Goal: Task Accomplishment & Management: Manage account settings

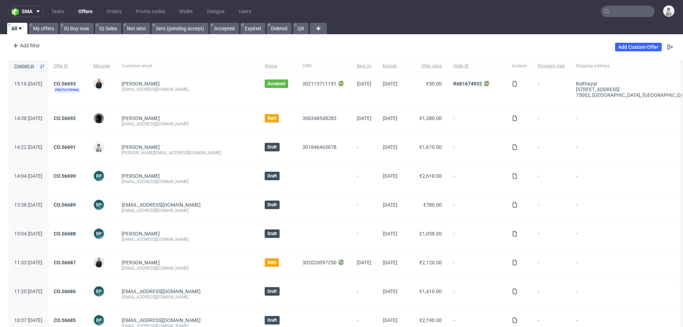
click at [621, 10] on input "text" at bounding box center [627, 11] width 53 height 11
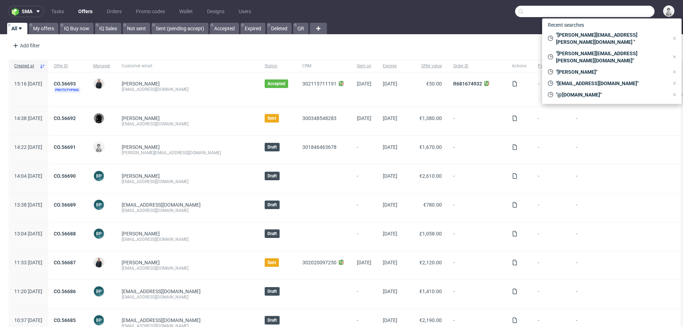
paste input "[PERSON_NAME][EMAIL_ADDRESS][DOMAIN_NAME]"
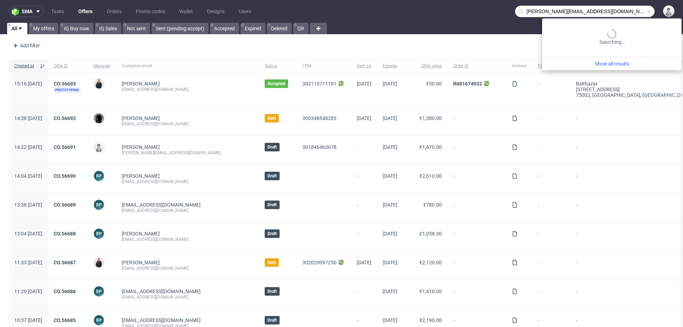
type input "Soraya@fora-gin.com"
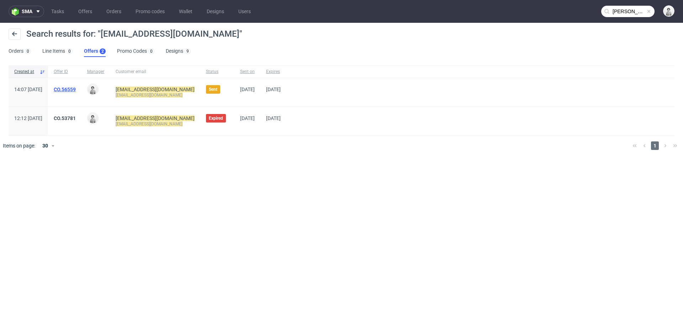
click at [76, 90] on link "CO.56559" at bounding box center [65, 89] width 22 height 6
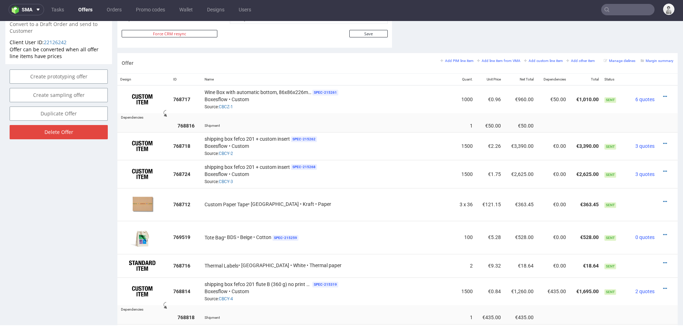
scroll to position [407, 0]
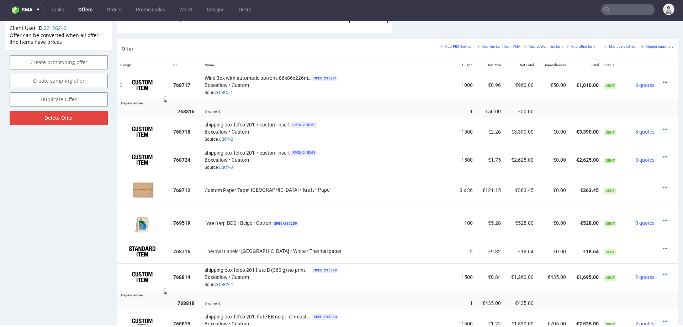
click at [663, 80] on icon at bounding box center [665, 82] width 4 height 5
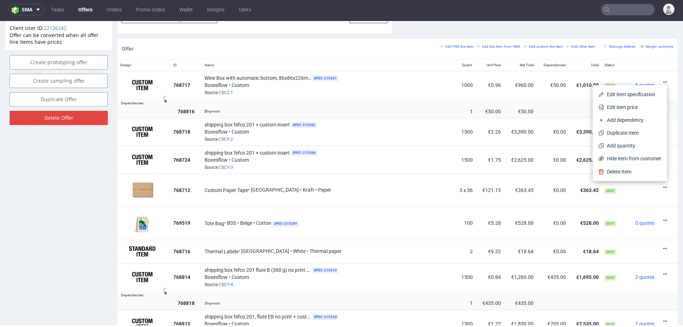
click at [371, 111] on div "Shipment" at bounding box center [328, 110] width 247 height 7
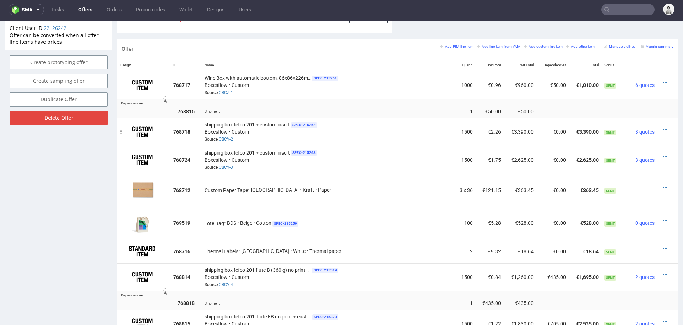
click at [376, 129] on div "shipping box fefco 201 + custom insert SPEC- 215262 Boxesflow • Custom Source: …" at bounding box center [328, 132] width 247 height 22
click at [663, 127] on icon at bounding box center [665, 129] width 4 height 5
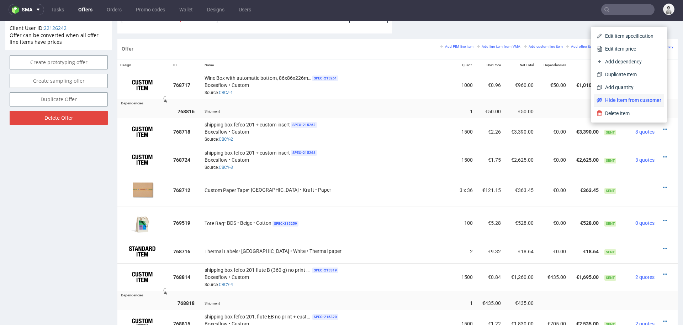
click at [628, 103] on span "Hide item from customer" at bounding box center [631, 99] width 59 height 7
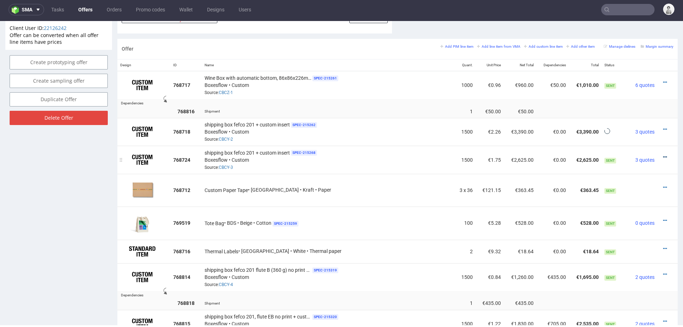
click at [663, 154] on icon at bounding box center [665, 156] width 4 height 5
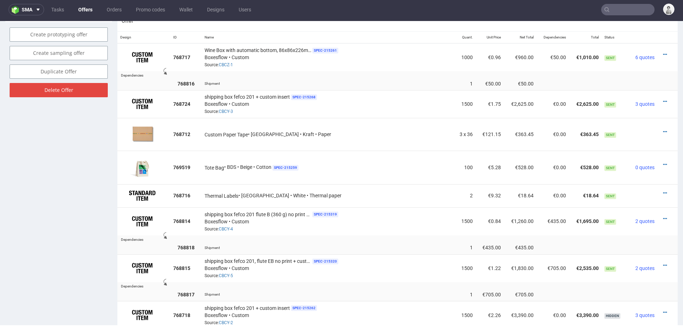
scroll to position [423, 0]
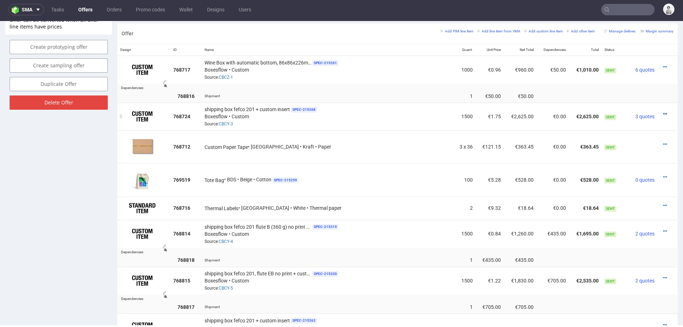
click at [663, 111] on icon at bounding box center [665, 113] width 4 height 5
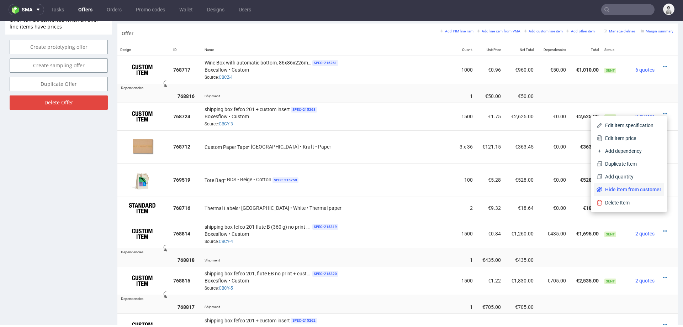
click at [620, 188] on span "Hide item from customer" at bounding box center [631, 189] width 59 height 7
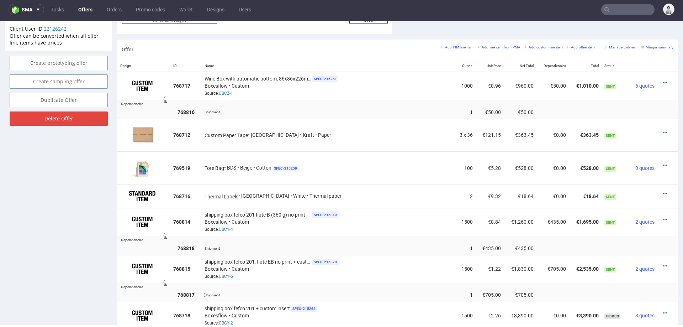
scroll to position [401, 0]
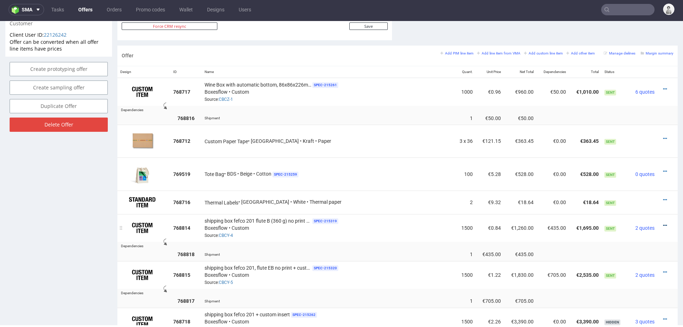
click at [663, 223] on icon at bounding box center [665, 225] width 4 height 5
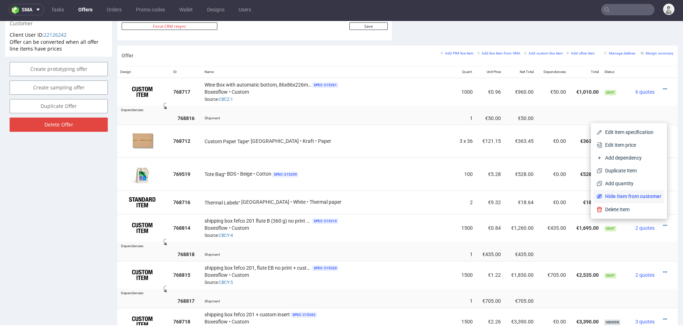
click at [644, 195] on span "Hide item from customer" at bounding box center [631, 195] width 59 height 7
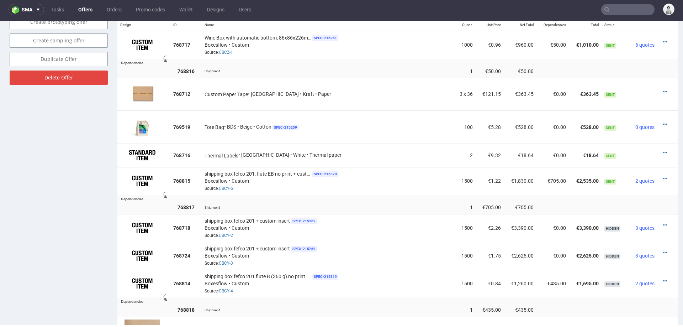
scroll to position [447, 0]
click at [663, 176] on icon at bounding box center [665, 178] width 4 height 5
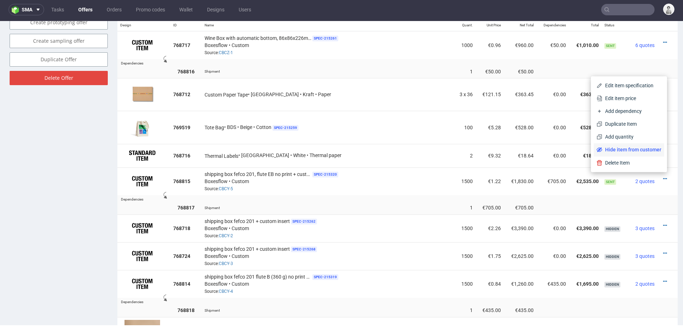
click at [635, 149] on span "Hide item from customer" at bounding box center [631, 149] width 59 height 7
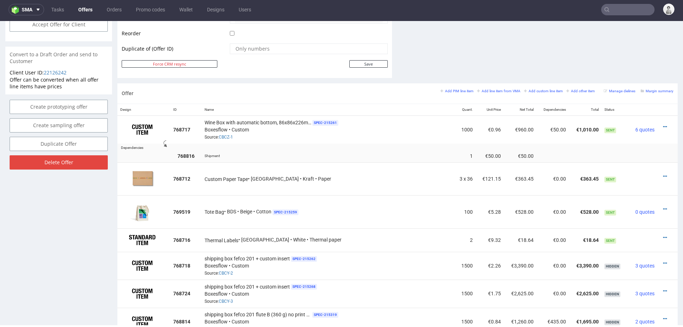
scroll to position [364, 0]
click at [663, 123] on icon at bounding box center [665, 125] width 4 height 5
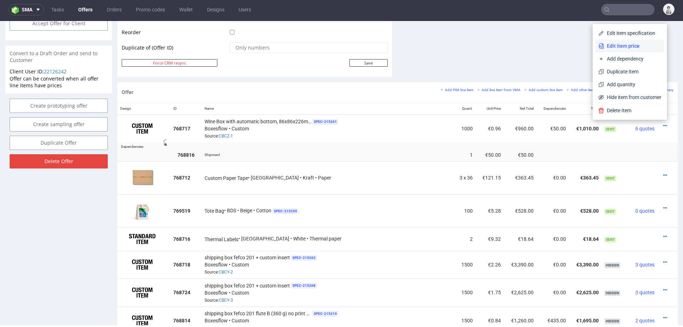
click at [620, 48] on span "Edit item price" at bounding box center [632, 45] width 57 height 7
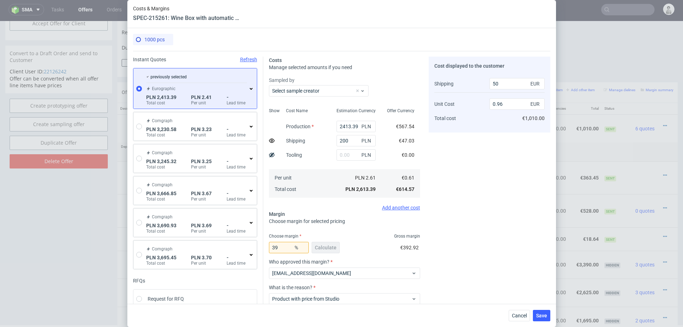
click at [271, 141] on use at bounding box center [272, 140] width 6 height 4
type input "1.01"
click at [521, 315] on span "Cancel" at bounding box center [519, 315] width 15 height 5
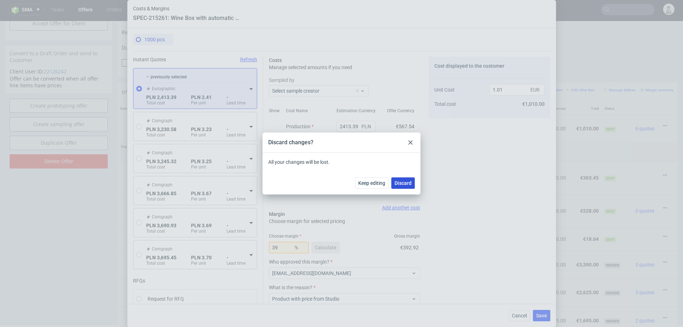
click at [400, 183] on span "Discard" at bounding box center [403, 182] width 17 height 5
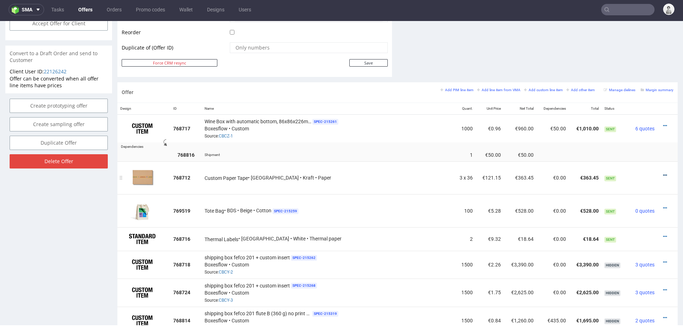
click at [663, 173] on icon at bounding box center [665, 175] width 4 height 5
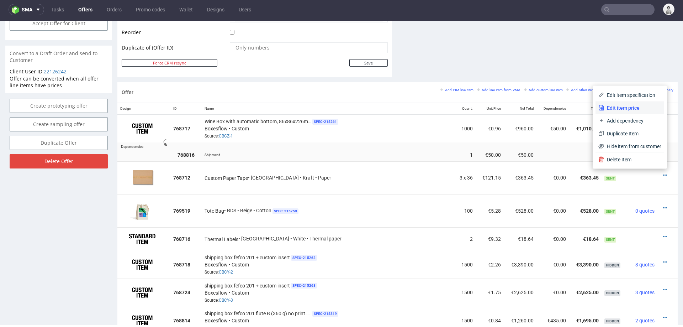
click at [626, 109] on span "Edit item price" at bounding box center [632, 107] width 57 height 7
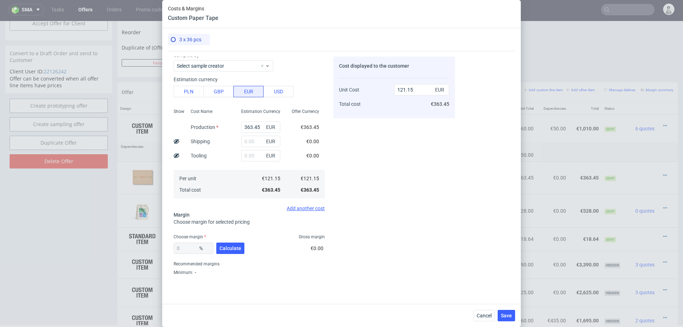
scroll to position [26, 0]
click at [481, 313] on span "Cancel" at bounding box center [484, 315] width 15 height 5
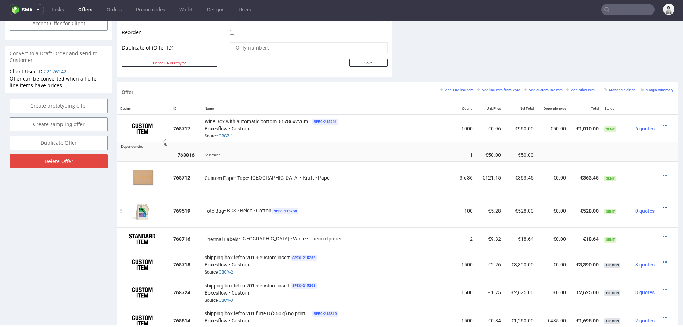
click at [663, 205] on icon at bounding box center [665, 207] width 4 height 5
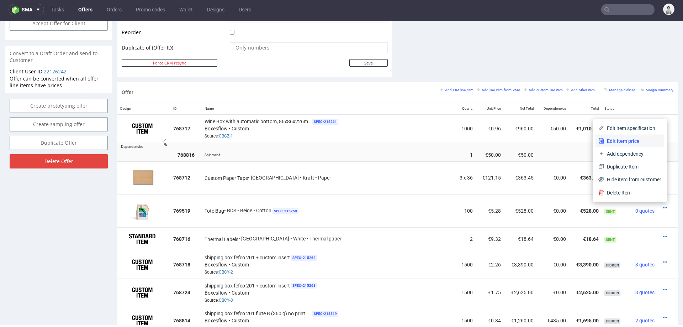
click at [620, 136] on li "Edit item price" at bounding box center [630, 140] width 69 height 13
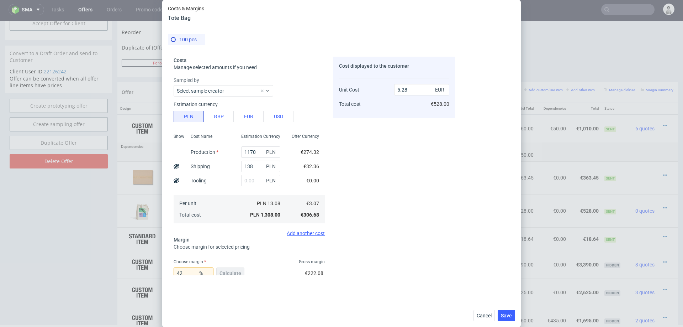
scroll to position [31, 0]
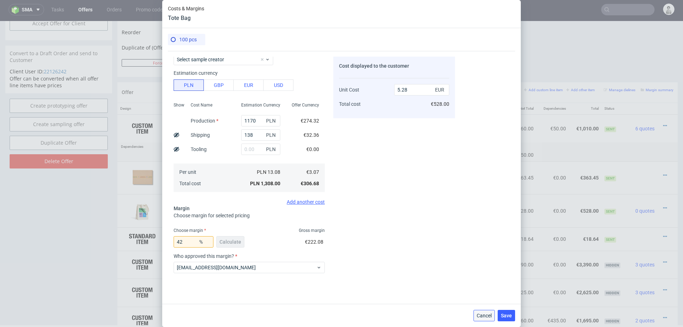
click at [478, 313] on span "Cancel" at bounding box center [484, 315] width 15 height 5
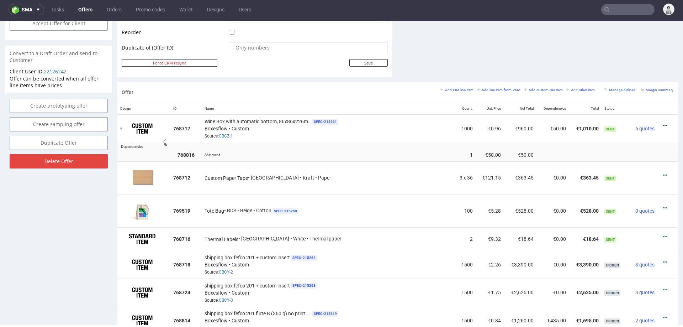
click at [663, 124] on icon at bounding box center [665, 125] width 4 height 5
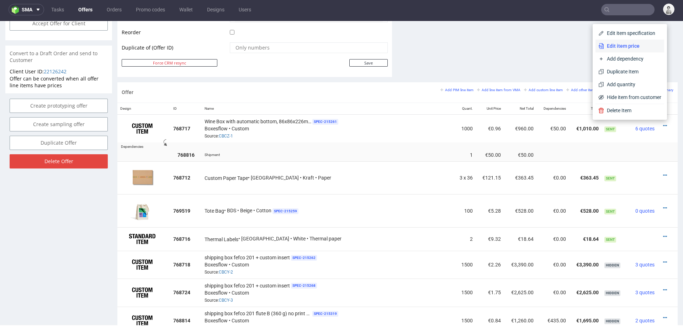
click at [604, 47] on span "Edit item price" at bounding box center [632, 45] width 57 height 7
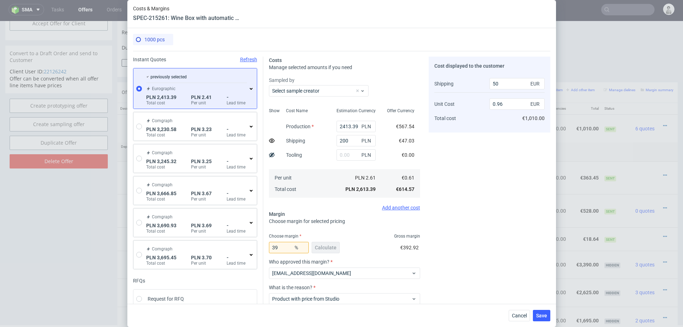
scroll to position [39, 0]
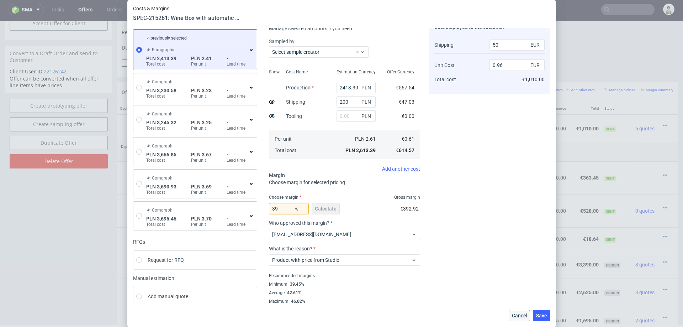
click at [515, 315] on span "Cancel" at bounding box center [519, 315] width 15 height 5
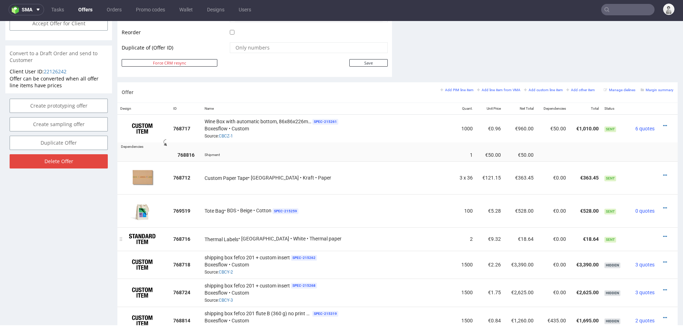
scroll to position [372, 0]
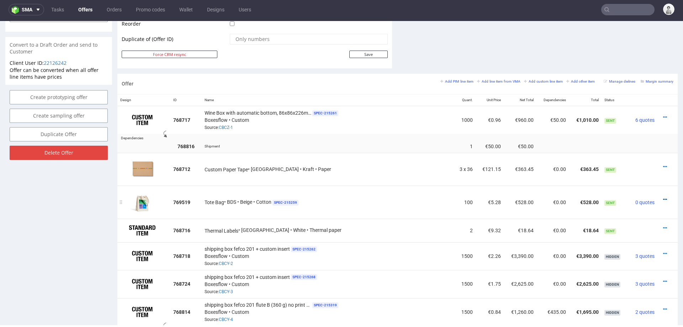
click at [663, 197] on icon at bounding box center [665, 199] width 4 height 5
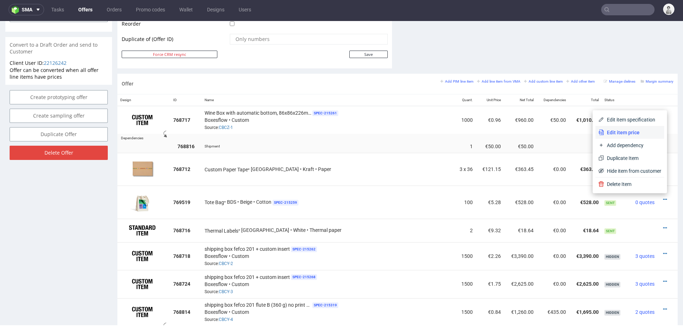
click at [638, 129] on span "Edit item price" at bounding box center [632, 132] width 57 height 7
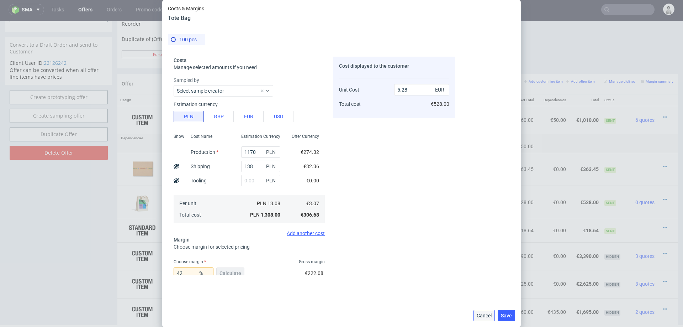
click at [492, 315] on button "Cancel" at bounding box center [484, 315] width 21 height 11
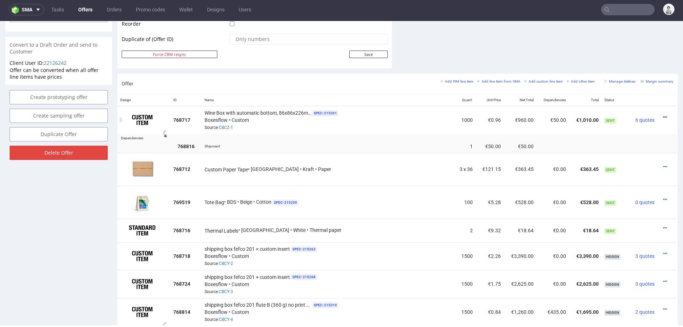
click at [663, 115] on icon at bounding box center [665, 117] width 4 height 5
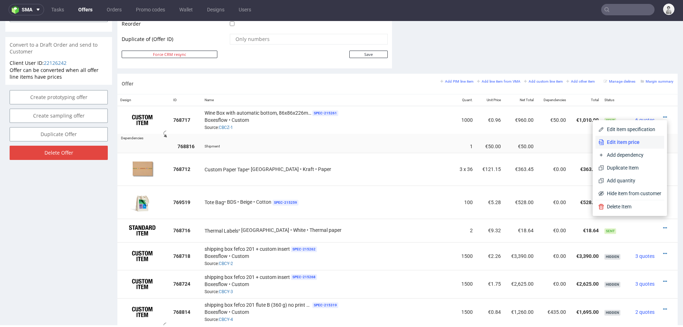
click at [631, 142] on span "Edit item price" at bounding box center [632, 141] width 57 height 7
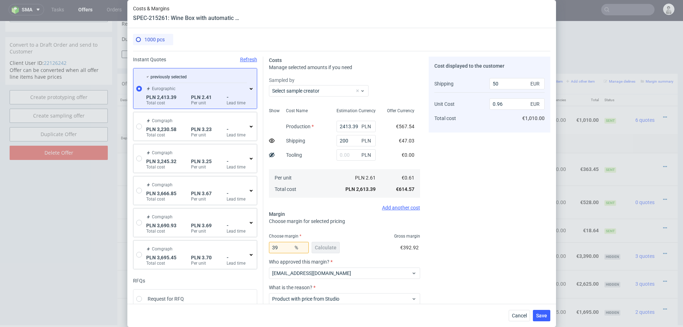
scroll to position [16, 0]
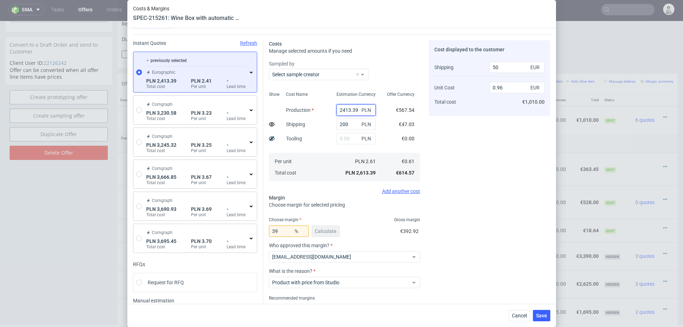
click at [344, 109] on input "2413.39" at bounding box center [356, 109] width 39 height 11
click at [280, 229] on input "39" at bounding box center [289, 230] width 40 height 11
click at [466, 223] on div "Cost displayed to the customer Shipping Unit Cost Total cost 50 EUR 0.96 EUR €1…" at bounding box center [490, 183] width 122 height 286
click at [271, 123] on icon at bounding box center [272, 124] width 6 height 6
type input "1.01"
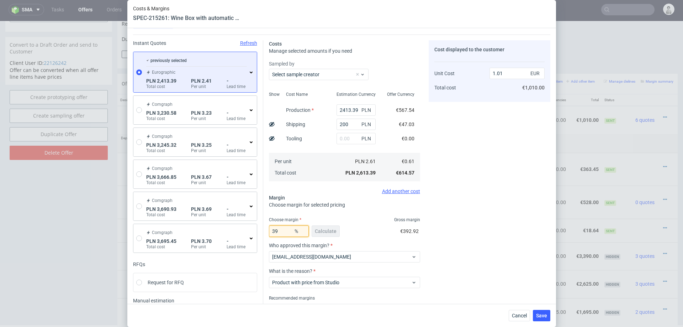
click at [287, 231] on input "39" at bounding box center [289, 230] width 40 height 11
type input "395"
type input "-0.21"
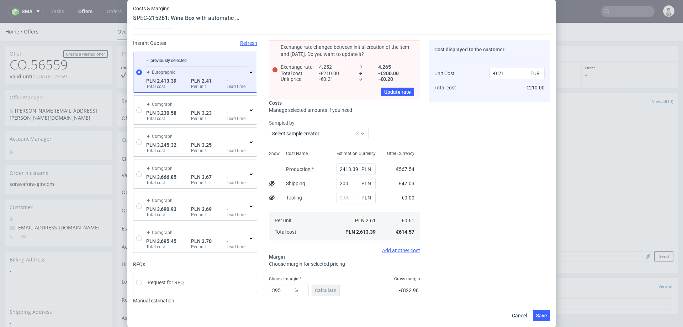
scroll to position [52, 0]
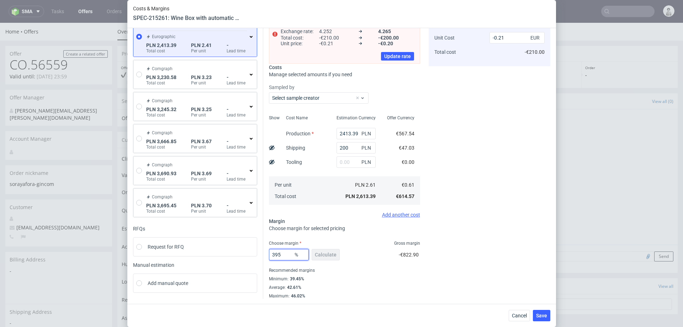
click at [283, 255] on input "395" at bounding box center [289, 254] width 40 height 11
type input "3"
type input "0"
type input "0.62"
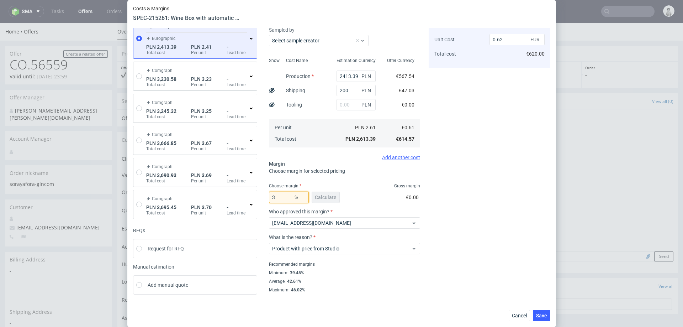
type input "36"
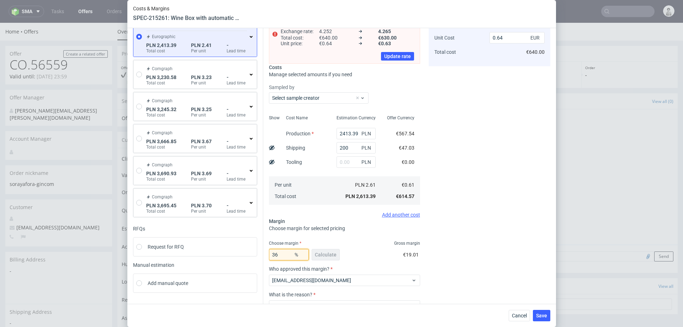
type input "0.96"
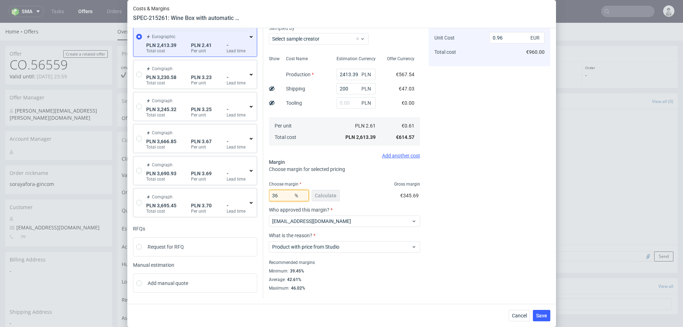
scroll to position [50, 0]
type input "36"
click at [450, 241] on div "Cost displayed to the customer Unit Cost Total cost 0.96 EUR €960.00" at bounding box center [490, 149] width 122 height 286
click at [511, 316] on button "Cancel" at bounding box center [519, 315] width 21 height 11
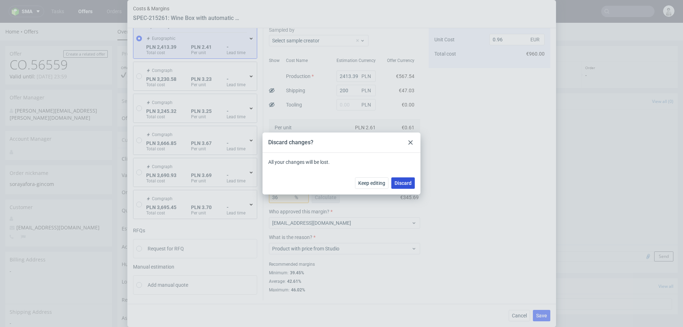
click at [409, 182] on span "Discard" at bounding box center [403, 182] width 17 height 5
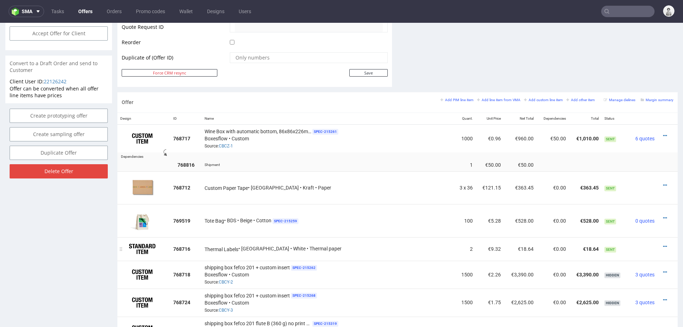
scroll to position [358, 0]
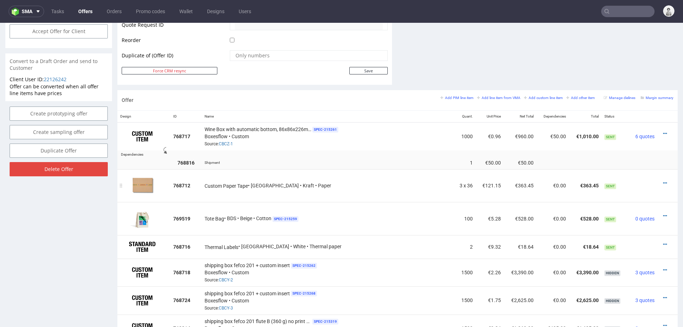
click at [660, 179] on div at bounding box center [665, 182] width 10 height 7
click at [663, 180] on icon at bounding box center [665, 182] width 4 height 5
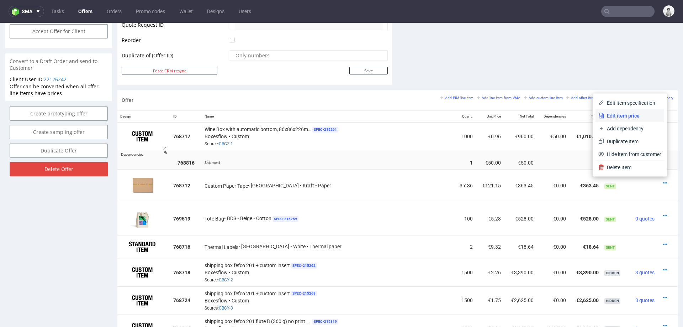
click at [634, 112] on span "Edit item price" at bounding box center [632, 115] width 57 height 7
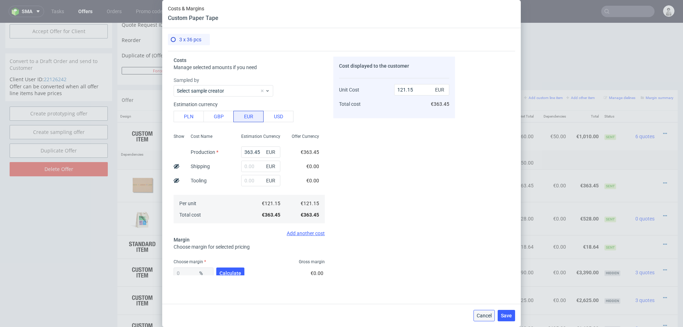
click at [479, 314] on span "Cancel" at bounding box center [484, 315] width 15 height 5
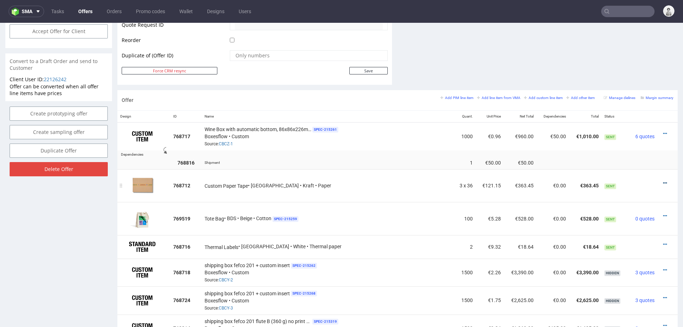
click at [663, 180] on icon at bounding box center [665, 182] width 4 height 5
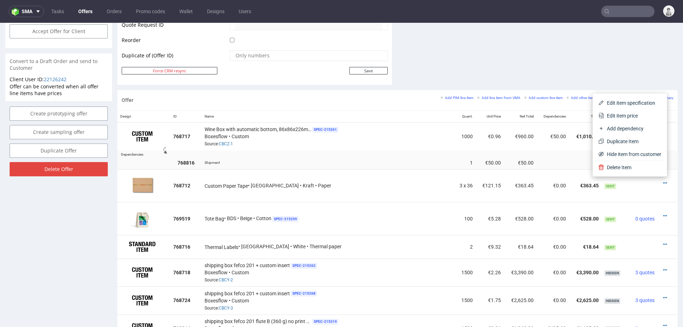
click at [638, 104] on span "Edit item specification" at bounding box center [632, 102] width 57 height 7
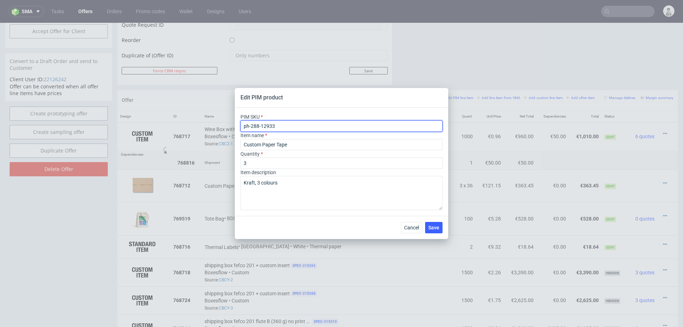
click at [367, 125] on input "ph-288-12933" at bounding box center [342, 125] width 202 height 11
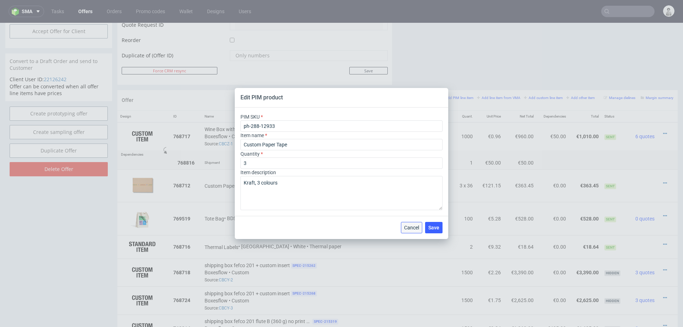
drag, startPoint x: 408, startPoint y: 230, endPoint x: 440, endPoint y: 167, distance: 70.3
click at [408, 230] on button "Cancel" at bounding box center [411, 227] width 21 height 11
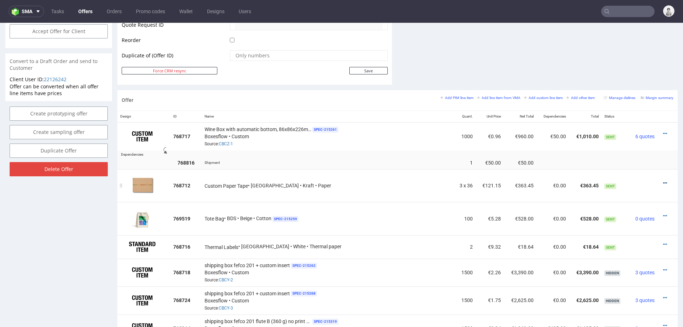
click at [663, 180] on icon at bounding box center [665, 182] width 4 height 5
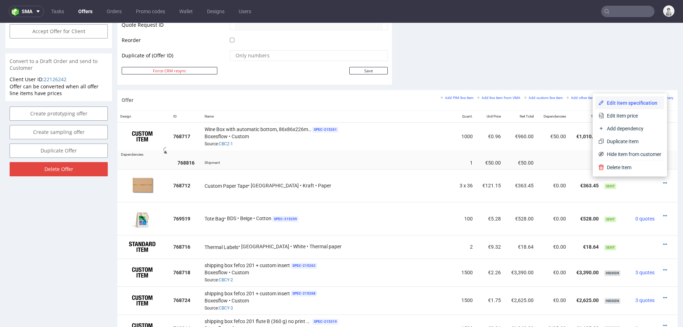
click at [635, 102] on span "Edit item specification" at bounding box center [632, 102] width 57 height 7
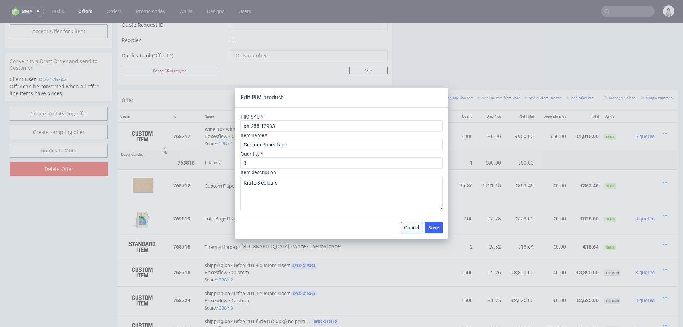
click at [405, 227] on span "Cancel" at bounding box center [411, 227] width 15 height 5
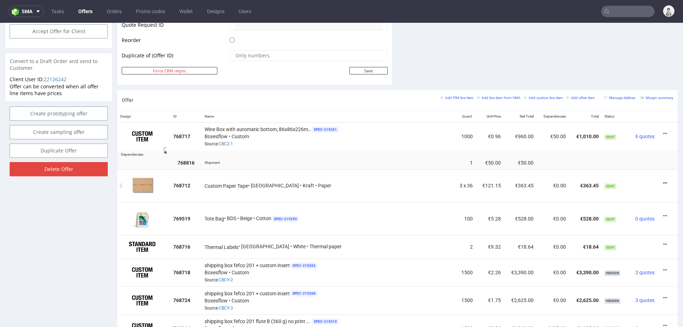
click at [663, 180] on icon at bounding box center [665, 182] width 4 height 5
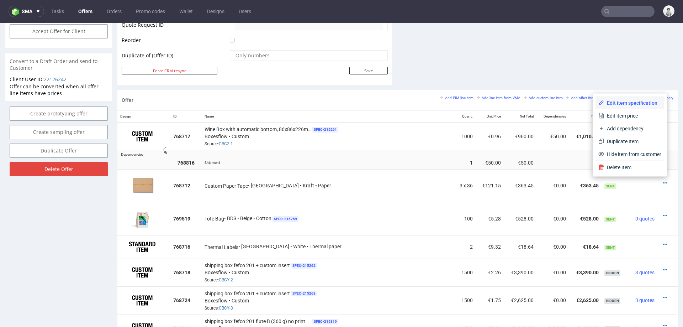
click at [646, 98] on li "Edit item specification" at bounding box center [630, 102] width 69 height 13
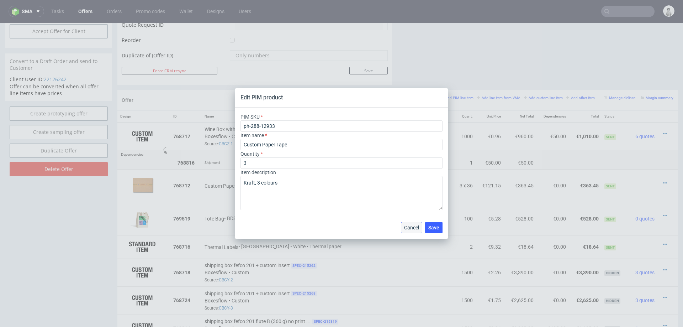
click at [416, 226] on span "Cancel" at bounding box center [411, 227] width 15 height 5
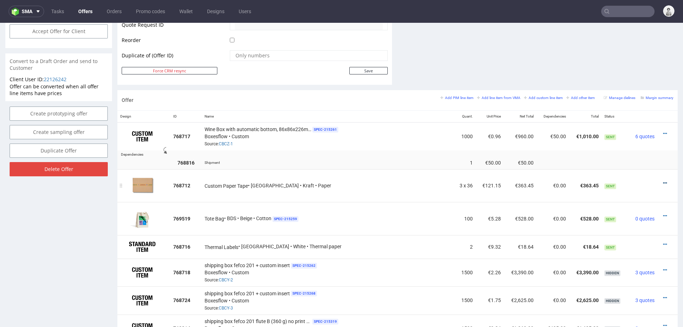
click at [663, 181] on icon at bounding box center [665, 182] width 4 height 5
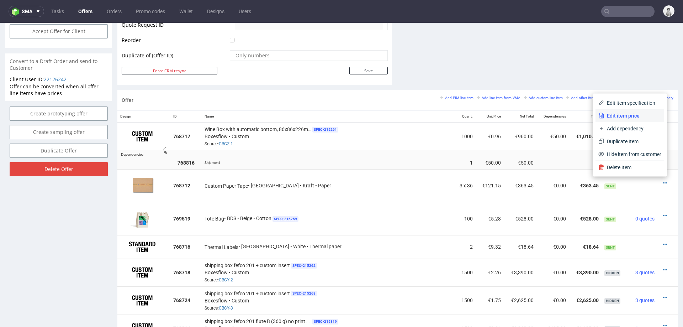
click at [626, 111] on li "Edit item price" at bounding box center [630, 115] width 69 height 13
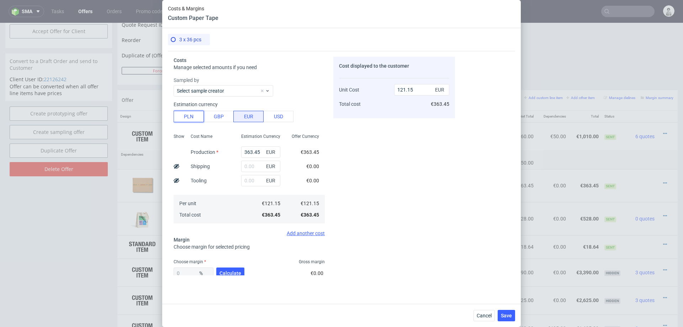
click at [189, 117] on button "PLN" at bounding box center [189, 116] width 30 height 11
type input "28.4"
click at [251, 149] on input "363.45" at bounding box center [260, 151] width 39 height 11
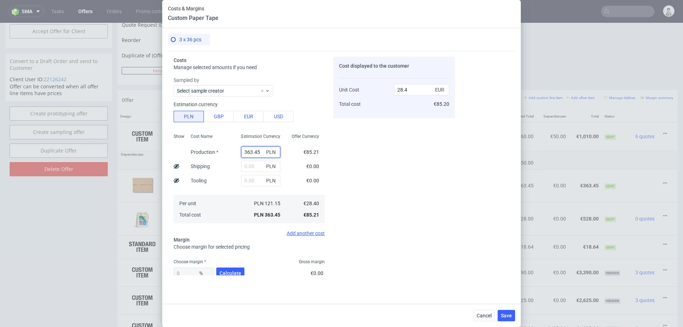
click at [251, 149] on input "363.45" at bounding box center [260, 151] width 39 height 11
type input "103"
type input "0.78"
type input "1037"
type input "81.05"
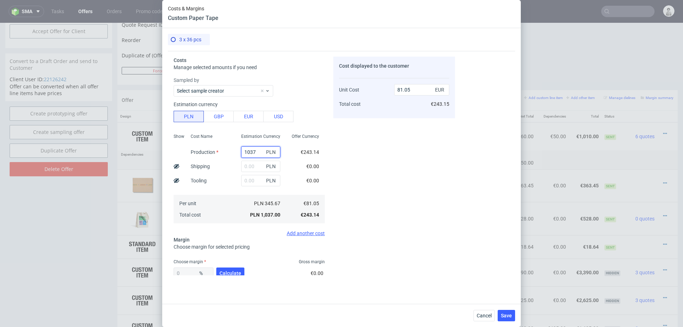
type input "1037"
click at [251, 165] on input "text" at bounding box center [260, 165] width 39 height 11
type input "13"
type input "81.13"
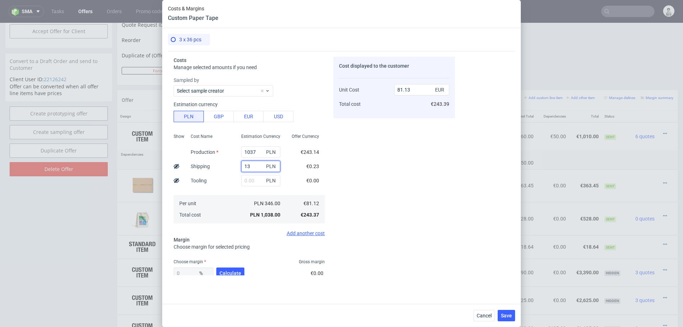
type input "134"
type input "91.52"
type input "134"
click at [454, 193] on div "Cost displayed to the customer Unit Cost Total cost 91.52 EUR €274.56" at bounding box center [394, 166] width 122 height 218
click at [222, 273] on span "Calculate" at bounding box center [231, 272] width 22 height 5
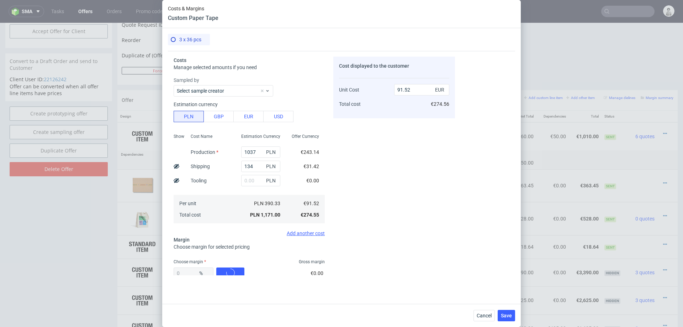
type input "47.96"
type input "175.86"
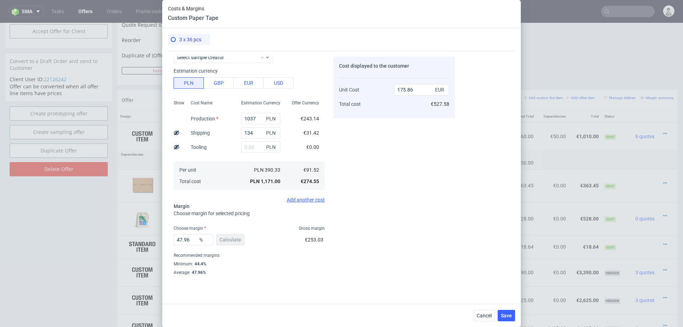
scroll to position [42, 0]
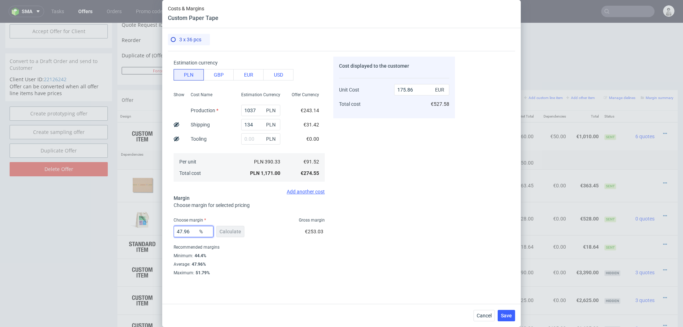
click at [192, 229] on input "47.96" at bounding box center [194, 231] width 40 height 11
type input "20"
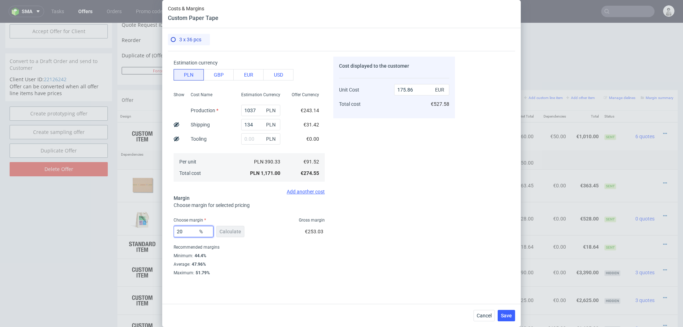
type input "114.39"
type input "23"
type input "118.85"
type input "24"
type input "120.42"
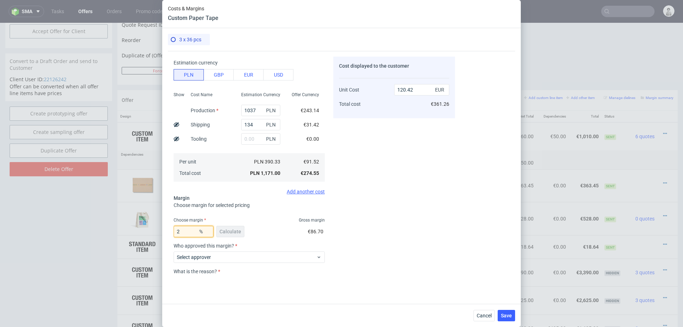
type input "25"
type input "122.02"
type input "24"
type input "120.42"
type input "24.5"
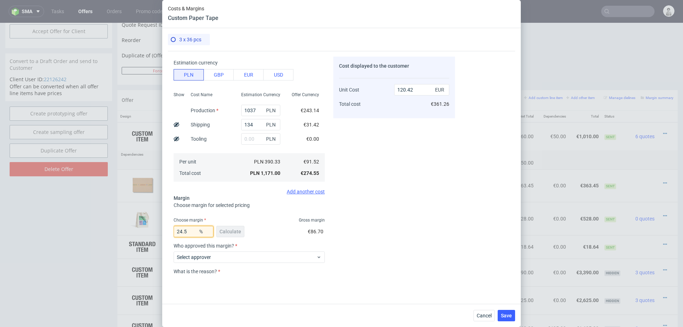
type input "121.21"
type input "24.4"
type input "121.05"
type input "24.5"
type input "121.21"
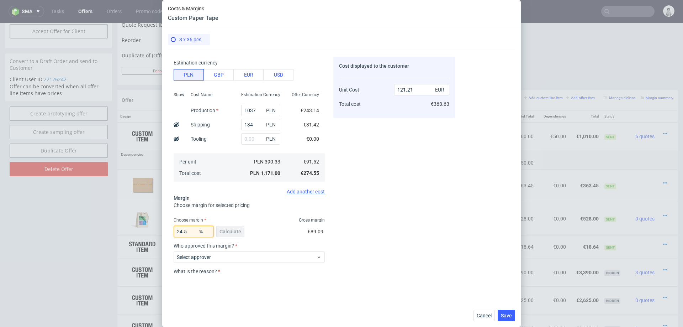
type input "24.5"
click at [579, 243] on div "Costs & Margins Custom Paper Tape 3 x 36 pcs Costs Manage selected amounts if y…" at bounding box center [341, 163] width 683 height 327
click at [424, 236] on div "Cost displayed to the customer Unit Cost Total cost 121.21 EUR €363.63" at bounding box center [394, 166] width 122 height 218
click at [278, 254] on span "Select approver" at bounding box center [246, 256] width 139 height 7
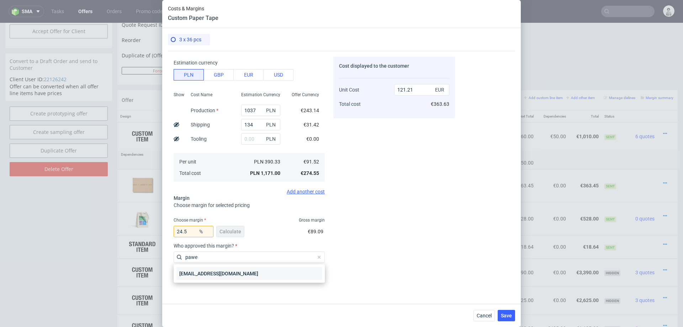
type input "pawe"
click at [258, 270] on div "[EMAIL_ADDRESS][DOMAIN_NAME]" at bounding box center [249, 273] width 146 height 13
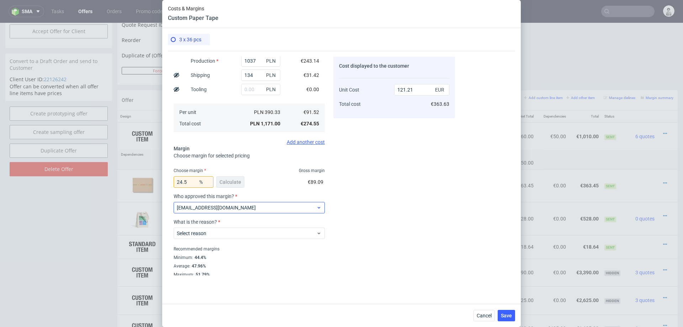
scroll to position [93, 0]
click at [249, 228] on span "Select reason" at bounding box center [246, 231] width 139 height 7
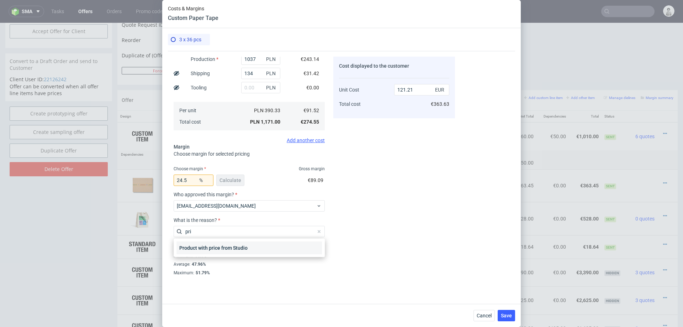
type input "pri"
click at [248, 247] on div "Product with price from Studio" at bounding box center [249, 247] width 146 height 13
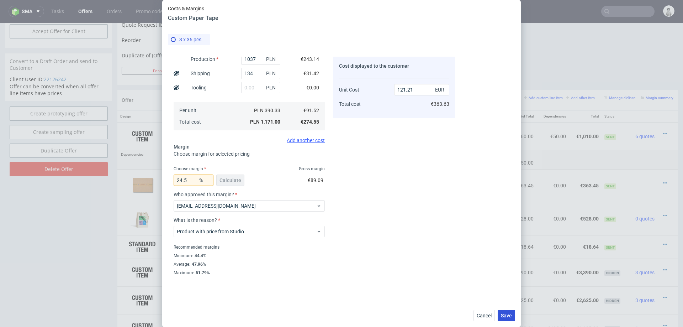
click at [504, 317] on span "Save" at bounding box center [506, 315] width 11 height 5
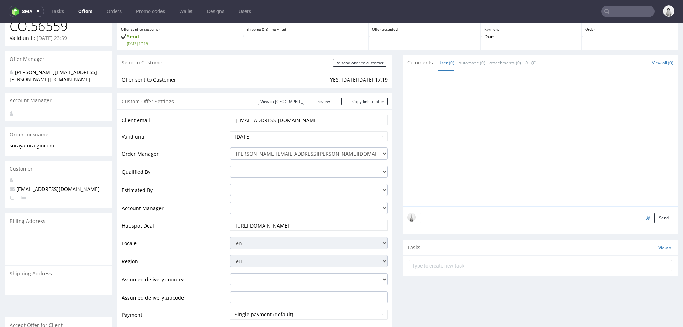
scroll to position [0, 0]
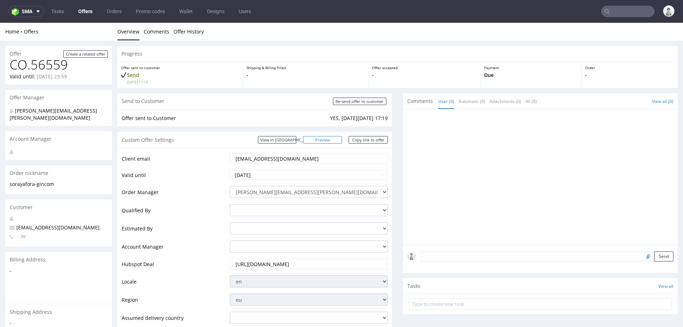
click at [327, 139] on link "Preview" at bounding box center [322, 139] width 39 height 7
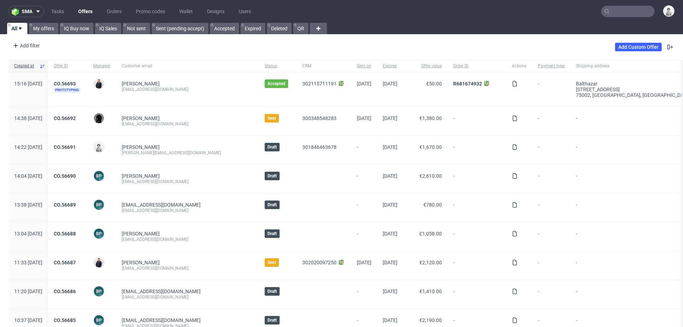
click at [619, 10] on input "text" at bounding box center [627, 11] width 53 height 11
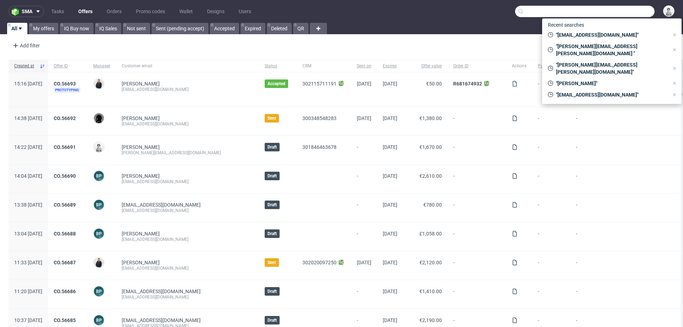
paste input "tim@oplants.de"
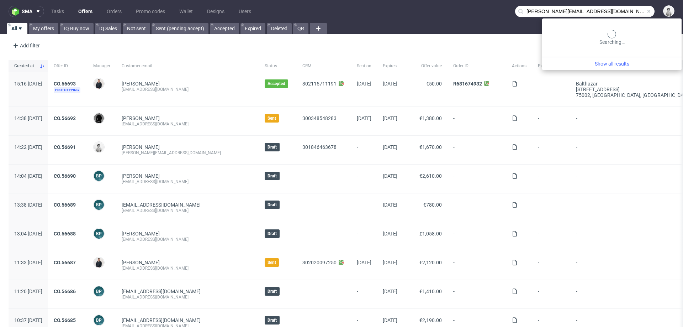
type input "tim@oplants.de"
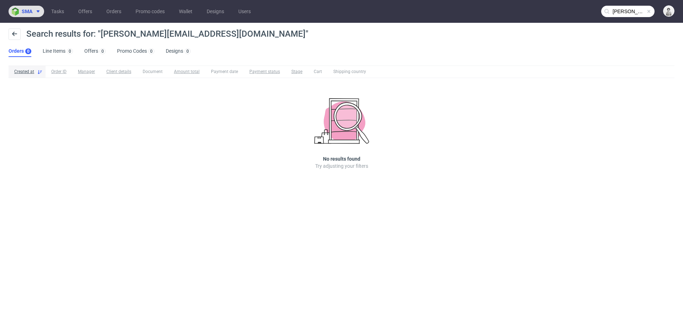
click at [28, 11] on span "sma" at bounding box center [27, 11] width 11 height 5
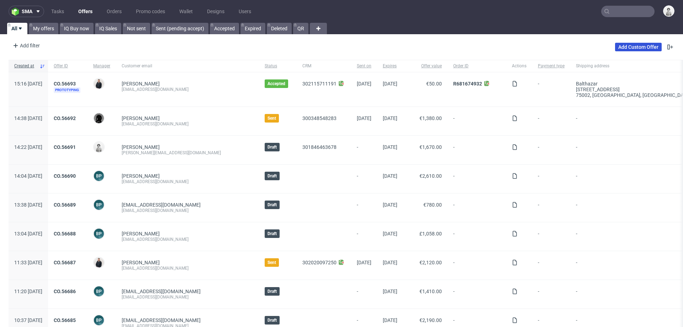
click at [630, 46] on link "Add Custom Offer" at bounding box center [638, 47] width 47 height 9
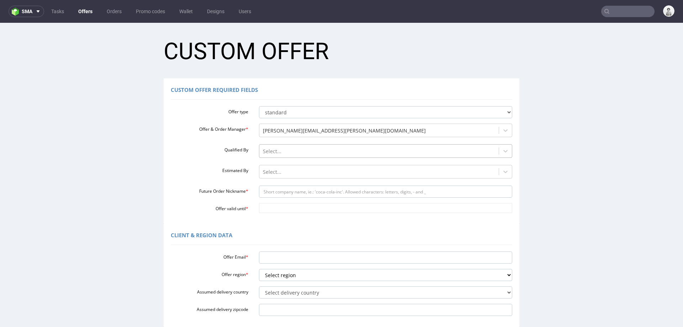
click at [268, 149] on div at bounding box center [379, 151] width 233 height 9
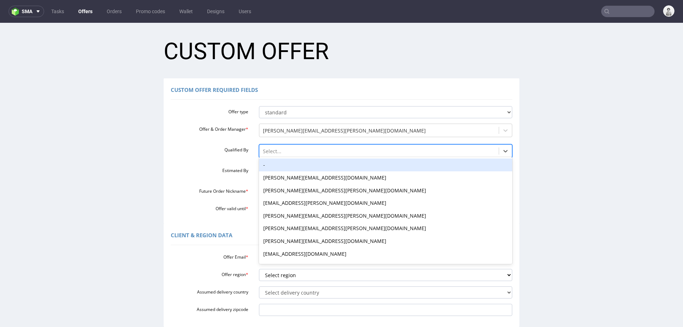
click at [269, 165] on div "-" at bounding box center [386, 164] width 254 height 13
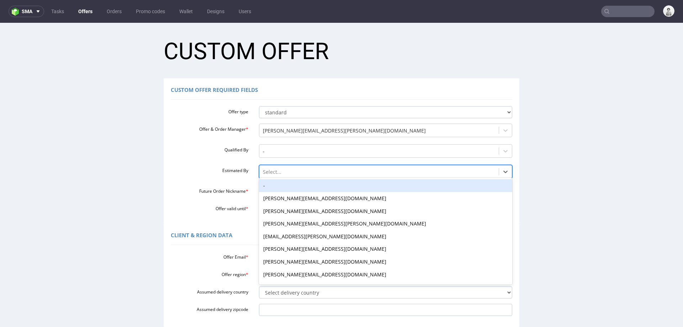
click at [277, 173] on div at bounding box center [379, 172] width 233 height 9
paste input "tim@oplants.de"
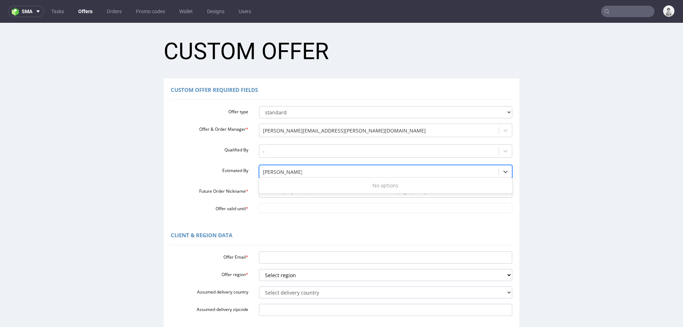
click at [268, 173] on input "tim@oplants.de" at bounding box center [282, 171] width 39 height 7
click at [279, 187] on div "No options" at bounding box center [386, 185] width 254 height 13
type input "[PERSON_NAME][EMAIL_ADDRESS][DOMAIN_NAME]"
click at [222, 210] on label "Offer valid until *" at bounding box center [209, 207] width 88 height 9
click at [259, 210] on input "Offer valid until *" at bounding box center [386, 208] width 254 height 10
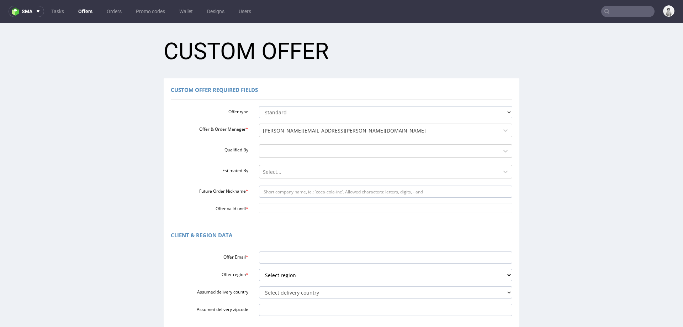
click at [373, 215] on div "Custom Offer Required Fields Offer type standard prototyping sampling Offer & O…" at bounding box center [342, 150] width 356 height 145
click at [367, 168] on div at bounding box center [379, 172] width 233 height 9
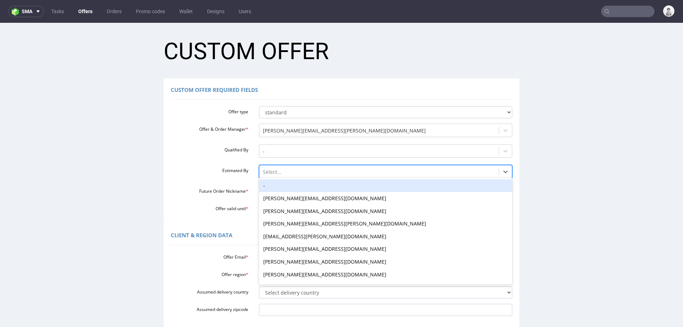
click at [354, 183] on div "-" at bounding box center [386, 185] width 254 height 13
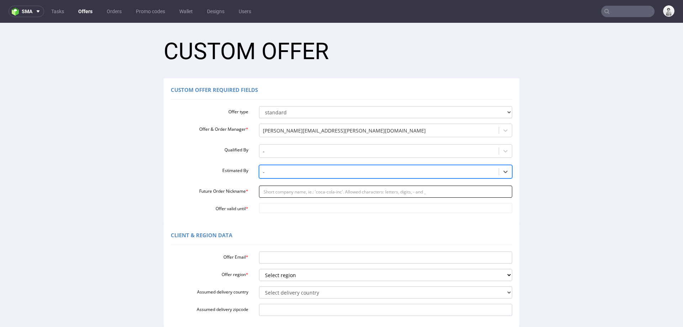
click at [344, 194] on input "Future Order Nickname *" at bounding box center [386, 191] width 254 height 12
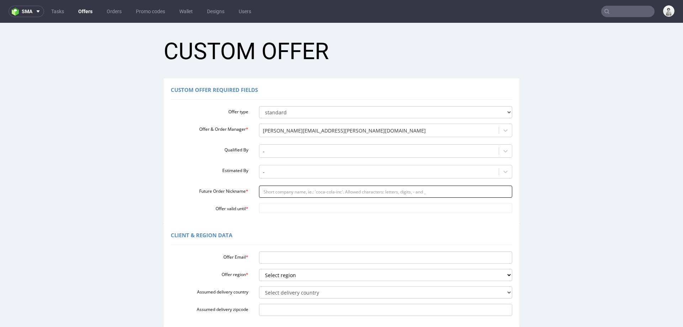
paste input "timoplantsde"
type input "timoplantsde"
click at [290, 211] on input "Offer valid until *" at bounding box center [386, 208] width 254 height 10
click at [304, 200] on td "9" at bounding box center [305, 197] width 11 height 11
type input "2025-10-09"
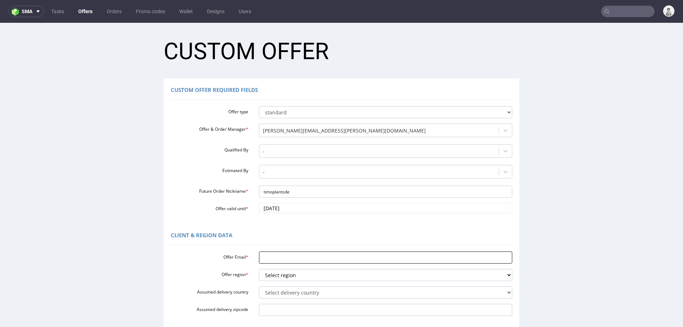
click at [286, 260] on input "Offer Email *" at bounding box center [386, 257] width 254 height 12
paste input "[PERSON_NAME][EMAIL_ADDRESS][DOMAIN_NAME]"
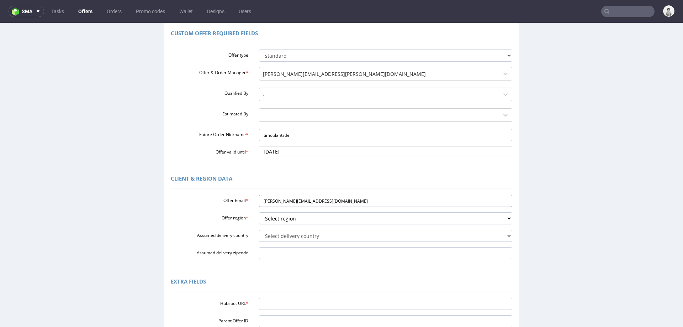
scroll to position [57, 0]
type input "[PERSON_NAME][EMAIL_ADDRESS][DOMAIN_NAME]"
click at [288, 220] on select "Select region eu gb de pl fr it es" at bounding box center [386, 218] width 254 height 12
select select "de"
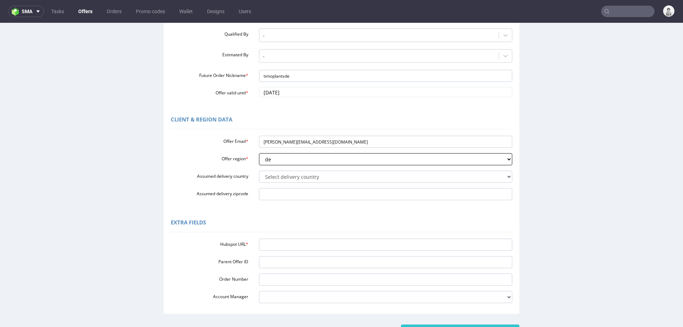
scroll to position [116, 0]
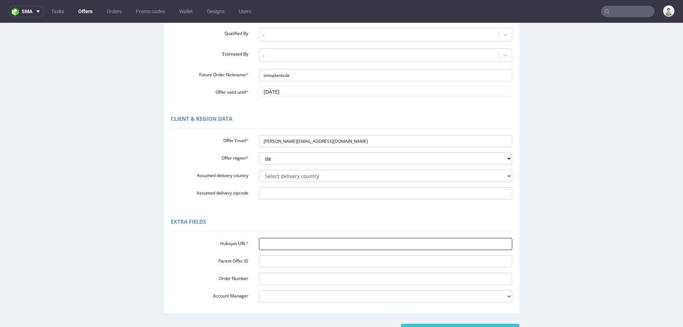
click at [365, 243] on input "Hubspot URL *" at bounding box center [386, 244] width 254 height 12
paste input "https://app-eu1.hubspot.com/contacts/25600958/record/0-3/297494714593/"
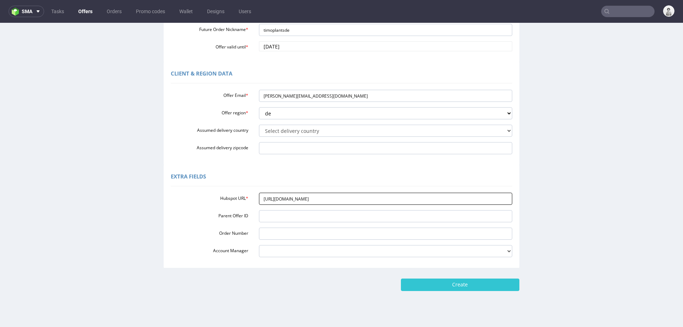
scroll to position [162, 0]
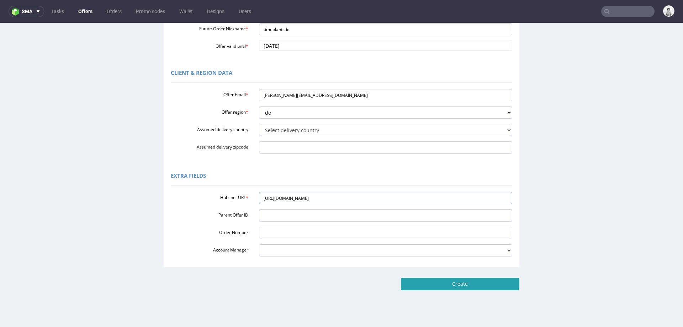
type input "https://app-eu1.hubspot.com/contacts/25600958/record/0-3/297494714593/"
click at [460, 284] on input "Create" at bounding box center [460, 284] width 118 height 12
type input "Please wait..."
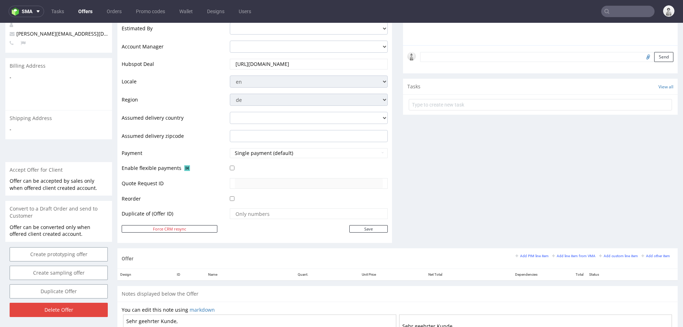
scroll to position [196, 0]
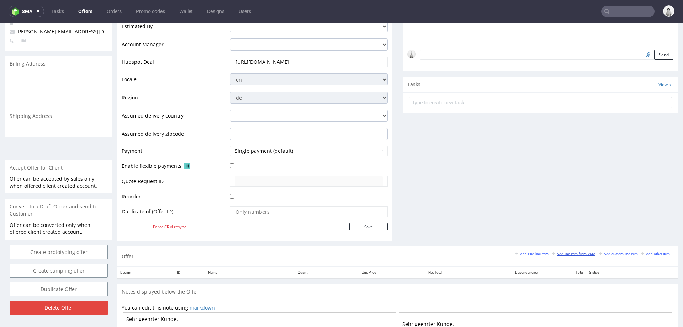
click at [565, 252] on small "Add line item from VMA" at bounding box center [573, 254] width 43 height 4
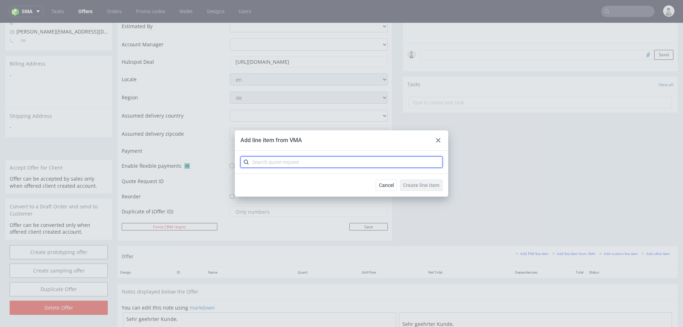
click at [392, 162] on input "text" at bounding box center [342, 161] width 202 height 11
paste input "CBHD"
click at [305, 161] on input "CBHD" at bounding box center [342, 161] width 202 height 11
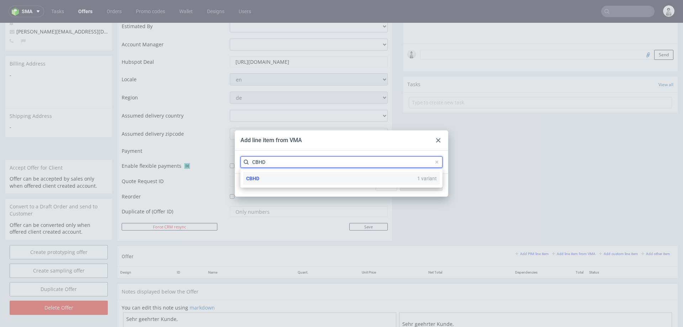
type input "CBHD"
click at [293, 178] on div "CBHD 1 variant" at bounding box center [341, 178] width 196 height 13
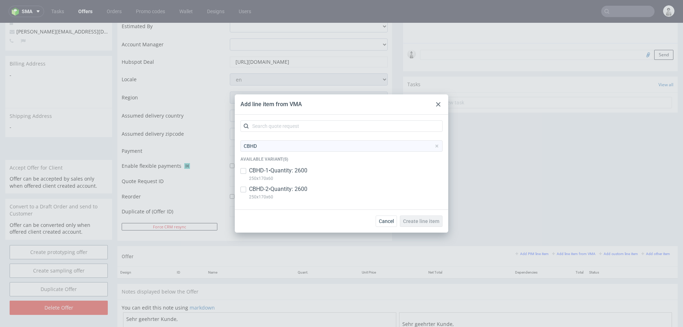
click at [280, 172] on p "CBHD-1 • Quantity: 2600" at bounding box center [278, 171] width 58 height 8
checkbox input "true"
click at [275, 193] on p "250x170x60" at bounding box center [278, 197] width 58 height 8
checkbox input "true"
click at [423, 220] on span "Create line item" at bounding box center [421, 220] width 36 height 5
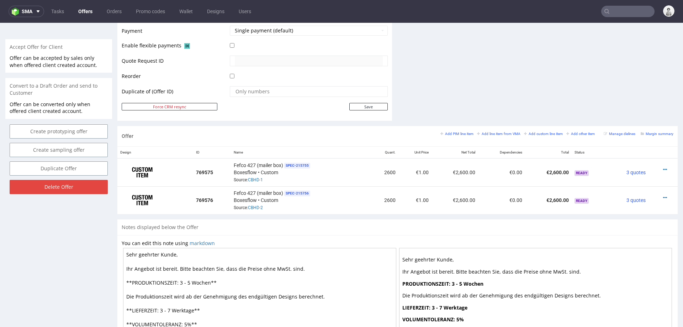
scroll to position [333, 0]
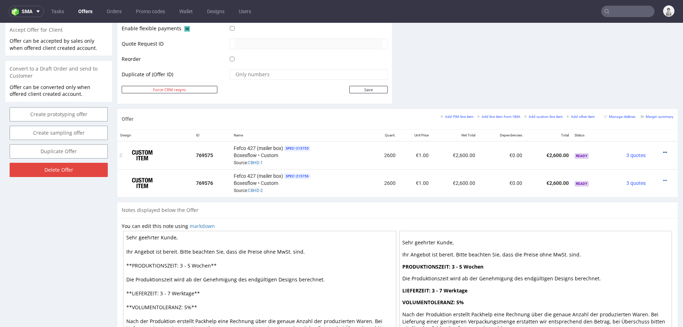
click at [663, 150] on icon at bounding box center [665, 152] width 4 height 5
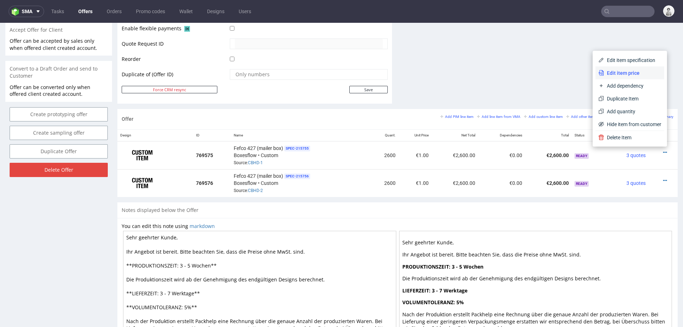
click at [615, 69] on span "Edit item price" at bounding box center [632, 72] width 57 height 7
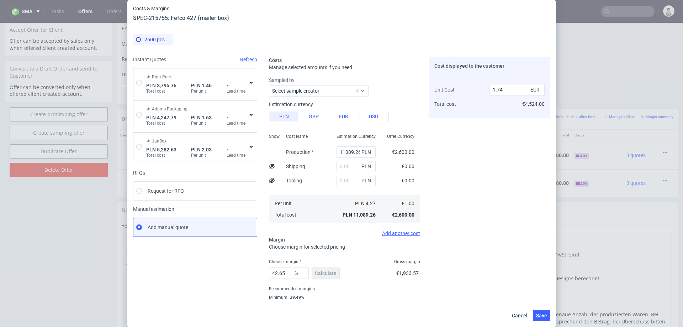
click at [138, 79] on div "Print Pack PLN 3,795.76 Total cost PLN 1.46 Per unit - Lead time" at bounding box center [194, 82] width 123 height 28
click at [138, 80] on input "radio" at bounding box center [139, 83] width 6 height 6
radio input "true"
radio input "false"
type input "2794.0800000000004"
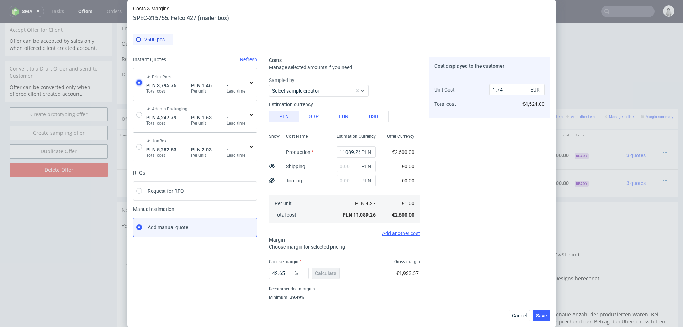
type input "1001.68"
type input "0.34"
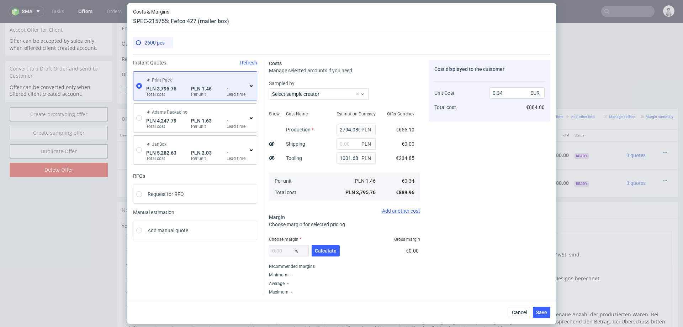
click at [249, 87] on icon at bounding box center [251, 86] width 6 height 6
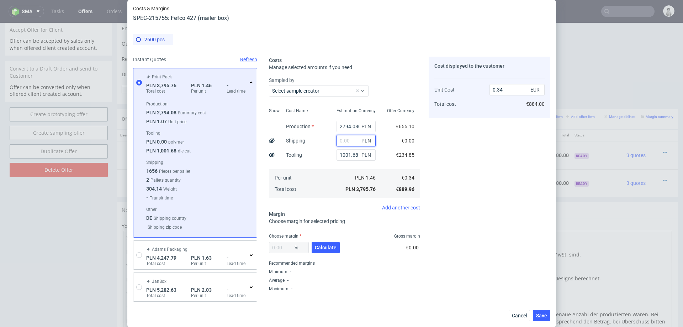
click at [354, 139] on input "text" at bounding box center [356, 140] width 39 height 11
type input "650"
type input "0.4"
type input "650"
drag, startPoint x: 327, startPoint y: 244, endPoint x: 334, endPoint y: 217, distance: 27.5
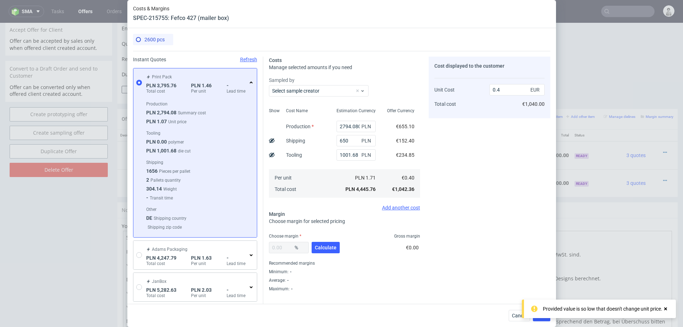
click at [326, 245] on span "Calculate" at bounding box center [326, 247] width 22 height 5
type input "39.07"
type input "0.66"
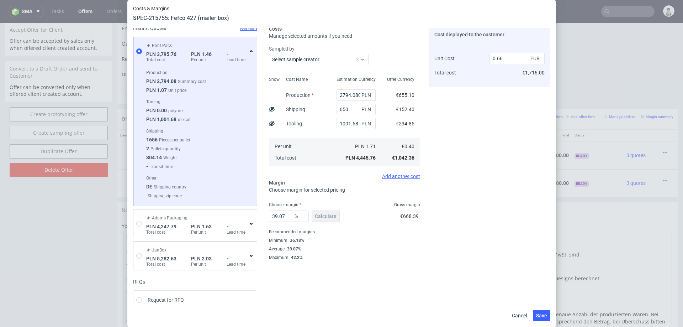
scroll to position [44, 0]
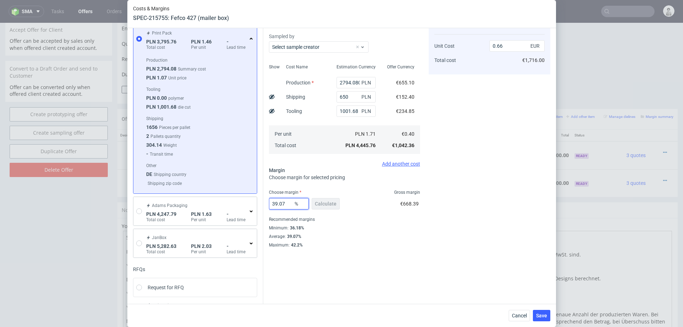
click at [285, 205] on input "39.07" at bounding box center [289, 203] width 40 height 11
type input "36"
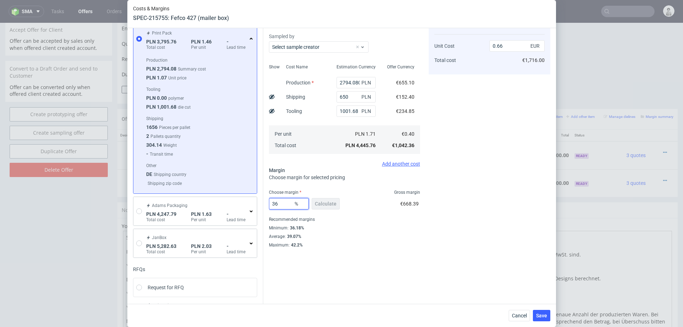
type input "0.63"
type input "30"
type input "0.57"
type input "3"
type input "0"
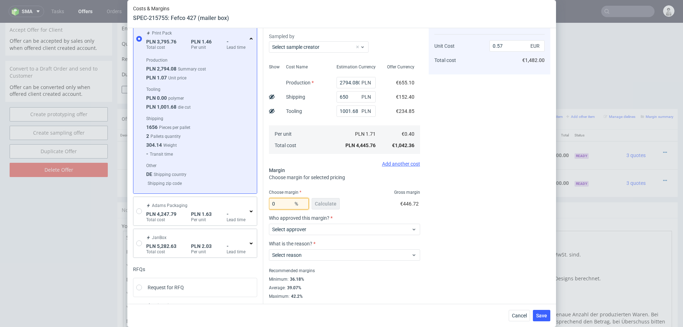
type input "0.4"
type input "28"
type input "0.56"
type input "28"
click at [545, 169] on div "Cost displayed to the customer Unit Cost Total cost 0.56 EUR €1,456.00" at bounding box center [490, 156] width 122 height 286
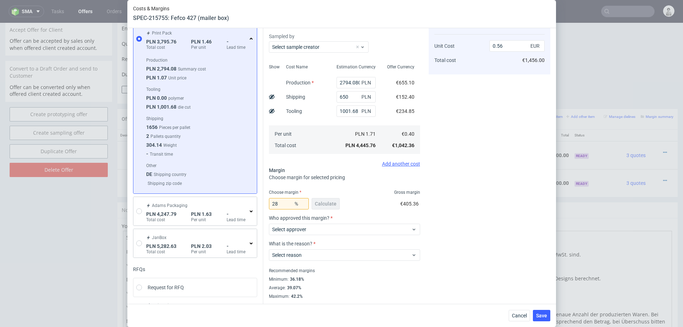
click at [493, 171] on div "Cost displayed to the customer Unit Cost Total cost 0.56 EUR €1,456.00" at bounding box center [490, 156] width 122 height 286
click at [461, 174] on div "Cost displayed to the customer Unit Cost Total cost 0.56 EUR €1,456.00" at bounding box center [490, 156] width 122 height 286
click at [353, 114] on input "1001.68" at bounding box center [356, 110] width 39 height 11
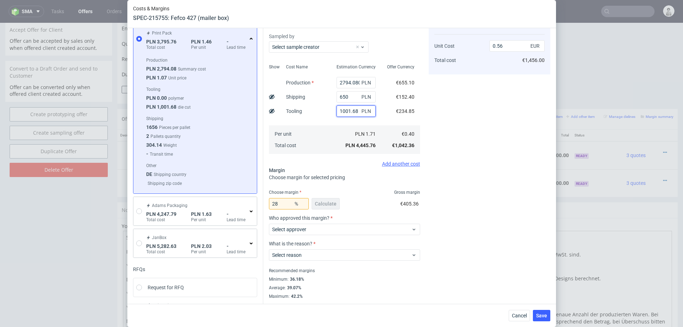
click at [353, 114] on input "1001.68" at bounding box center [356, 110] width 39 height 11
type input "0.43"
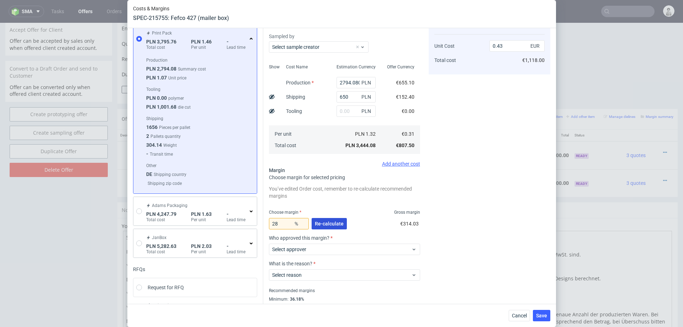
click at [323, 226] on button "Re-calculate" at bounding box center [329, 223] width 35 height 11
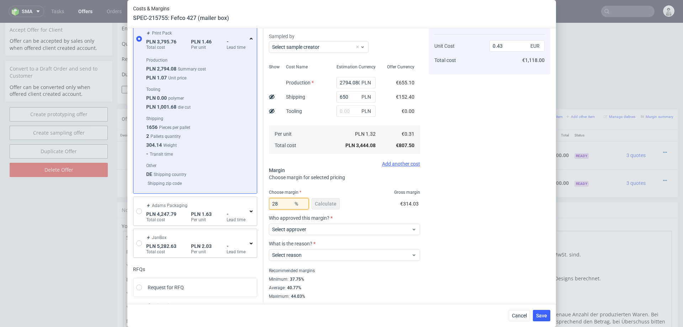
click at [285, 202] on input "28" at bounding box center [289, 203] width 40 height 11
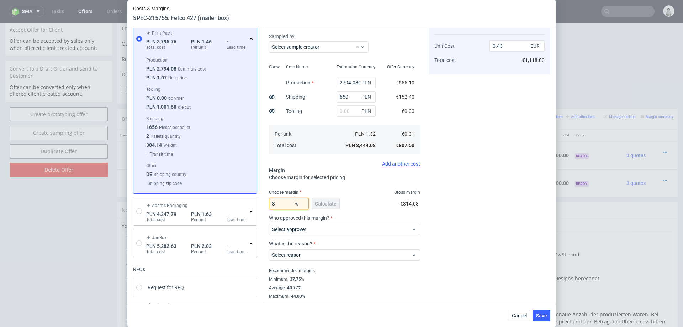
type input "30"
type input "0.45"
type input "3"
type input "0.32"
type input "35"
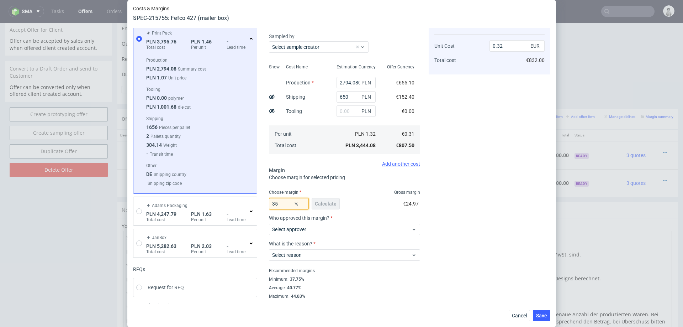
type input "0.48"
type input "3"
type input "0.32"
type input "30"
type input "0.45"
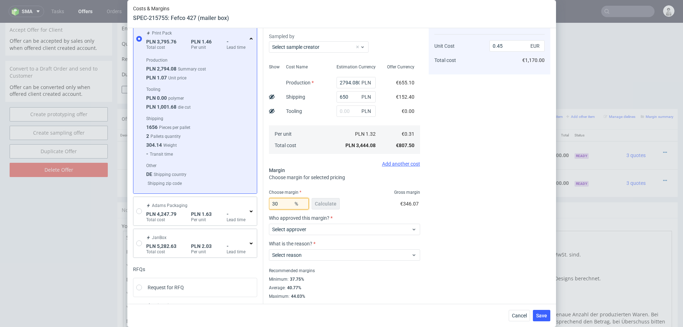
type input "28"
type input "0.43"
type input "1001.68"
type input "0.56"
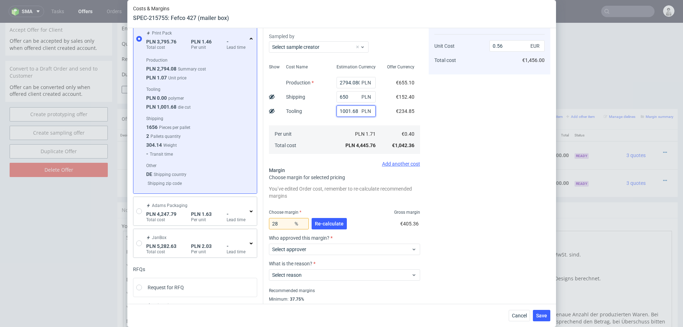
type input "1001.68"
click at [285, 219] on input "28" at bounding box center [289, 223] width 40 height 11
click at [283, 224] on input "28" at bounding box center [289, 223] width 40 height 11
type input "25"
type input "0.54"
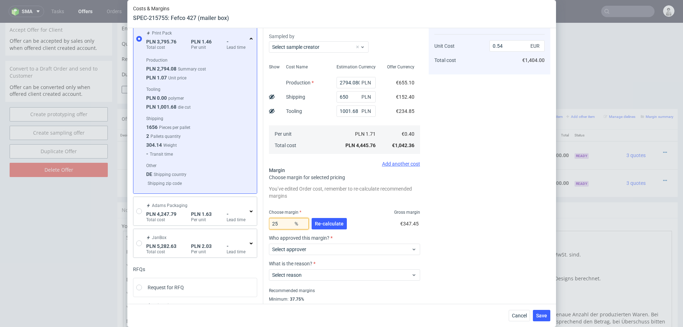
type input "25"
click at [519, 203] on div "Cost displayed to the customer Unit Cost Total cost 0.54 EUR €1,404.00" at bounding box center [490, 166] width 122 height 306
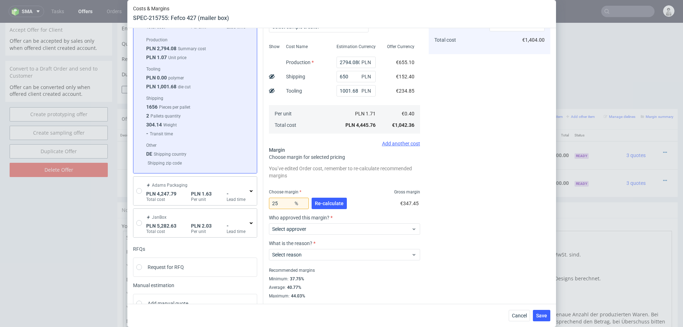
scroll to position [80, 0]
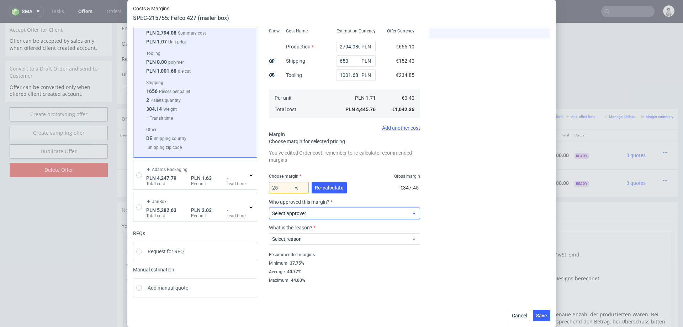
click at [381, 208] on div "Select approver" at bounding box center [344, 212] width 151 height 11
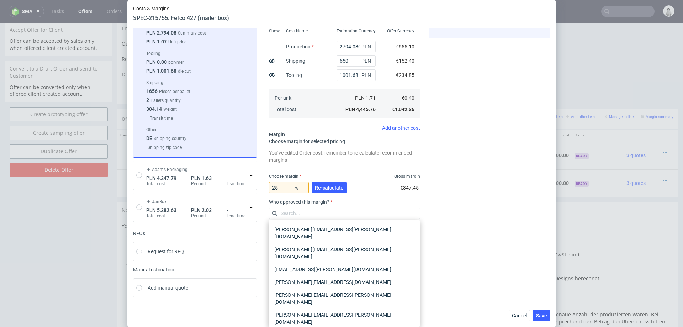
type input "m"
type input "pawe"
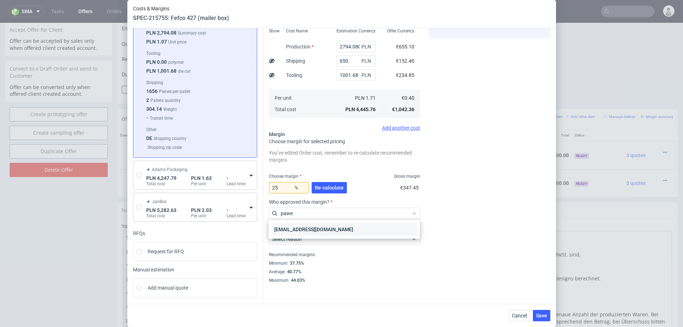
click at [342, 226] on div "[EMAIL_ADDRESS][DOMAIN_NAME]" at bounding box center [344, 229] width 146 height 13
click at [342, 226] on label "What is the reason?" at bounding box center [344, 227] width 151 height 6
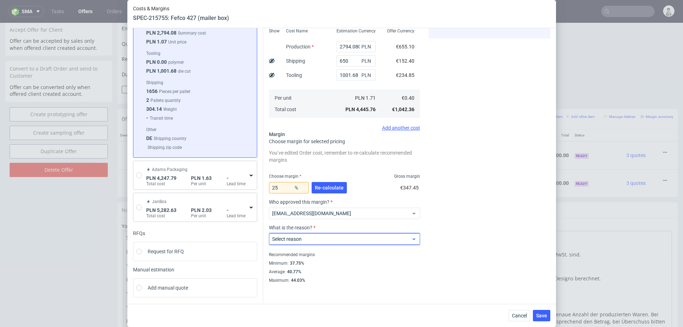
click at [327, 236] on span "Select reason" at bounding box center [341, 238] width 139 height 7
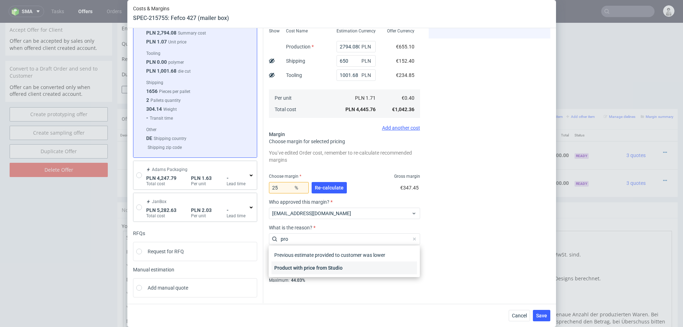
type input "pro"
click at [329, 269] on div "Product with price from Studio" at bounding box center [344, 267] width 146 height 13
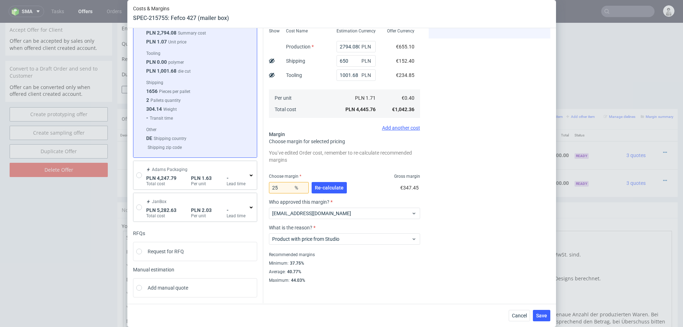
click at [471, 246] on div "Cost displayed to the customer Unit Cost Total cost 0.54 EUR €1,404.00" at bounding box center [490, 130] width 122 height 306
click at [281, 189] on input "25" at bounding box center [289, 187] width 40 height 11
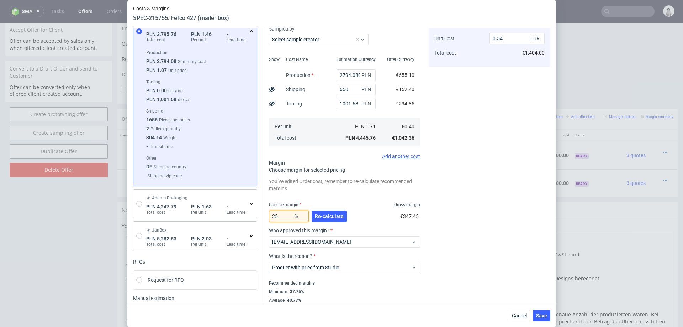
scroll to position [43, 0]
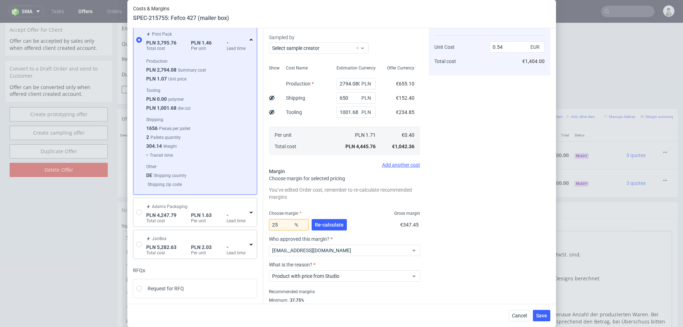
click at [501, 155] on div "Cost displayed to the customer Unit Cost Total cost 0.54 EUR €1,404.00" at bounding box center [490, 167] width 122 height 306
click at [280, 221] on input "25" at bounding box center [289, 224] width 40 height 11
click at [447, 223] on div "Cost displayed to the customer Unit Cost Total cost 0.54 EUR €1,404.00" at bounding box center [490, 167] width 122 height 306
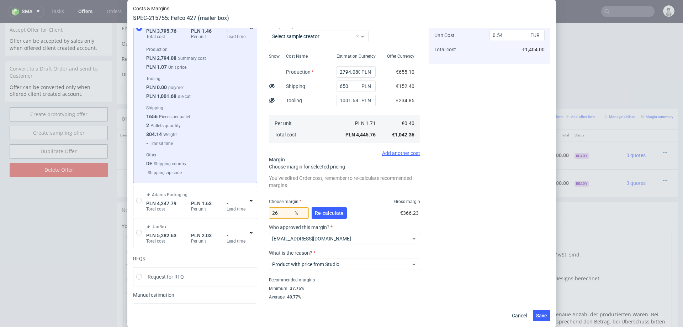
scroll to position [80, 0]
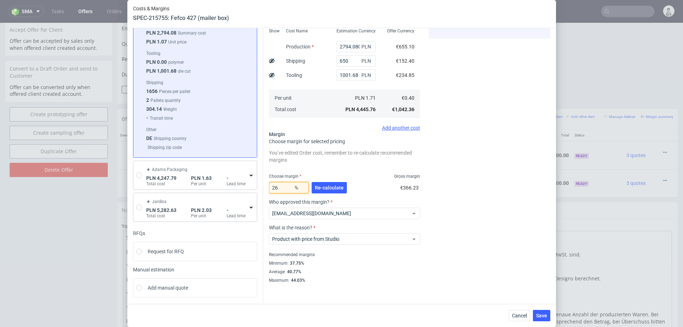
click at [282, 187] on input "26" at bounding box center [289, 187] width 40 height 11
type input "27"
type input "0.55"
click at [427, 165] on div "Costs Manage selected amounts if you need Sampled by Select sample creator Show…" at bounding box center [406, 127] width 287 height 312
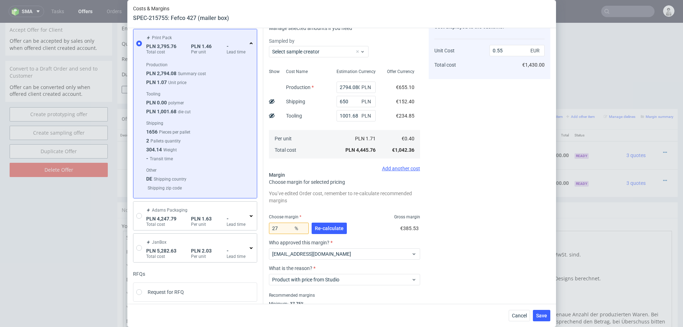
scroll to position [26, 0]
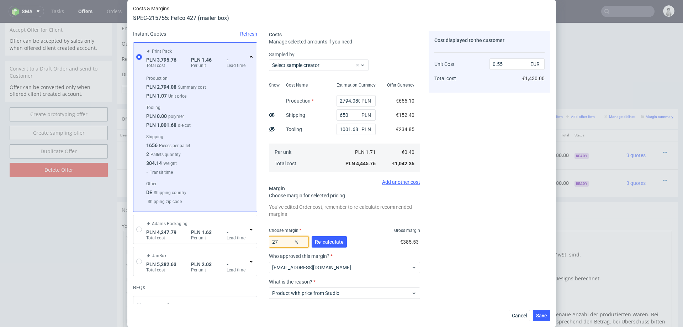
click at [286, 241] on input "27" at bounding box center [289, 241] width 40 height 11
type input "29"
type input "0.57"
type input "28"
type input "0.56"
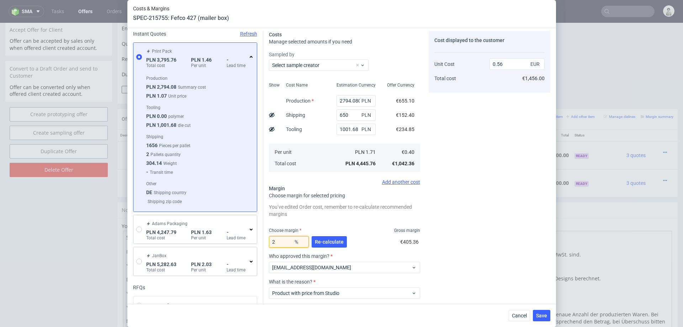
type input "27"
type input "0.55"
click at [429, 227] on div "Cost displayed to the customer Unit Cost Total cost 0.55 EUR €1,430.00" at bounding box center [490, 184] width 122 height 306
click at [541, 314] on span "Save" at bounding box center [541, 315] width 11 height 5
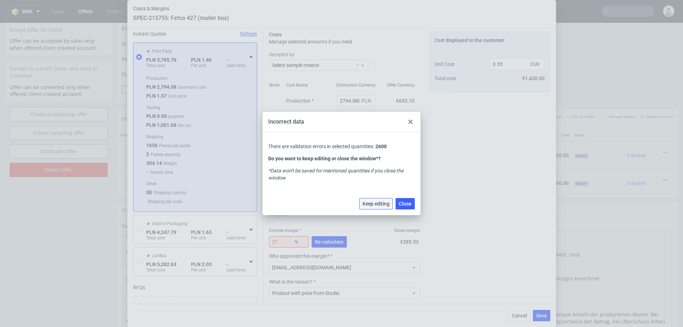
click at [379, 206] on button "Keep editing" at bounding box center [375, 203] width 33 height 11
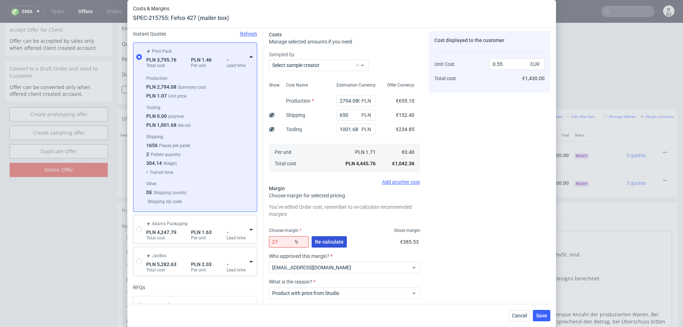
click at [327, 243] on span "Re-calculate" at bounding box center [329, 241] width 29 height 5
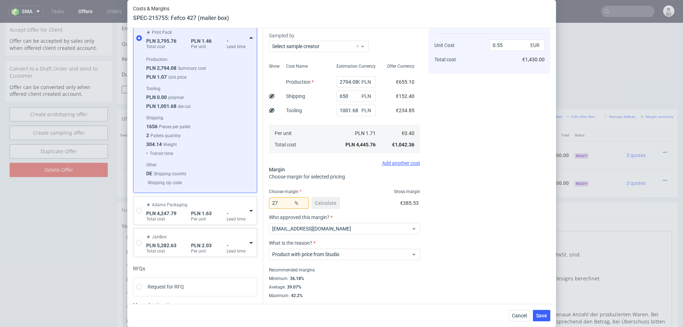
scroll to position [47, 0]
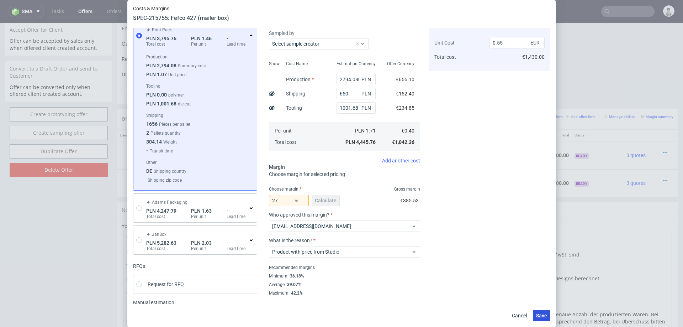
click at [538, 315] on span "Save" at bounding box center [541, 315] width 11 height 5
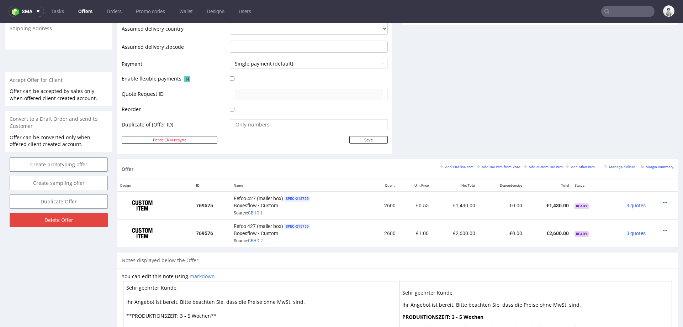
scroll to position [289, 0]
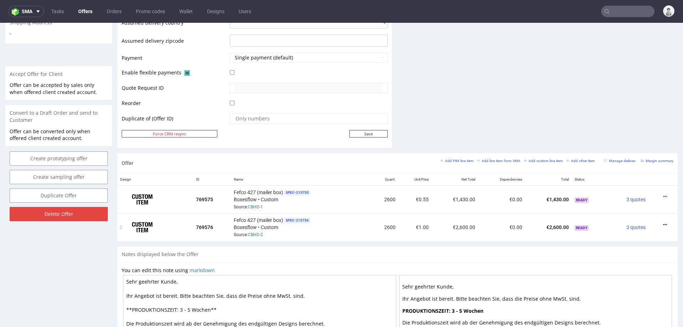
click at [663, 222] on icon at bounding box center [665, 224] width 4 height 5
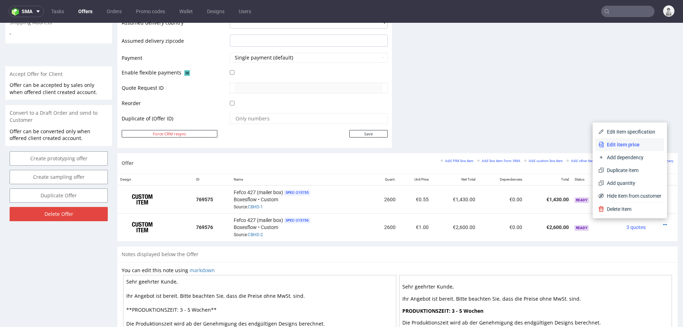
click at [618, 142] on span "Edit item price" at bounding box center [632, 144] width 57 height 7
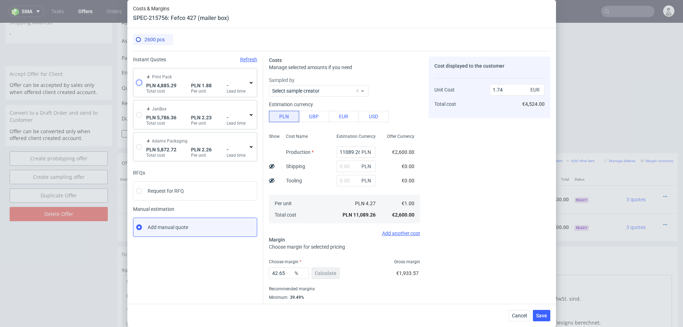
click at [139, 80] on input "radio" at bounding box center [139, 83] width 6 height 6
radio input "true"
radio input "false"
type input "3457.08"
type input "1428.21"
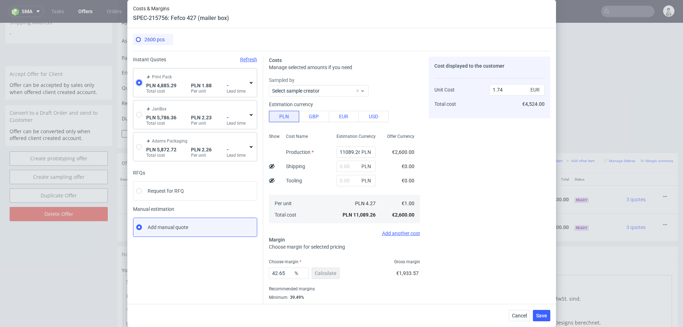
type input "0.44"
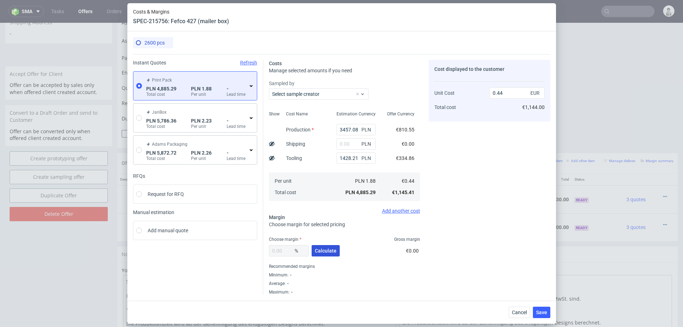
click at [324, 253] on span "Calculate" at bounding box center [326, 250] width 22 height 5
type input "38.45"
type input "0.72"
click at [250, 81] on div "Print Pack PLN 4,885.29 Total cost PLN 1.88 Per unit - Lead time" at bounding box center [199, 85] width 109 height 23
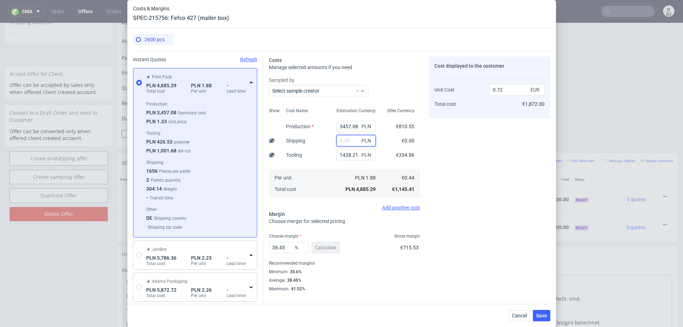
click at [348, 138] on input "text" at bounding box center [356, 140] width 39 height 11
type input "650"
type input "0.81"
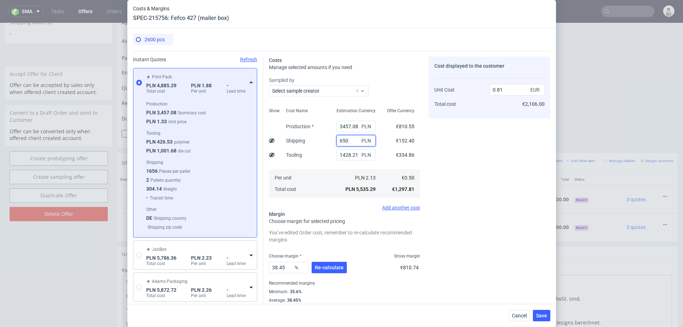
type input "650"
click at [519, 317] on span "Cancel" at bounding box center [519, 315] width 15 height 5
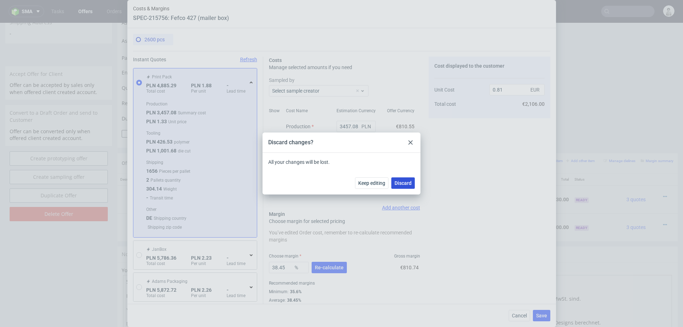
click at [408, 179] on button "Discard" at bounding box center [402, 182] width 23 height 11
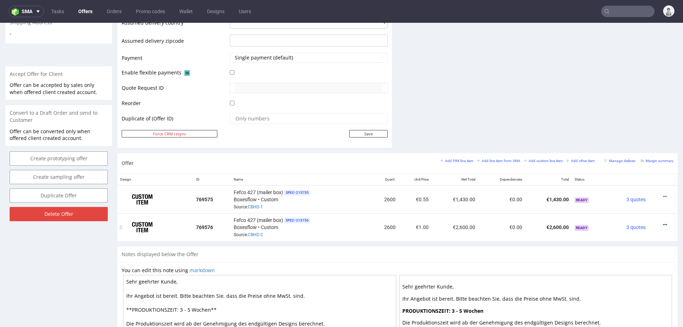
click at [663, 222] on icon at bounding box center [665, 224] width 4 height 5
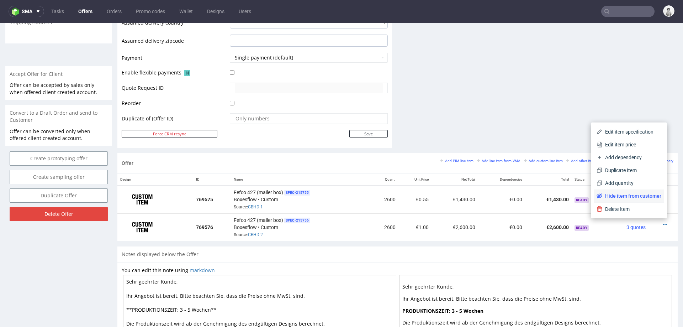
click at [631, 199] on span "Hide item from customer" at bounding box center [631, 195] width 59 height 7
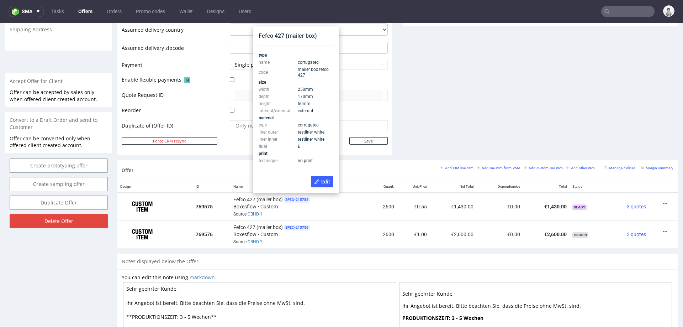
scroll to position [286, 0]
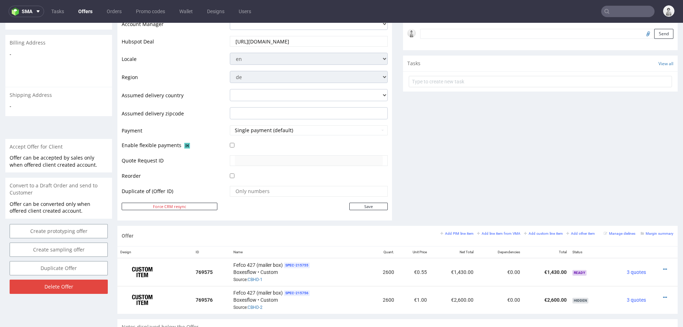
scroll to position [0, 0]
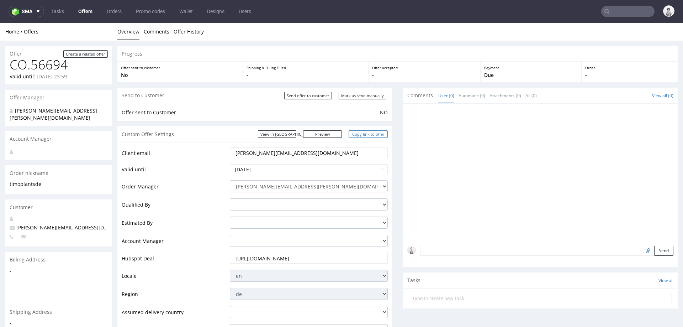
click at [355, 136] on link "Copy link to offer" at bounding box center [368, 133] width 39 height 7
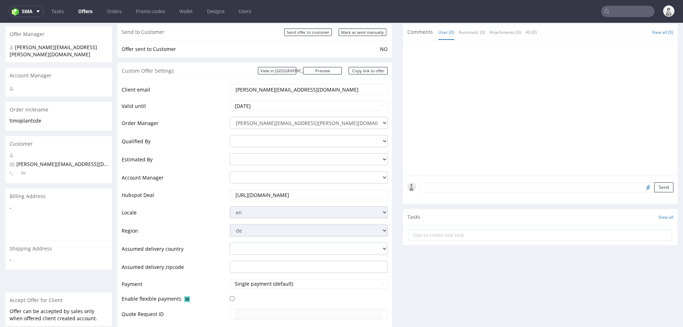
scroll to position [22, 0]
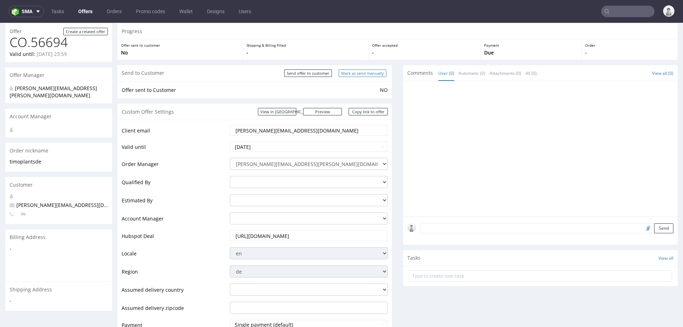
click at [354, 71] on input "Mark as send manually" at bounding box center [363, 72] width 48 height 7
type input "In progress..."
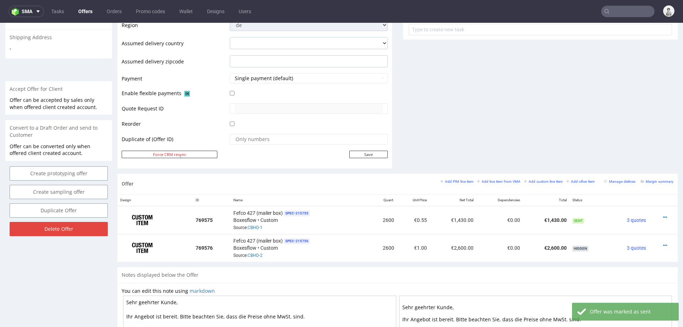
scroll to position [276, 0]
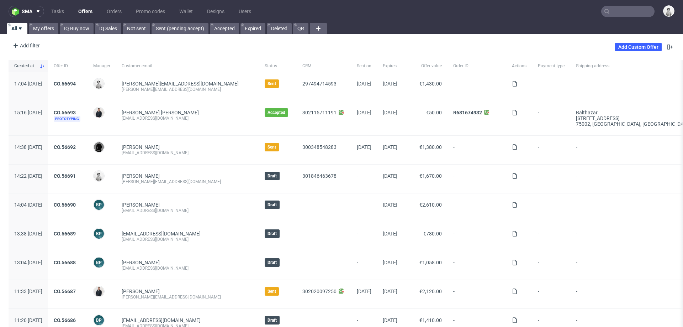
click at [615, 12] on input "text" at bounding box center [627, 11] width 53 height 11
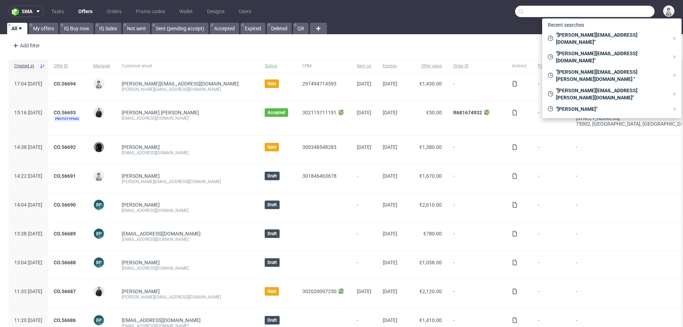
paste input "[EMAIL_ADDRESS][DOMAIN_NAME]"
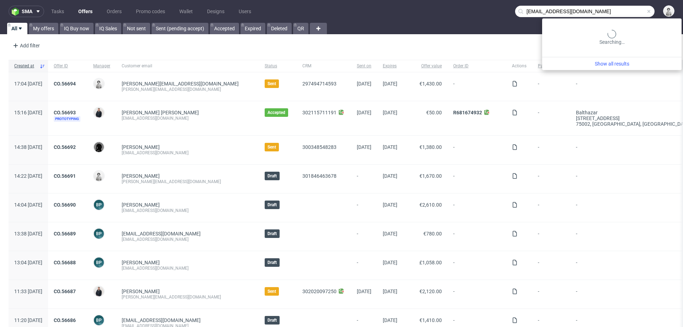
type input "[EMAIL_ADDRESS][DOMAIN_NAME]"
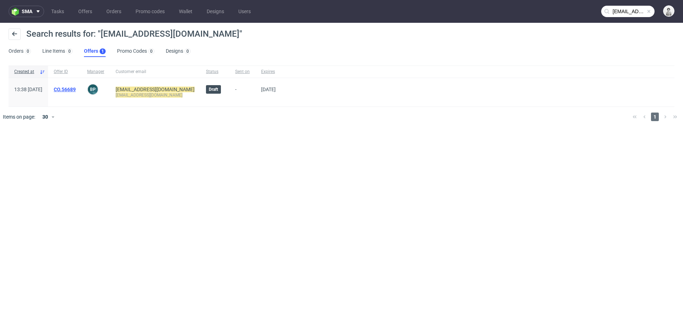
click at [76, 86] on link "CO.56689" at bounding box center [65, 89] width 22 height 6
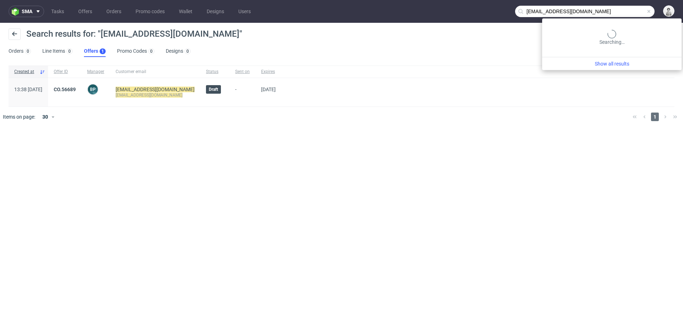
click at [614, 13] on input "[EMAIL_ADDRESS][DOMAIN_NAME]" at bounding box center [584, 11] width 139 height 11
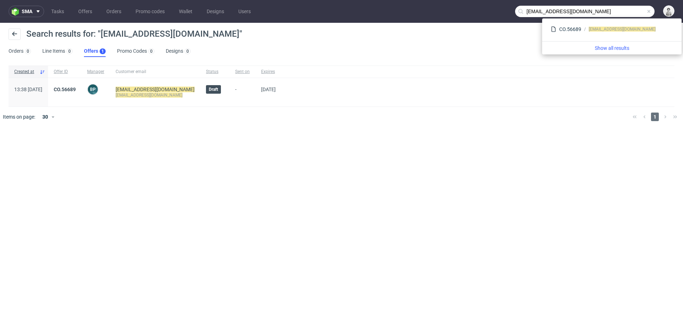
click at [551, 11] on input "[EMAIL_ADDRESS][DOMAIN_NAME]" at bounding box center [584, 11] width 139 height 11
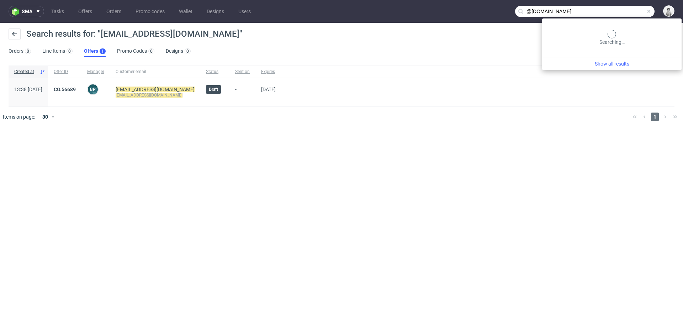
type input "@textilo.com"
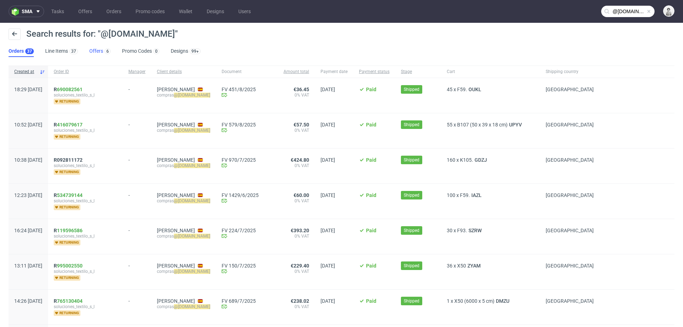
click at [93, 47] on link "Offers 6" at bounding box center [99, 51] width 21 height 11
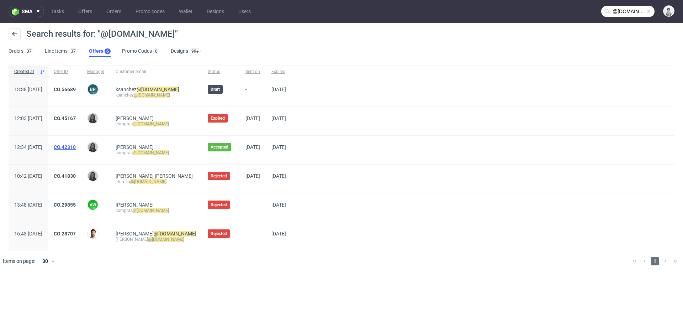
click at [76, 146] on link "CO.42310" at bounding box center [65, 147] width 22 height 6
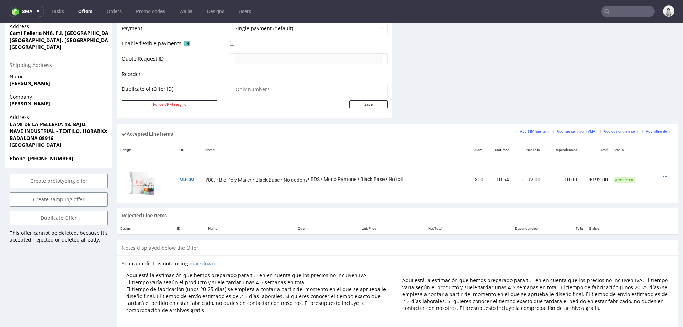
scroll to position [346, 0]
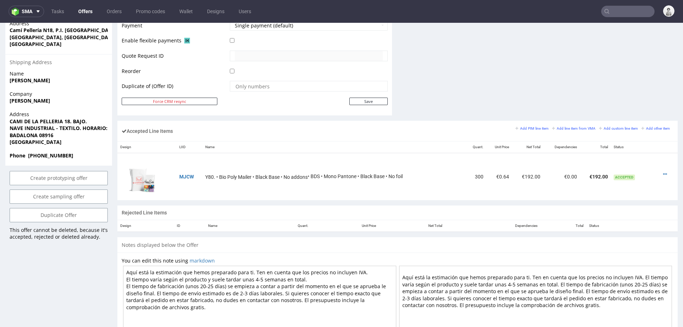
type input "@textilo.com"
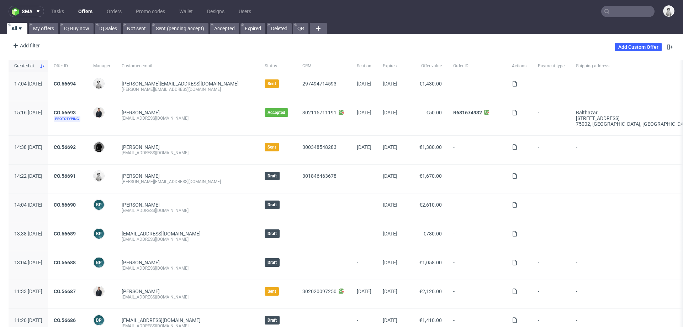
click at [615, 12] on input "text" at bounding box center [627, 11] width 53 height 11
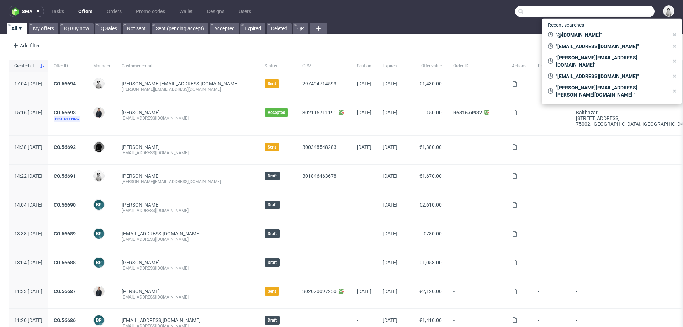
paste input "[EMAIL_ADDRESS][DOMAIN_NAME]"
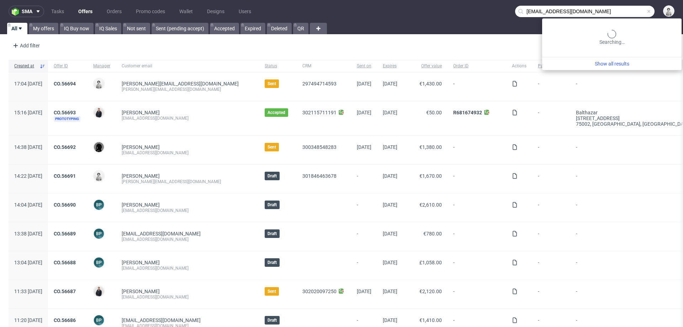
type input "[EMAIL_ADDRESS][DOMAIN_NAME]"
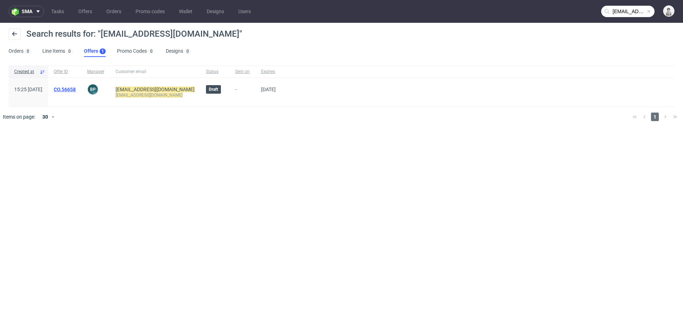
click at [76, 89] on link "CO.56658" at bounding box center [65, 89] width 22 height 6
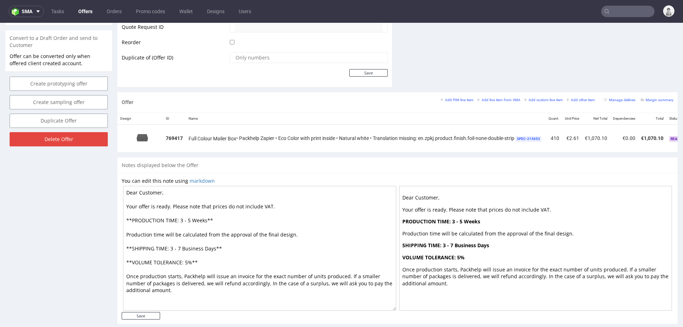
scroll to position [352, 0]
click at [142, 135] on img at bounding box center [143, 136] width 36 height 20
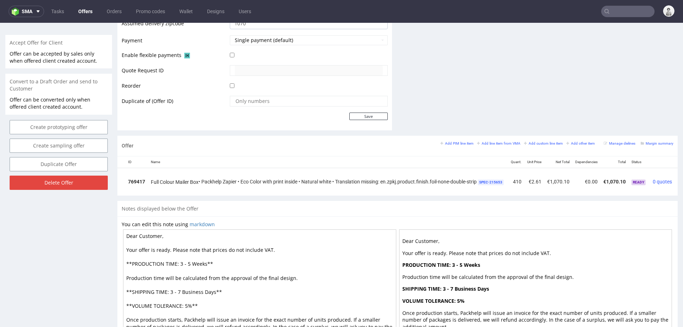
scroll to position [0, 0]
click at [144, 180] on img at bounding box center [143, 181] width 36 height 20
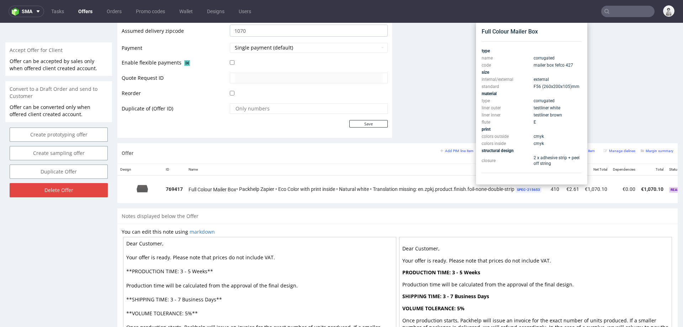
scroll to position [297, 0]
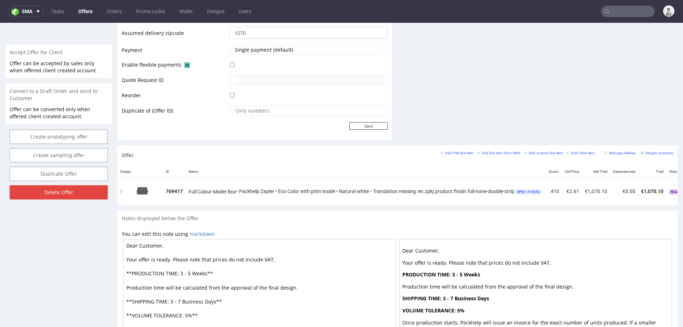
click at [604, 179] on td "€1,070.10" at bounding box center [596, 191] width 28 height 28
click at [663, 186] on icon at bounding box center [665, 188] width 4 height 5
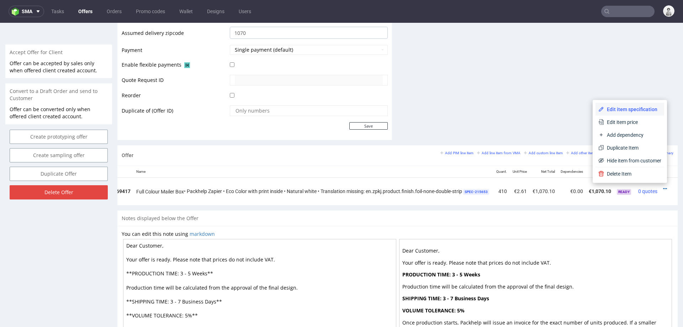
click at [612, 107] on span "Edit item specification" at bounding box center [632, 109] width 57 height 7
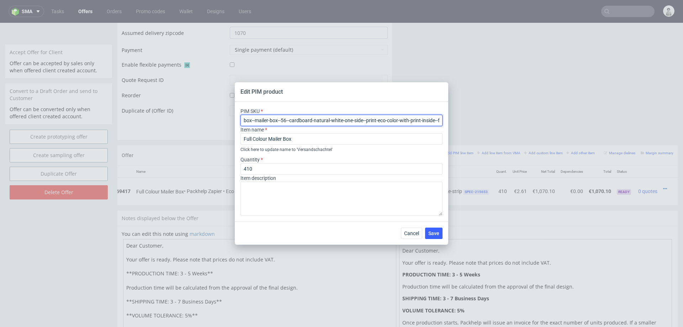
click at [340, 119] on input "box--mailer-box--56--cardboard-natural-white-one-side--print-eco-color-with-pri…" at bounding box center [342, 120] width 202 height 11
click at [318, 119] on input "box--mailer-box--56--cardboard-natural-white-one-side--print-eco-color-with-pri…" at bounding box center [342, 120] width 202 height 11
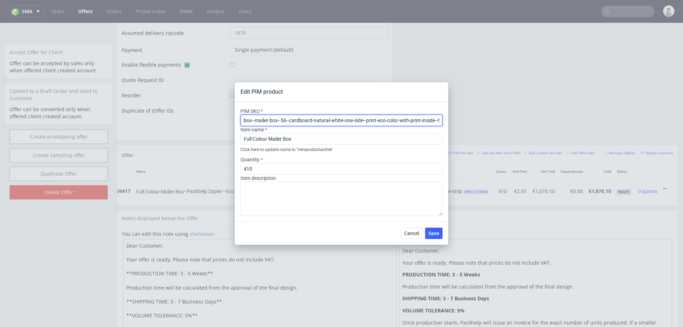
click at [318, 119] on input "box--mailer-box--56--cardboard-natural-white-one-side--print-eco-color-with-pri…" at bounding box center [342, 120] width 202 height 11
click at [411, 231] on span "Cancel" at bounding box center [411, 233] width 15 height 5
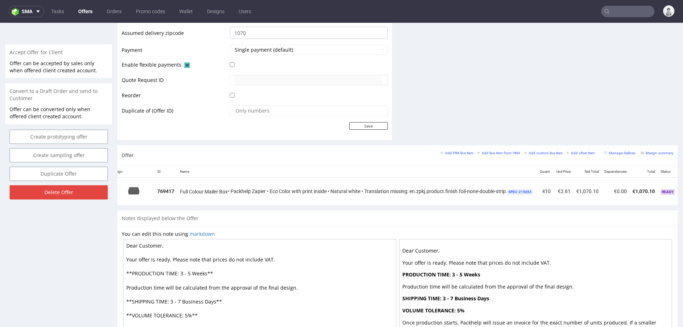
scroll to position [0, 0]
click at [141, 188] on img at bounding box center [143, 190] width 36 height 20
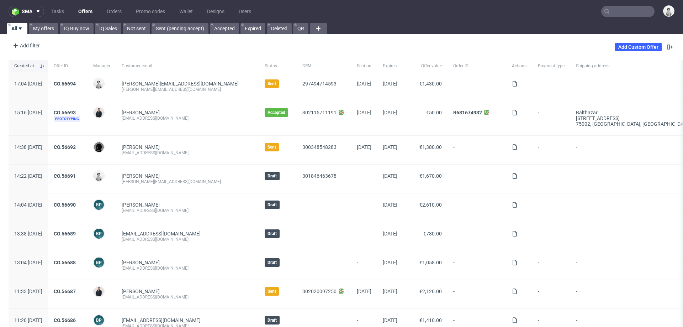
click at [628, 9] on input "text" at bounding box center [627, 11] width 53 height 11
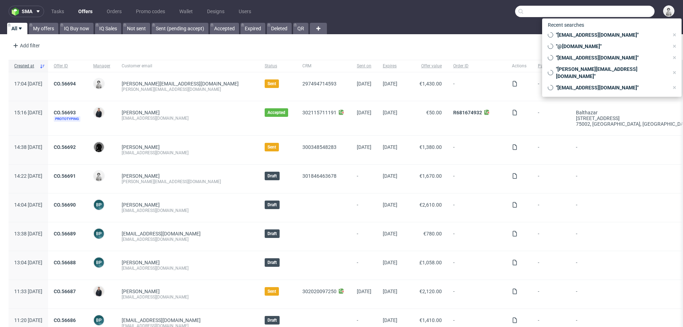
paste input "[EMAIL_ADDRESS][DOMAIN_NAME]"
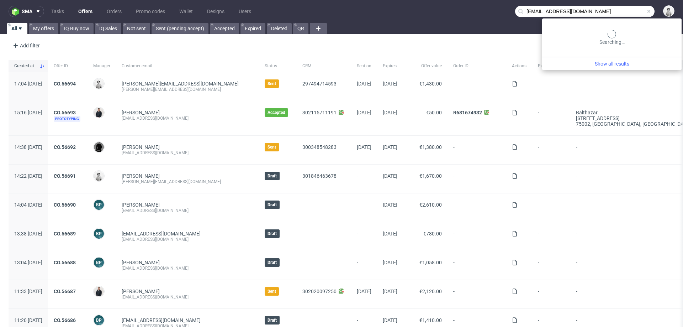
type input "[EMAIL_ADDRESS][DOMAIN_NAME]"
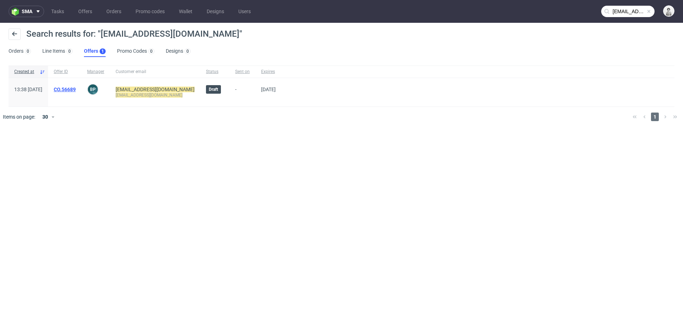
click at [76, 91] on link "CO.56689" at bounding box center [65, 89] width 22 height 6
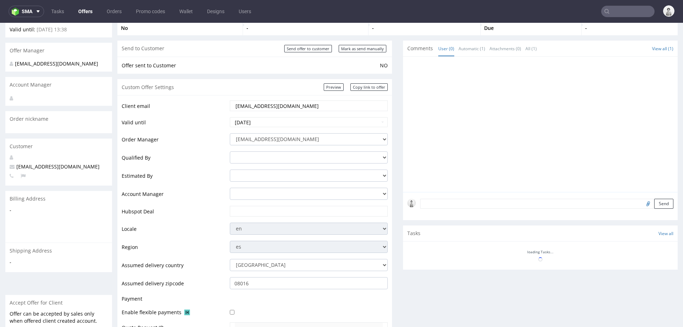
scroll to position [47, 0]
click at [285, 137] on select "[EMAIL_ADDRESS][DOMAIN_NAME] [PERSON_NAME][DOMAIN_NAME][EMAIL_ADDRESS][PERSON_N…" at bounding box center [309, 139] width 158 height 12
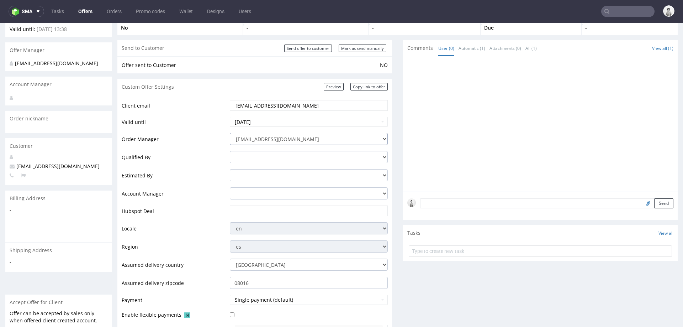
select select "20998342"
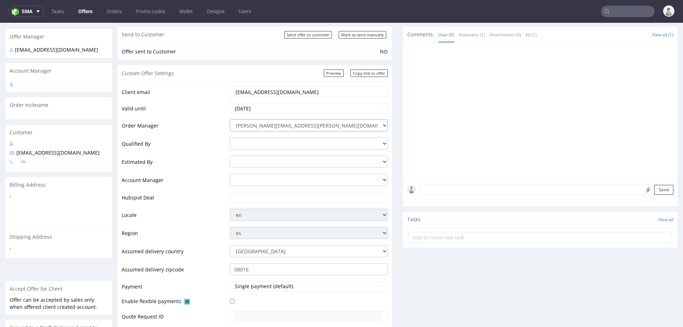
scroll to position [65, 0]
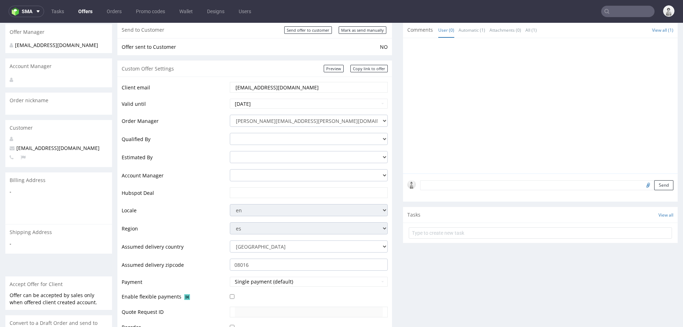
click at [286, 194] on input "text" at bounding box center [309, 192] width 148 height 10
paste input "https://app-eu1.hubspot.com/contacts/25600958/record/0-3/302151285993/"
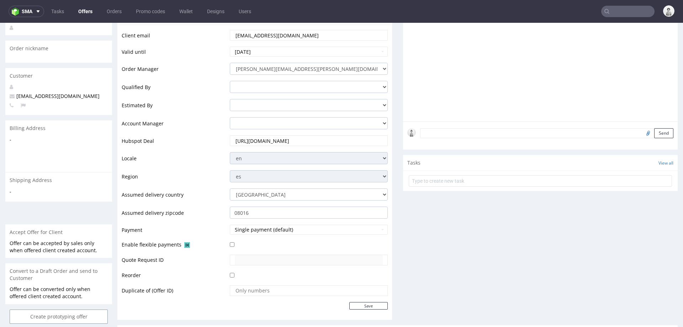
scroll to position [118, 0]
type input "https://app-eu1.hubspot.com/contacts/25600958/record/0-3/302151285993/"
click at [361, 303] on input "Save" at bounding box center [368, 304] width 38 height 7
type input "In progress..."
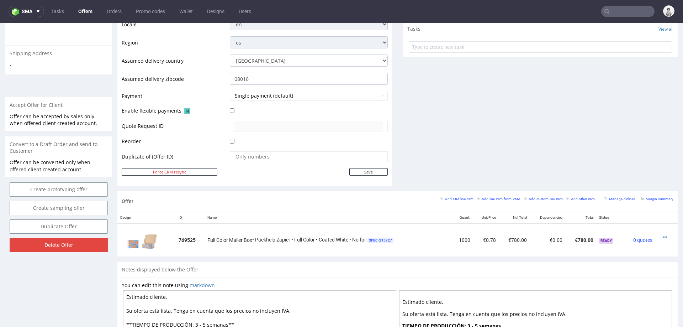
scroll to position [253, 0]
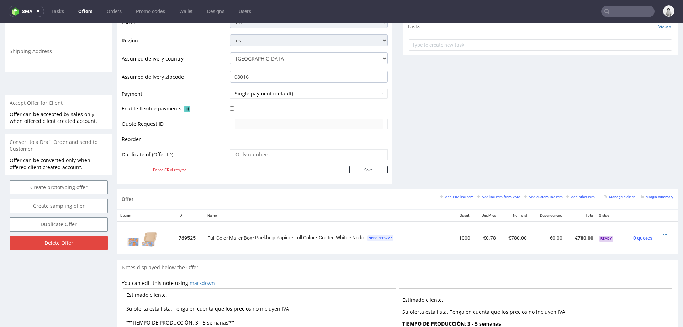
click at [535, 116] on div "Comments User (0) Automatic (1) Attachments (0) All (1) View all (1) 3rd Sep 25…" at bounding box center [540, 11] width 275 height 355
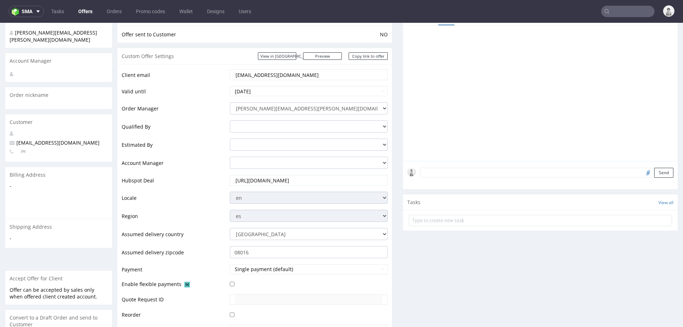
scroll to position [75, 0]
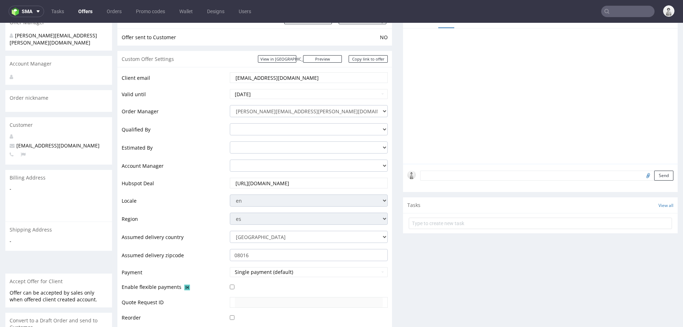
click at [313, 79] on input "[EMAIL_ADDRESS][DOMAIN_NAME]" at bounding box center [309, 78] width 148 height 10
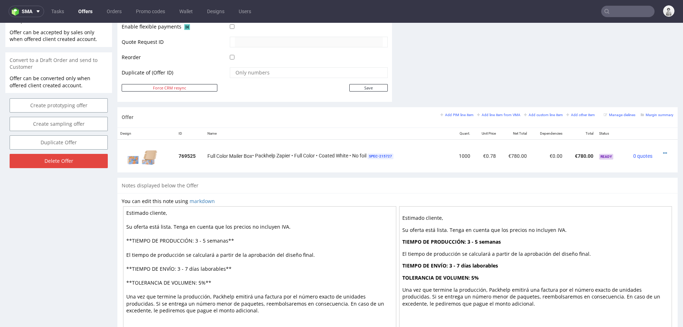
scroll to position [372, 0]
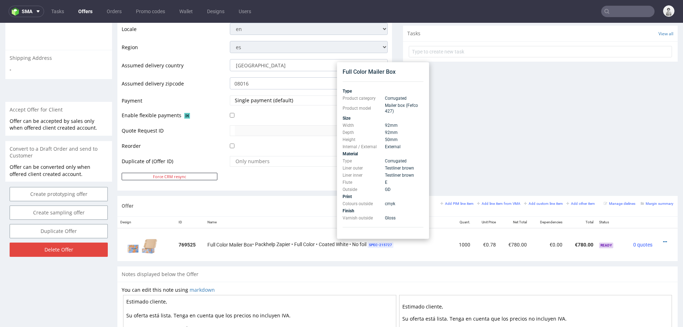
click at [511, 148] on div "Comments User (0) Automatic (1) Attachments (0) All (1) View all (1) 3rd Sep 25…" at bounding box center [540, 18] width 275 height 355
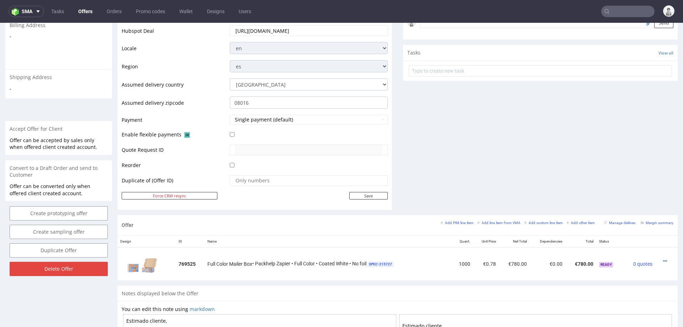
scroll to position [229, 0]
click at [497, 222] on div "Add PIM line item Add line item from VMA Add custom line item Add other item" at bounding box center [519, 221] width 158 height 6
click at [484, 220] on small "Add line item from VMA" at bounding box center [498, 221] width 43 height 4
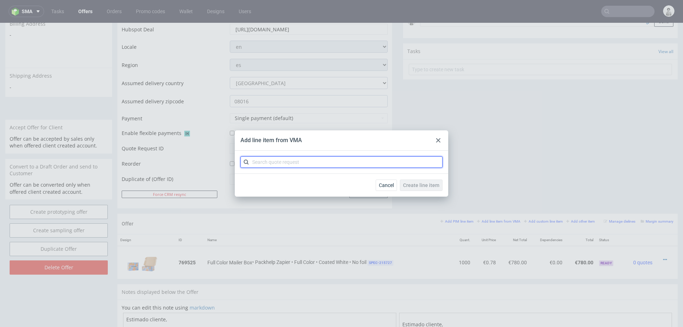
click at [374, 161] on input "text" at bounding box center [342, 161] width 202 height 11
type input "cbhe"
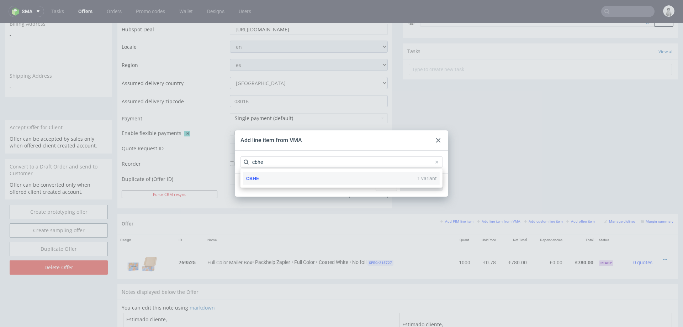
click at [363, 180] on div "CBHE 1 variant" at bounding box center [341, 178] width 196 height 13
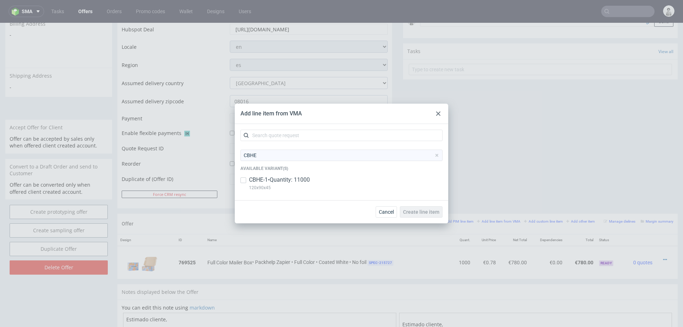
click at [310, 181] on p "CBHE-1 • Quantity: 11000" at bounding box center [279, 180] width 61 height 8
checkbox input "true"
click at [435, 209] on span "Create line item" at bounding box center [421, 211] width 36 height 5
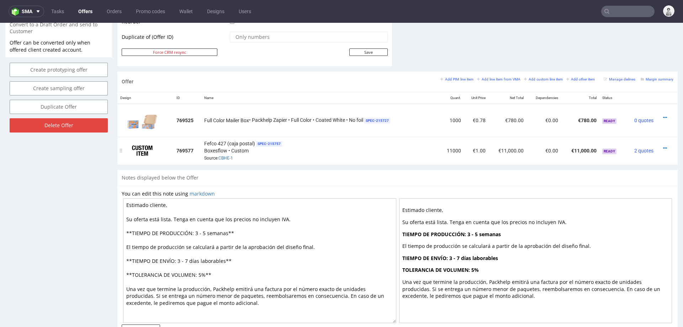
scroll to position [371, 0]
click at [663, 145] on icon at bounding box center [665, 147] width 4 height 5
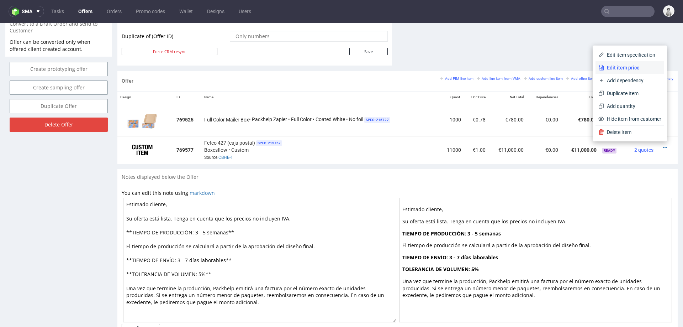
click at [631, 68] on span "Edit item price" at bounding box center [632, 67] width 57 height 7
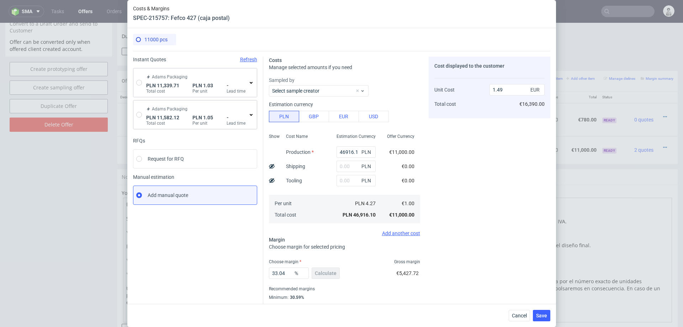
click at [132, 82] on div "11000 pcs Instant Quotes Refresh Adams Packaging PLN 11,339.71 Total cost PLN 1…" at bounding box center [341, 165] width 429 height 275
click at [142, 83] on div "Adams Packaging PLN 11,339.71 Total cost PLN 1.03 Per unit - Lead time" at bounding box center [194, 82] width 123 height 28
click at [139, 82] on input "radio" at bounding box center [139, 83] width 6 height 6
radio input "true"
radio input "false"
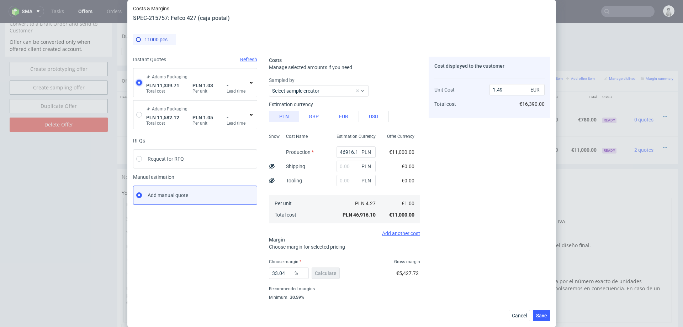
type input "7603.979999999999"
type input "1587.72"
type input "2148.01"
type input "0.24"
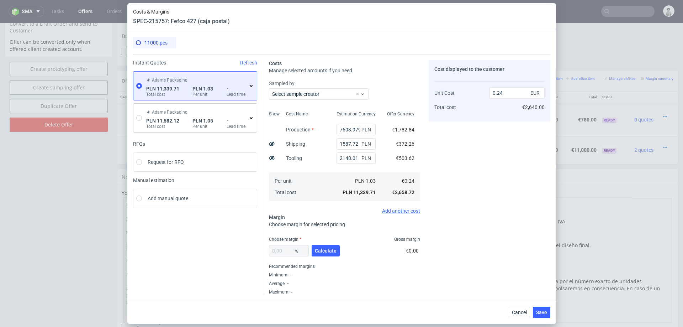
click at [249, 87] on icon at bounding box center [251, 86] width 6 height 6
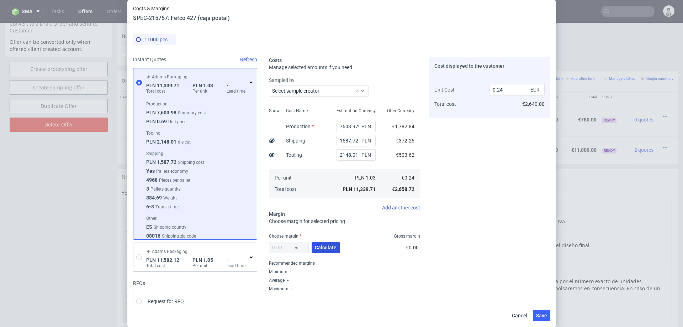
click at [319, 248] on span "Calculate" at bounding box center [326, 247] width 22 height 5
type input "32.84"
type input "0.36"
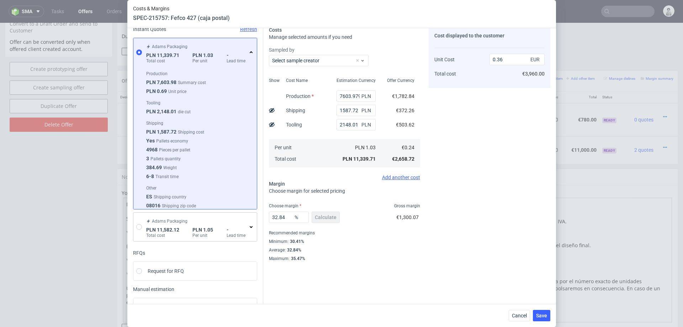
scroll to position [32, 0]
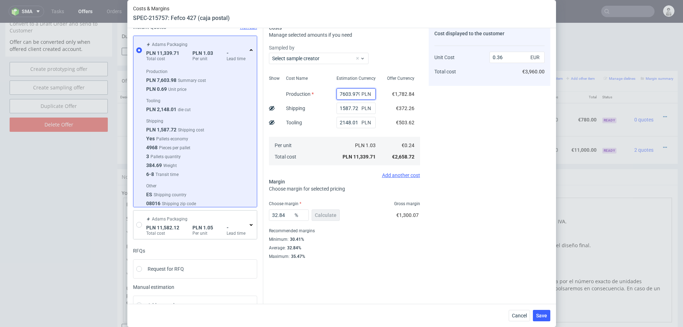
click at [341, 94] on input "7603.979999999999" at bounding box center [356, 93] width 39 height 11
type input "10603.98"
type input "0.46"
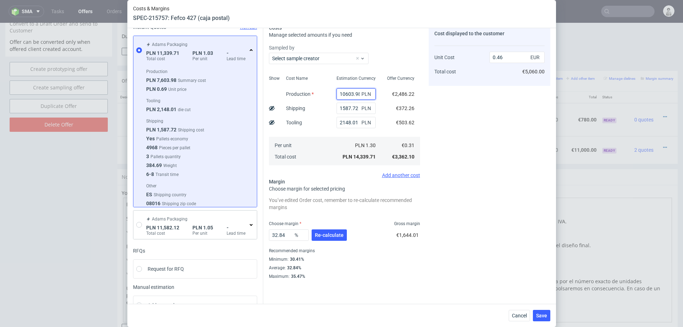
type input "10603.98"
click at [454, 131] on div "Cost displayed to the customer Unit Cost Total cost 0.46 EUR €5,060.00" at bounding box center [490, 151] width 122 height 255
click at [319, 238] on button "Re-calculate" at bounding box center [329, 234] width 35 height 11
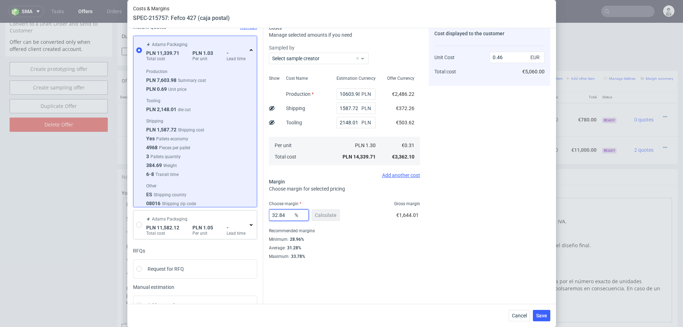
click at [287, 218] on input "32.84" at bounding box center [289, 214] width 40 height 11
click at [348, 249] on div "Average : 31.28%" at bounding box center [344, 247] width 151 height 9
click at [285, 217] on input "32.84" at bounding box center [289, 214] width 40 height 11
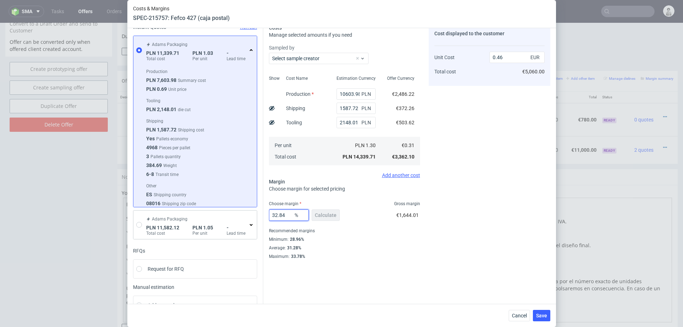
click at [285, 217] on input "32.84" at bounding box center [289, 214] width 40 height 11
type input "29"
type input "0.43"
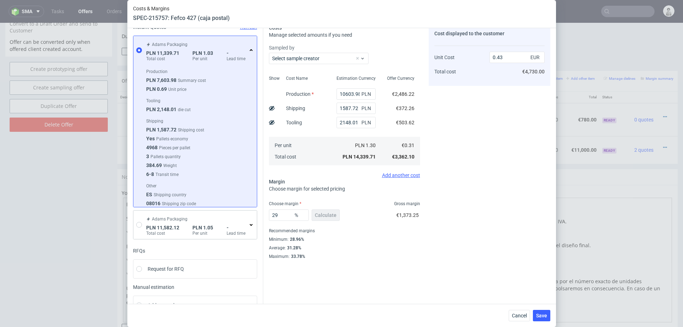
click at [501, 160] on div "Cost displayed to the customer Unit Cost Total cost 0.43 EUR €4,730.00" at bounding box center [490, 141] width 122 height 235
click at [277, 214] on input "29" at bounding box center [289, 214] width 40 height 11
type input "30"
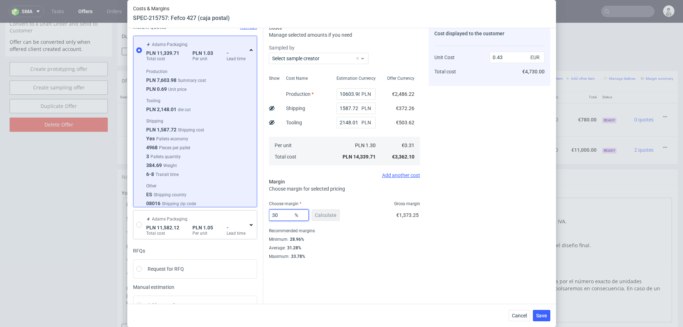
type input "0.44"
type input "30"
click at [521, 265] on div "Instant Quotes Refresh Adams Packaging PLN 11,339.71 Total cost PLN 1.03 Per un…" at bounding box center [341, 170] width 417 height 302
click at [348, 94] on input "10603.98" at bounding box center [356, 93] width 39 height 11
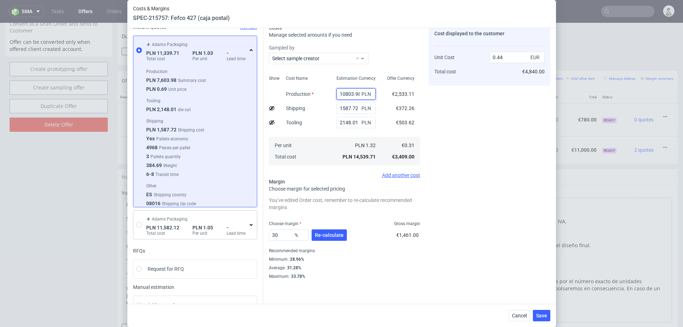
type input "10803.98"
click at [534, 173] on div "Cost displayed to the customer Unit Cost Total cost 0.44 EUR €4,840.00" at bounding box center [490, 151] width 122 height 255
click at [334, 234] on span "Re-calculate" at bounding box center [329, 234] width 29 height 5
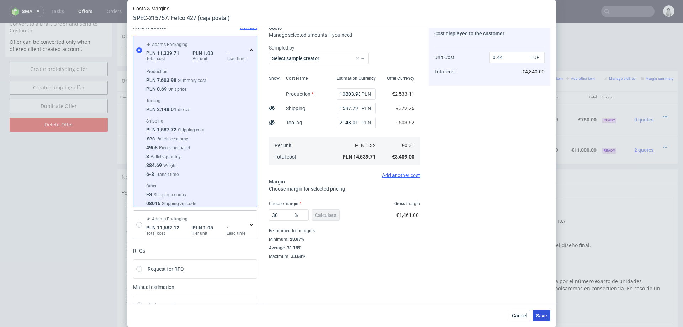
click at [541, 316] on span "Save" at bounding box center [541, 315] width 11 height 5
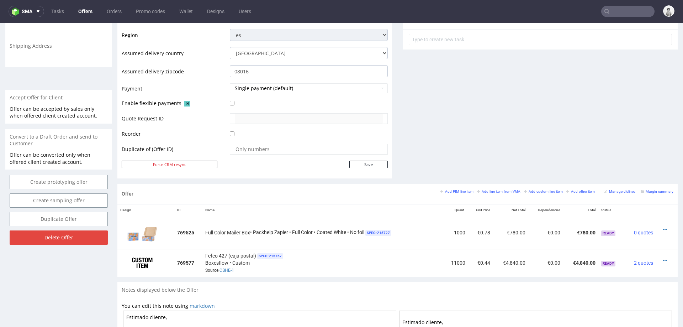
scroll to position [259, 0]
click at [663, 226] on icon at bounding box center [665, 228] width 4 height 5
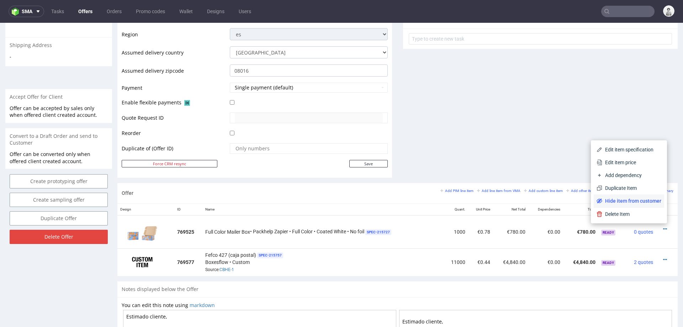
click at [622, 201] on span "Hide item from customer" at bounding box center [631, 200] width 59 height 7
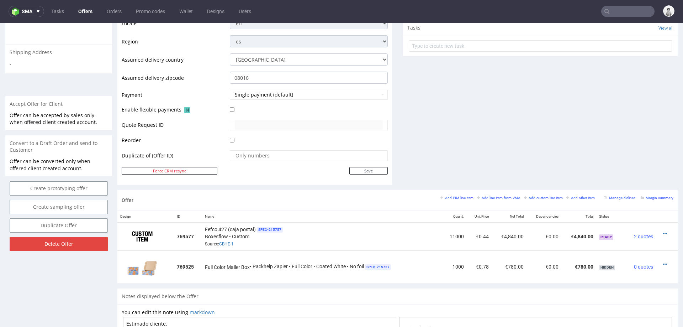
scroll to position [253, 0]
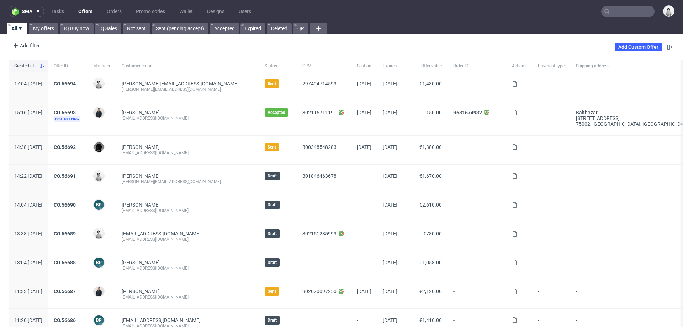
click at [455, 12] on input "text" at bounding box center [627, 11] width 53 height 11
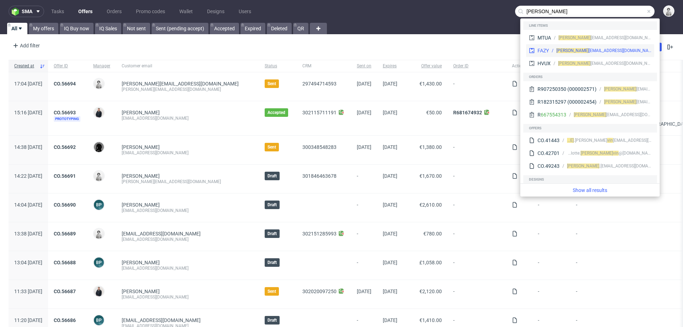
type input "[PERSON_NAME]"
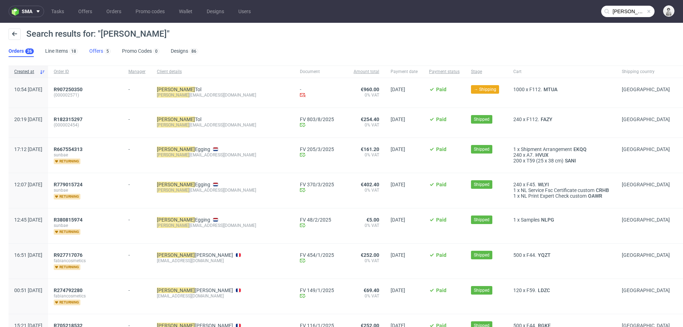
click at [94, 47] on link "Offers 5" at bounding box center [99, 51] width 21 height 11
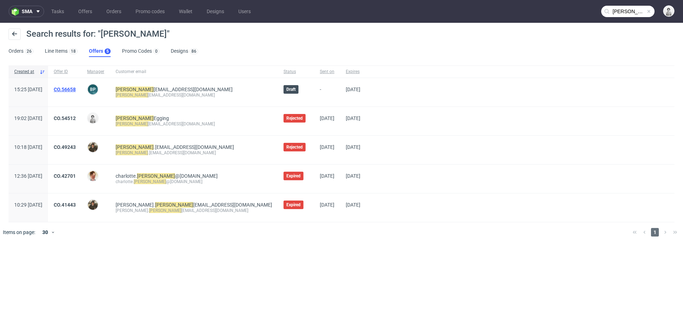
click at [76, 89] on link "CO.56658" at bounding box center [65, 89] width 22 height 6
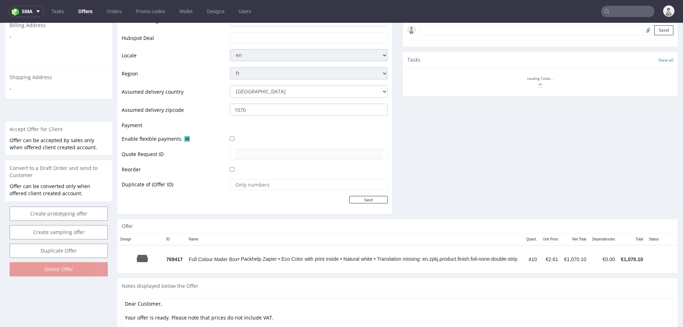
scroll to position [221, 0]
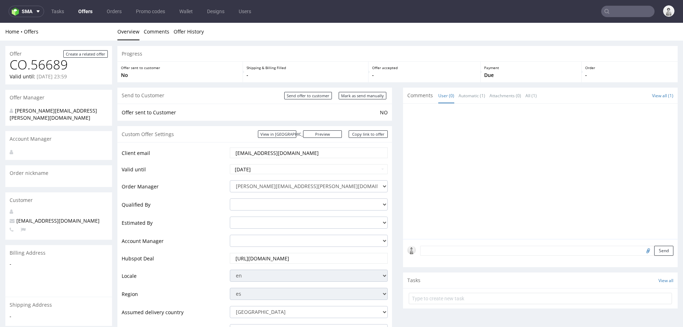
scroll to position [253, 0]
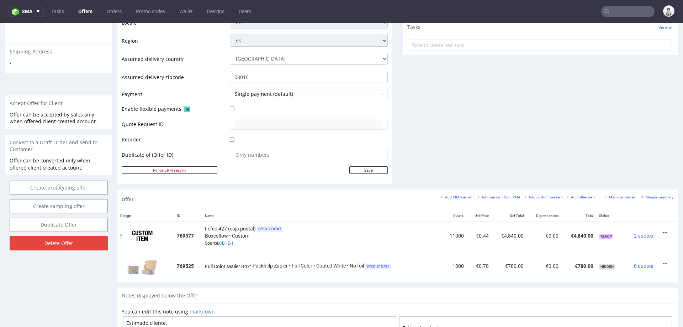
click at [663, 231] on icon at bounding box center [665, 232] width 4 height 5
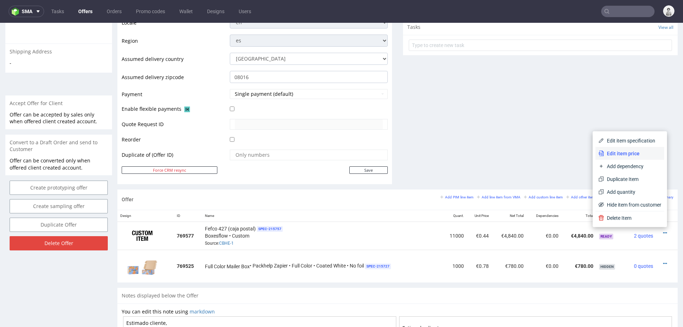
click at [627, 153] on span "Edit item price" at bounding box center [632, 153] width 57 height 7
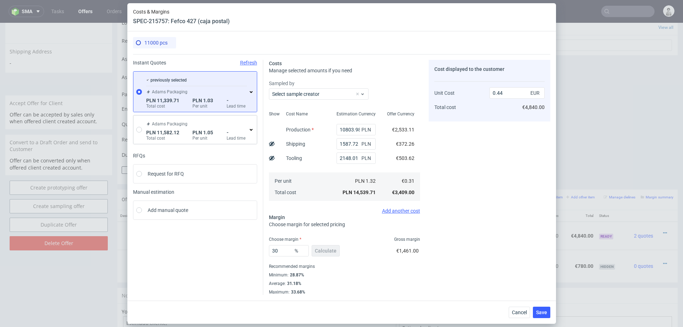
click at [252, 91] on icon at bounding box center [251, 92] width 6 height 6
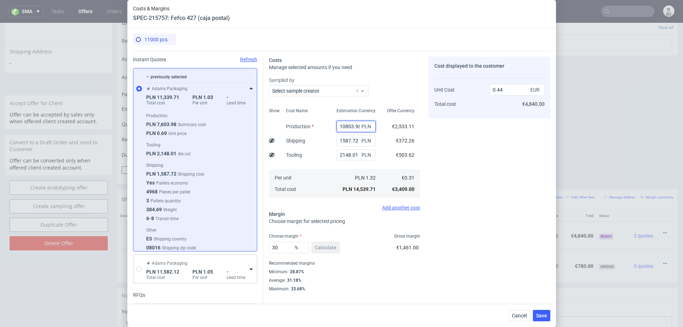
click at [348, 125] on input "10803.98" at bounding box center [356, 126] width 39 height 11
type input "9"
type input "0.11"
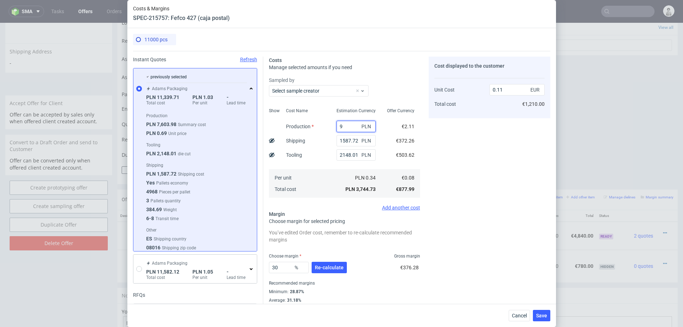
type input "98"
type input "0.12"
type input "9800"
type input "0.41"
type input "9800"
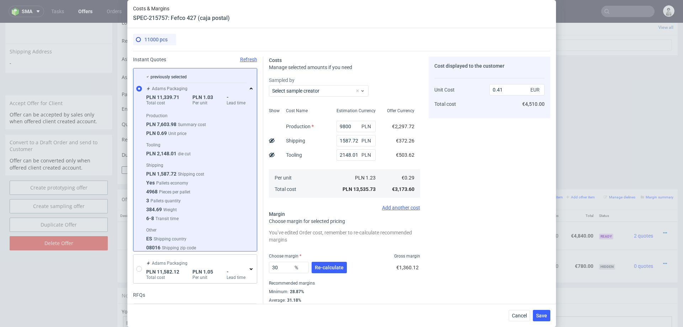
click at [320, 139] on div "Cost Name Production Shipping Tooling Per unit Total cost" at bounding box center [305, 152] width 51 height 94
click at [328, 269] on span "Re-calculate" at bounding box center [329, 267] width 29 height 5
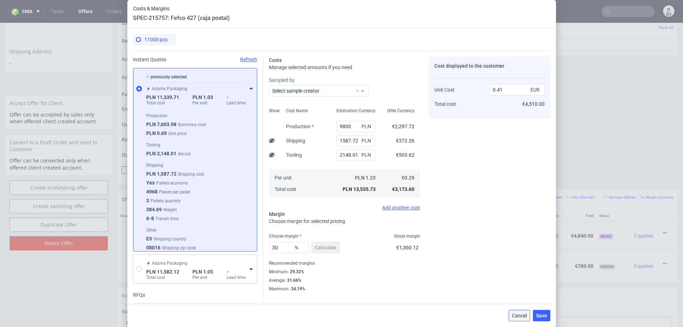
click at [520, 313] on span "Cancel" at bounding box center [519, 315] width 15 height 5
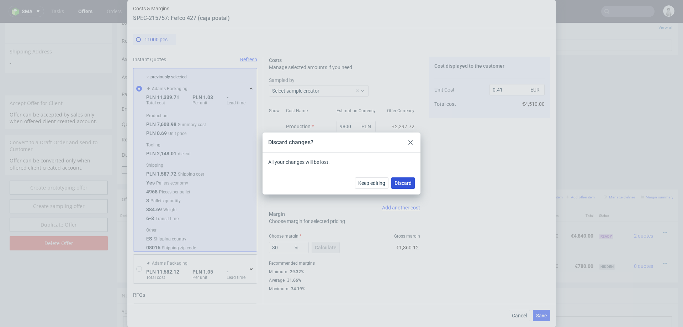
click at [403, 185] on span "Discard" at bounding box center [403, 182] width 17 height 5
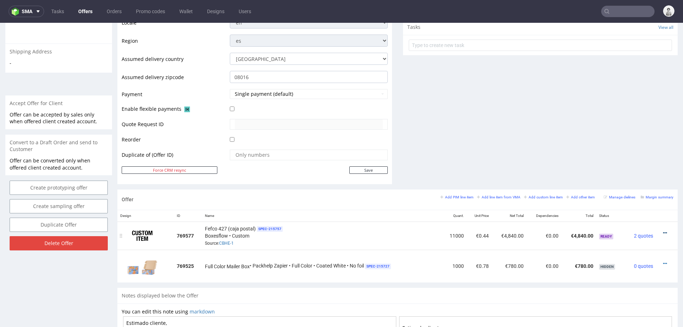
click at [663, 230] on icon at bounding box center [665, 232] width 4 height 5
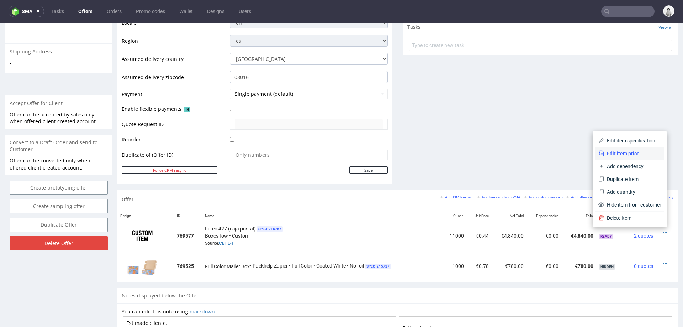
click at [631, 152] on span "Edit item price" at bounding box center [632, 153] width 57 height 7
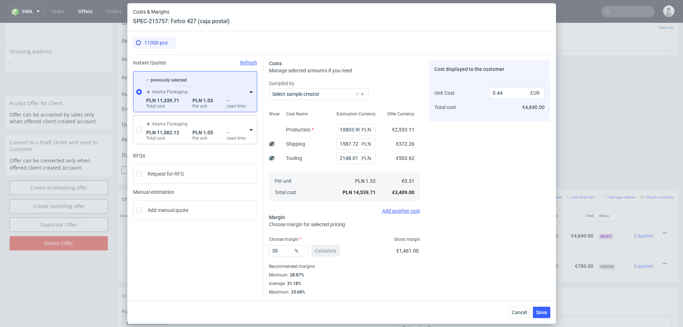
click at [254, 92] on div "previously selected [PERSON_NAME] Packaging PLN 11,339.71 Total cost PLN 1.03 P…" at bounding box center [194, 92] width 123 height 40
click at [253, 92] on icon at bounding box center [251, 92] width 6 height 6
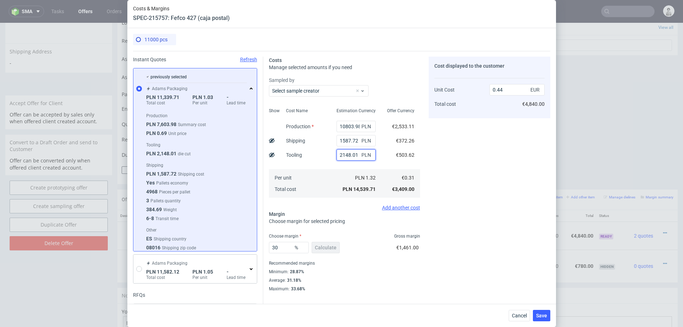
click at [352, 156] on input "2148.01" at bounding box center [356, 154] width 39 height 11
type input "0.37"
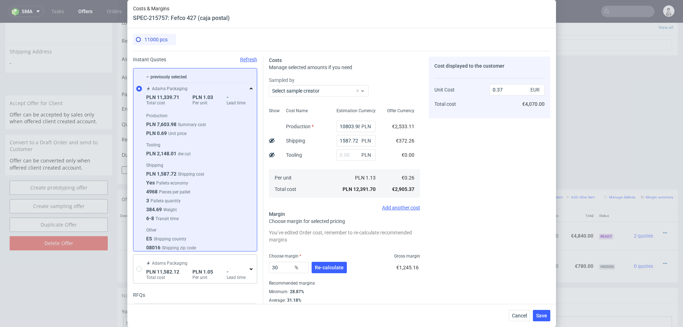
click at [503, 161] on div "Cost displayed to the customer Unit Cost Total cost 0.37 EUR €4,070.00" at bounding box center [490, 184] width 122 height 255
click at [325, 265] on span "Re-calculate" at bounding box center [329, 267] width 29 height 5
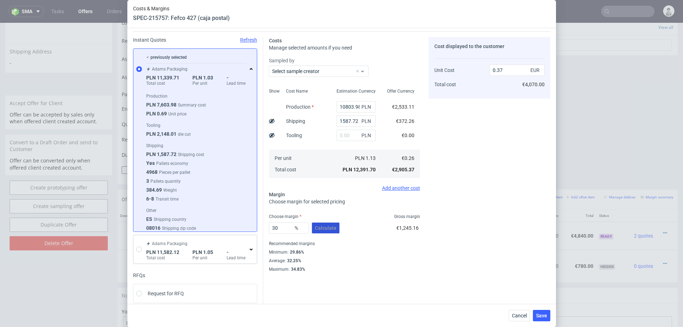
scroll to position [23, 0]
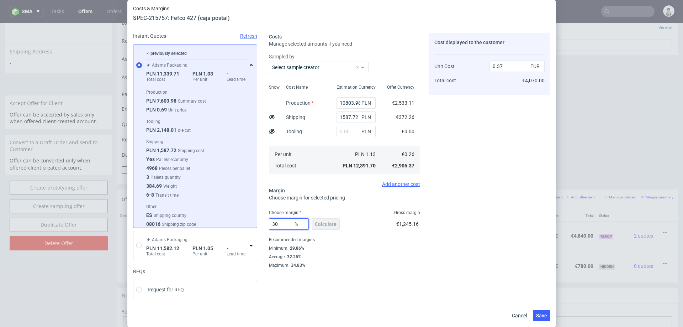
click at [285, 221] on input "30" at bounding box center [289, 223] width 40 height 11
type input "3"
type input "25"
type input "0.35"
type input "20"
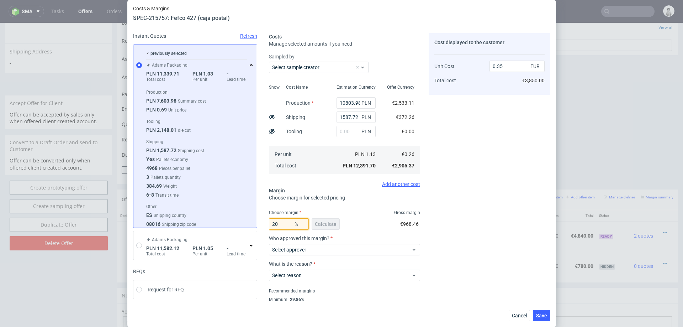
type input "0.33"
type input "20"
click at [401, 226] on span "€726.34" at bounding box center [409, 224] width 19 height 6
click at [467, 205] on div "Cost displayed to the customer Unit Cost Total cost 0.33 EUR €3,630.00" at bounding box center [490, 176] width 122 height 286
click at [142, 242] on div "[PERSON_NAME] Packaging PLN 11,582.12 Total cost PLN 1.05 Per unit - Lead time" at bounding box center [194, 245] width 123 height 28
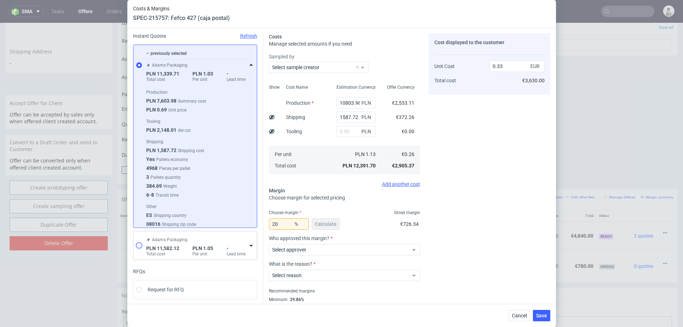
click at [138, 244] on input "radio" at bounding box center [139, 245] width 6 height 6
radio input "true"
radio input "false"
type input "7846.3899999999985"
type input "2148.01"
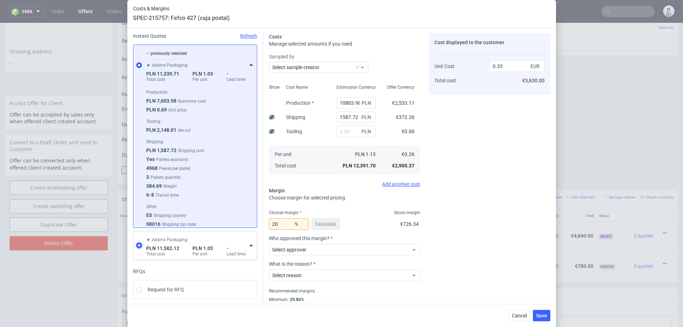
type input "0.25"
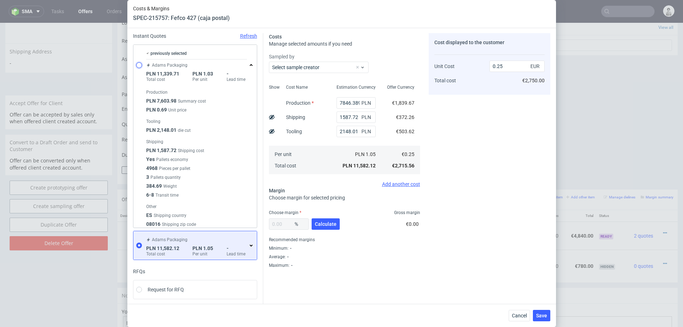
click at [140, 65] on input "radio" at bounding box center [139, 65] width 6 height 6
radio input "true"
radio input "false"
type input "10803.98"
type input "30"
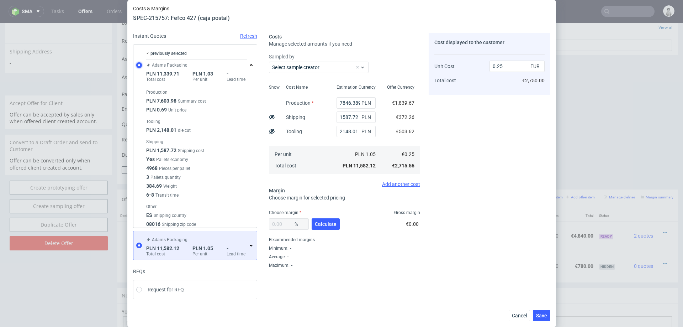
type input "0.44"
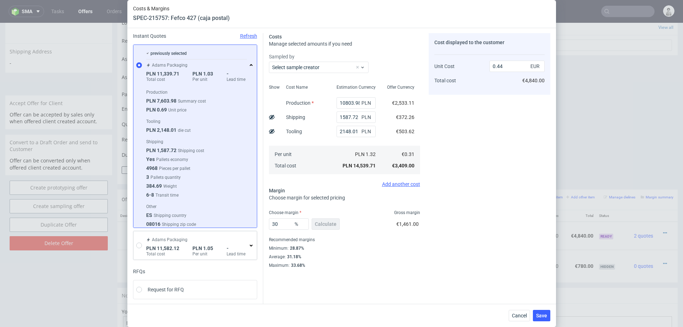
click at [322, 222] on div "30 % Calculate" at bounding box center [305, 225] width 72 height 20
drag, startPoint x: 279, startPoint y: 223, endPoint x: 291, endPoint y: 224, distance: 12.1
click at [278, 223] on input "30" at bounding box center [289, 223] width 40 height 11
type input "3"
type input "29"
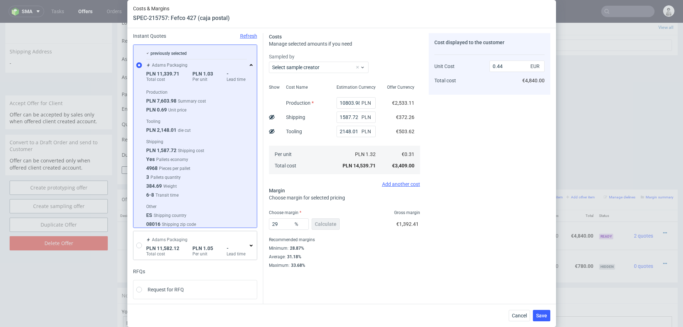
click at [355, 240] on div "Recommended margins" at bounding box center [344, 239] width 151 height 9
click at [139, 244] on input "radio" at bounding box center [139, 245] width 6 height 6
radio input "true"
radio input "false"
type input "7846.3899999999985"
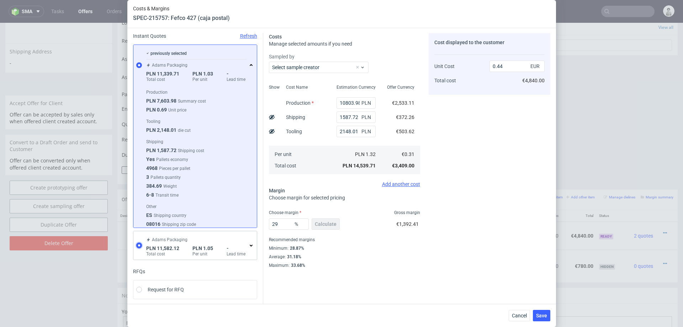
type input "0.25"
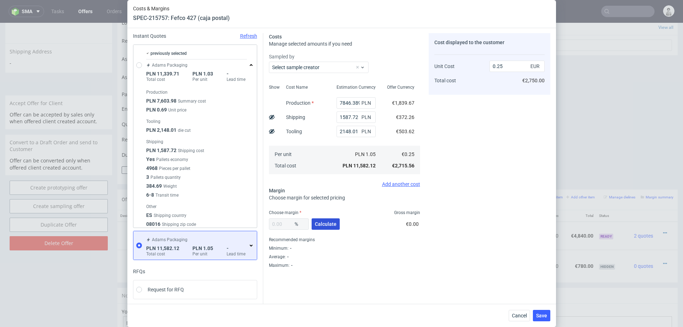
click at [316, 221] on span "Calculate" at bounding box center [326, 223] width 22 height 5
type input "32.7"
type input "0.37"
click at [287, 222] on input "32.7" at bounding box center [289, 223] width 40 height 11
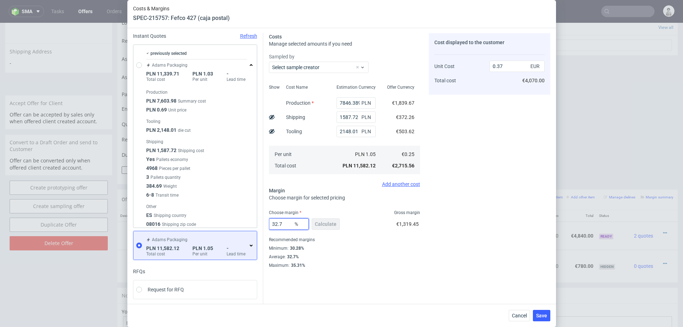
click at [287, 222] on input "32.7" at bounding box center [289, 223] width 40 height 11
type input "31"
type input "0.36"
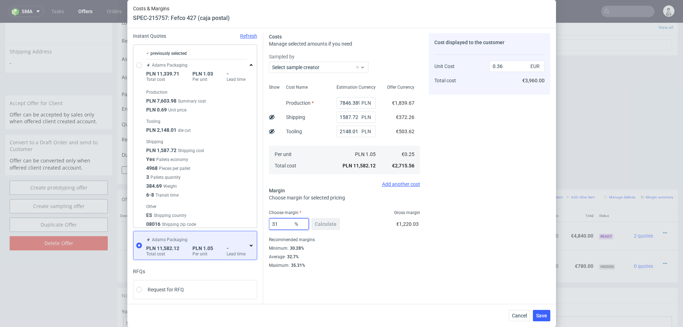
type input "31"
click at [457, 207] on div "Cost displayed to the customer Unit Cost Total cost 0.36 EUR €3,960.00" at bounding box center [490, 150] width 122 height 235
click at [347, 133] on input "2148.01" at bounding box center [356, 131] width 39 height 11
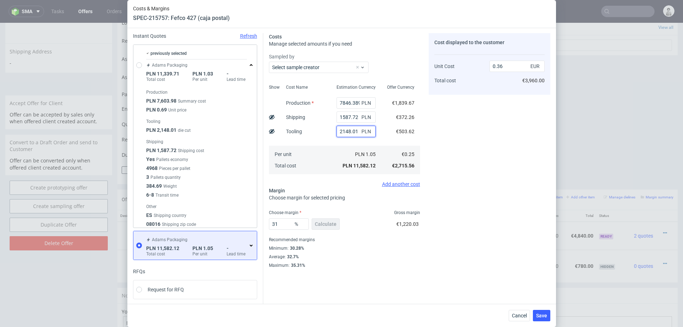
click at [347, 133] on input "2148.01" at bounding box center [356, 131] width 39 height 11
type input "0.29"
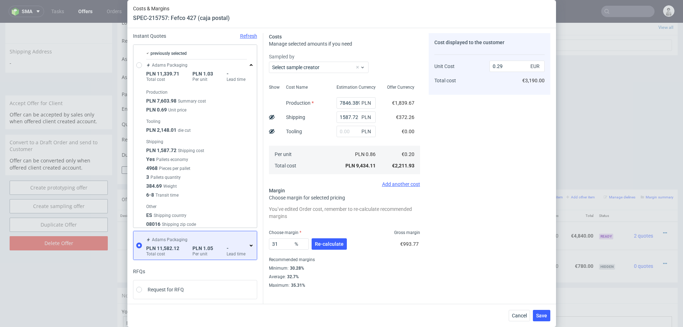
click at [515, 178] on div "Cost displayed to the customer Unit Cost Total cost 0.29 EUR €3,190.00" at bounding box center [490, 160] width 122 height 255
click at [352, 132] on input "text" at bounding box center [356, 131] width 39 height 11
type input "2148.01"
type input "0.36"
type input "2148.01"
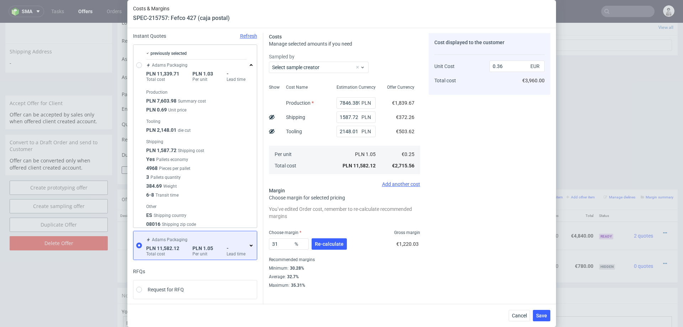
click at [448, 121] on div "Cost displayed to the customer Unit Cost Total cost 0.36 EUR €3,960.00" at bounding box center [490, 160] width 122 height 255
click at [335, 242] on span "Re-calculate" at bounding box center [329, 243] width 29 height 5
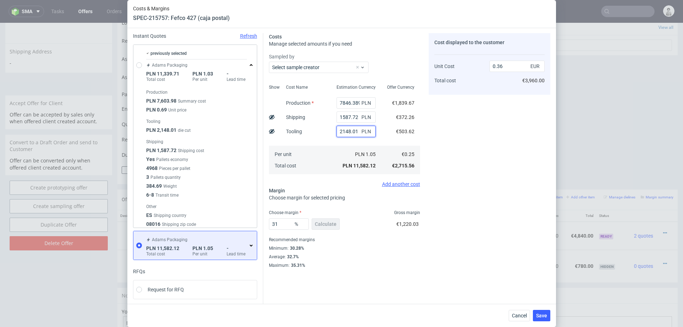
click at [350, 131] on input "2148.01" at bounding box center [356, 131] width 39 height 11
click at [138, 63] on input "radio" at bounding box center [139, 65] width 6 height 6
radio input "true"
radio input "false"
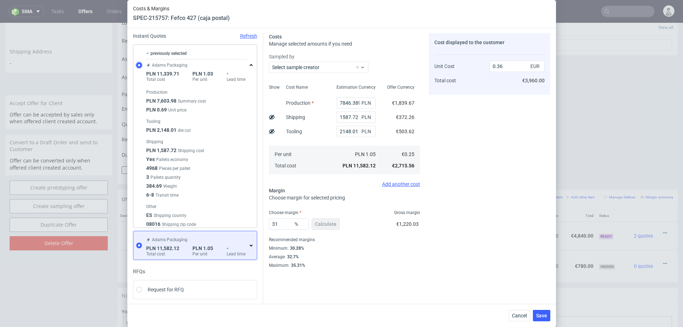
type input "10803.98"
type input "30"
type input "0.44"
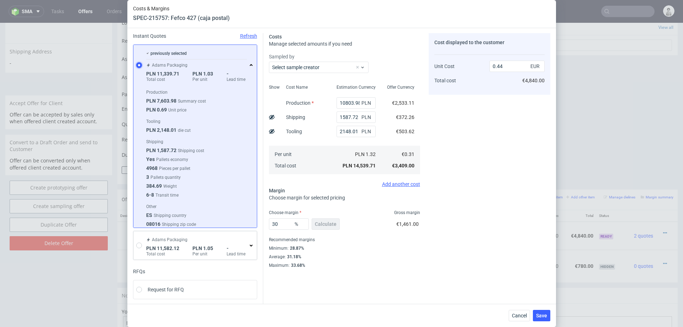
click at [139, 64] on input "radio" at bounding box center [139, 65] width 6 height 6
drag, startPoint x: 157, startPoint y: 129, endPoint x: 175, endPoint y: 128, distance: 18.9
click at [175, 128] on span "PLN 2,148.01" at bounding box center [161, 130] width 30 height 6
copy span "2,148.01"
click at [352, 132] on input "2148.01" at bounding box center [356, 131] width 39 height 11
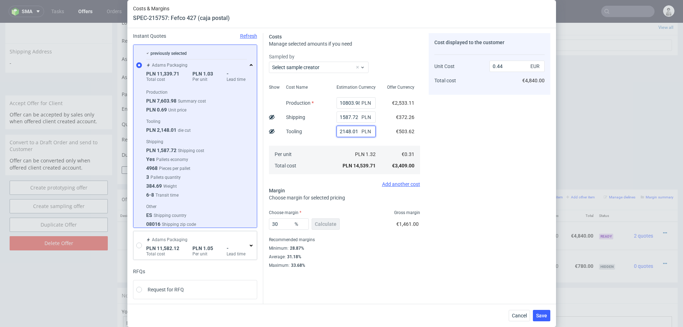
click at [352, 132] on input "2148.01" at bounding box center [356, 131] width 39 height 11
paste input ","
type input "2,148.01"
type input "0.37"
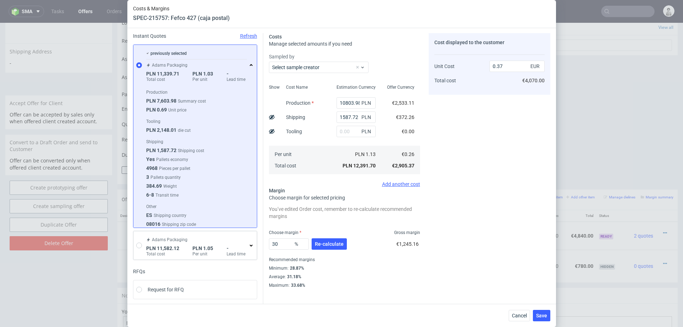
click at [303, 143] on div "Cost Name Production Shipping Tooling Per unit Total cost" at bounding box center [305, 128] width 51 height 94
click at [345, 132] on input "text" at bounding box center [356, 131] width 39 height 11
paste input "2,148.01"
click at [315, 136] on div "Cost Name Production Shipping Tooling Per unit Total cost" at bounding box center [305, 128] width 51 height 94
click at [342, 133] on input "2,148.01" at bounding box center [356, 131] width 39 height 11
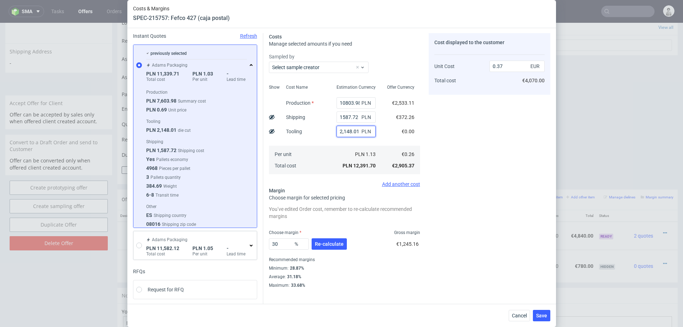
type input "2148.01"
type input "0.44"
type input "2148.01"
click at [314, 146] on div "Per unit Total cost" at bounding box center [305, 160] width 51 height 28
click at [348, 102] on input "10803.98" at bounding box center [356, 102] width 39 height 11
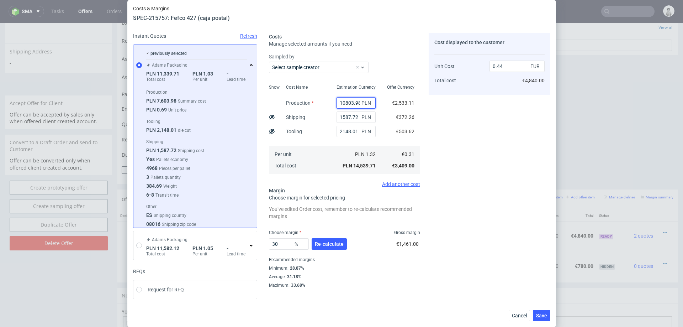
click at [348, 102] on input "10803.98" at bounding box center [356, 102] width 39 height 11
type input "9800"
type input "0.41"
type input "9800"
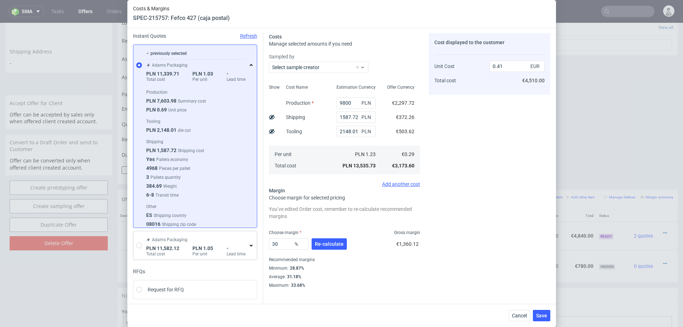
click at [334, 112] on div "1587.72 PLN" at bounding box center [356, 117] width 51 height 14
click at [331, 241] on span "Re-calculate" at bounding box center [329, 243] width 29 height 5
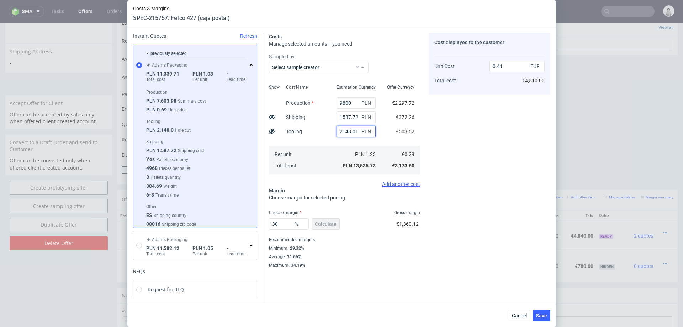
drag, startPoint x: 341, startPoint y: 131, endPoint x: 372, endPoint y: 131, distance: 31.3
click at [372, 131] on div "2148.01 PLN" at bounding box center [356, 131] width 39 height 11
type input "2000"
type input "0.4"
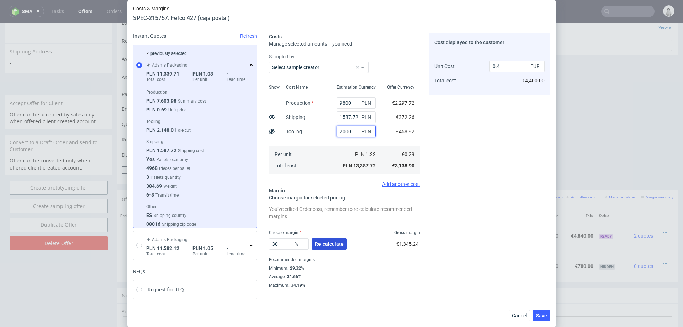
type input "2000"
click at [329, 244] on span "Re-calculate" at bounding box center [329, 243] width 29 height 5
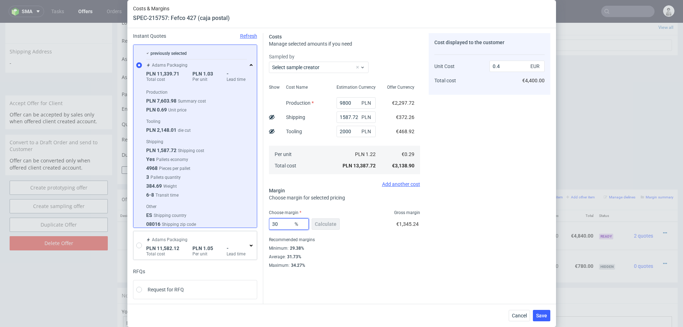
click at [283, 226] on input "30" at bounding box center [289, 223] width 40 height 11
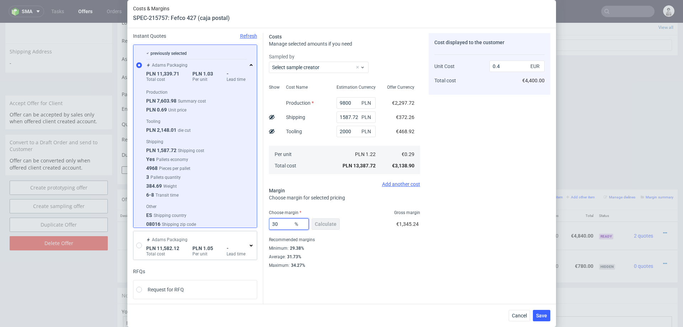
click at [283, 226] on input "30" at bounding box center [289, 223] width 40 height 11
type input "28"
type input "0.39"
click at [464, 217] on div "Cost displayed to the customer Unit Cost Total cost 0.39 EUR €4,290.00" at bounding box center [490, 176] width 122 height 286
click at [289, 226] on input "28" at bounding box center [289, 223] width 40 height 11
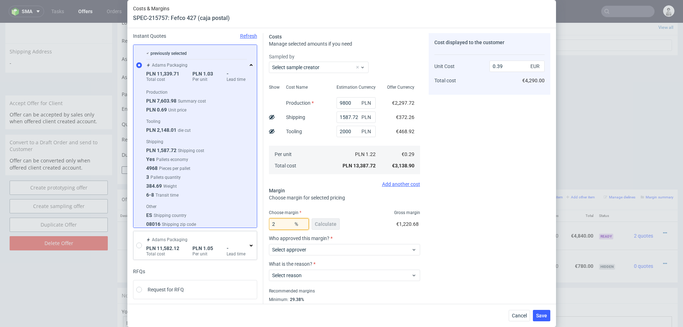
type input "27"
type input "0.38"
click at [519, 184] on div "Cost displayed to the customer Unit Cost Total cost 0.38 EUR €4,180.00" at bounding box center [490, 176] width 122 height 286
click at [283, 223] on input "27" at bounding box center [289, 223] width 40 height 11
type input "26"
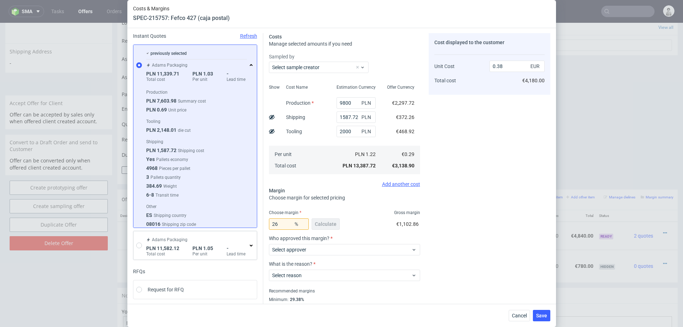
click at [454, 185] on div "Cost displayed to the customer Unit Cost Total cost 0.38 EUR €4,180.00" at bounding box center [490, 176] width 122 height 286
click at [352, 133] on input "2000" at bounding box center [356, 131] width 39 height 11
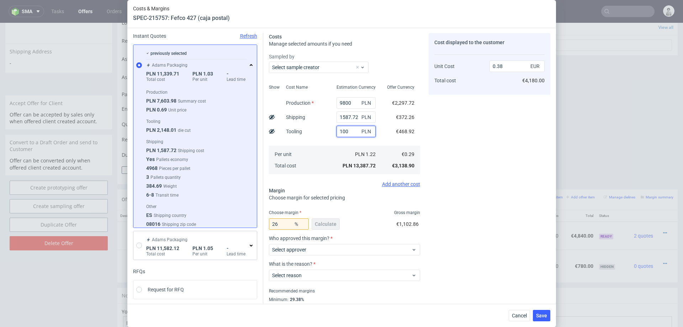
type input "1000"
type input "0.35"
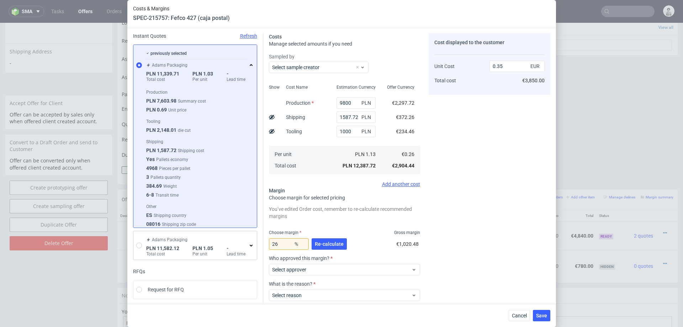
click at [466, 152] on div "Cost displayed to the customer Unit Cost Total cost 0.35 EUR €3,850.00" at bounding box center [490, 186] width 122 height 306
click at [344, 130] on input "1000" at bounding box center [356, 131] width 39 height 11
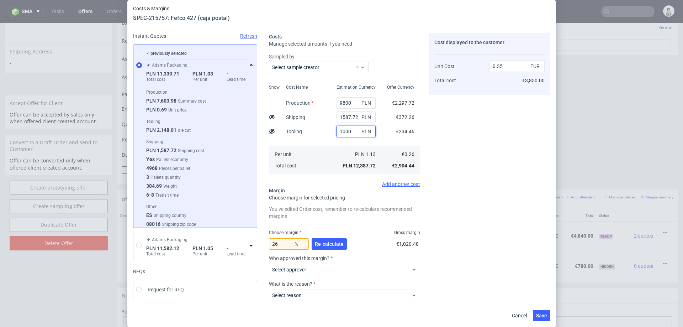
type input "2"
type input "0.32"
type input "1500"
type input "0.37"
type input "1500"
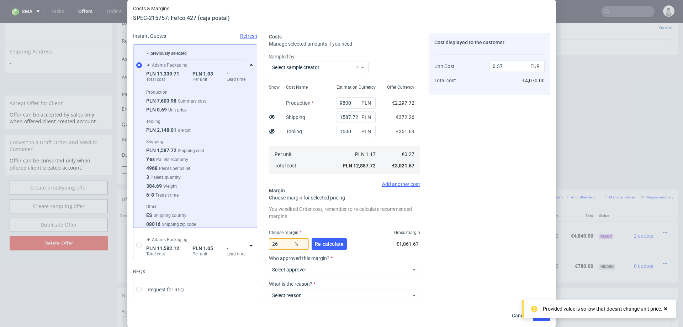
click at [451, 140] on div "Cost displayed to the customer Unit Cost Total cost 0.37 EUR €4,070.00" at bounding box center [490, 186] width 122 height 306
click at [323, 244] on span "Re-calculate" at bounding box center [329, 243] width 29 height 5
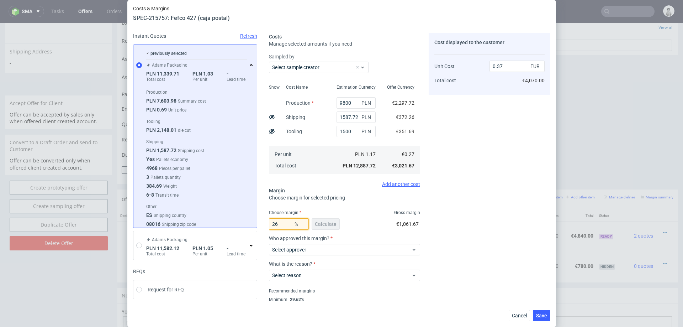
click at [283, 223] on input "26" at bounding box center [289, 223] width 40 height 11
click at [460, 223] on div "Cost displayed to the customer Unit Cost Total cost 0.37 EUR €4,070.00" at bounding box center [490, 176] width 122 height 286
click at [286, 223] on input "27" at bounding box center [289, 223] width 40 height 11
type input "28"
type input "0.38"
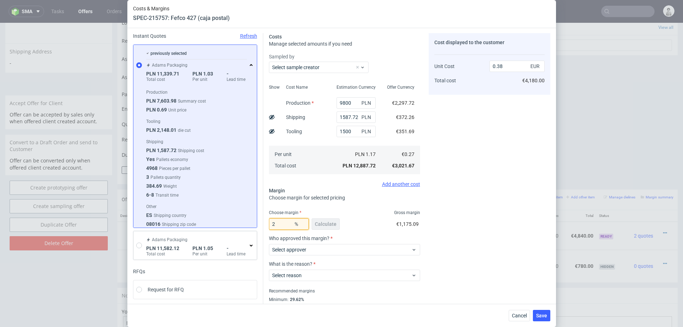
type input "27"
type input "0.37"
click at [433, 192] on div "Cost displayed to the customer Unit Cost Total cost 0.37 EUR €4,070.00" at bounding box center [490, 176] width 122 height 286
click at [348, 246] on span "Select approver" at bounding box center [341, 249] width 139 height 7
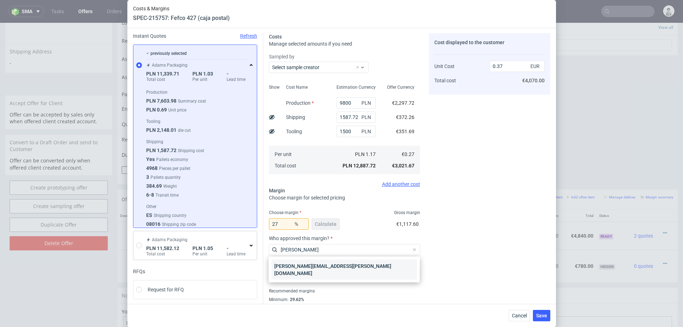
type input "marta"
click at [311, 269] on div "[PERSON_NAME][EMAIL_ADDRESS][PERSON_NAME][DOMAIN_NAME]" at bounding box center [344, 269] width 146 height 20
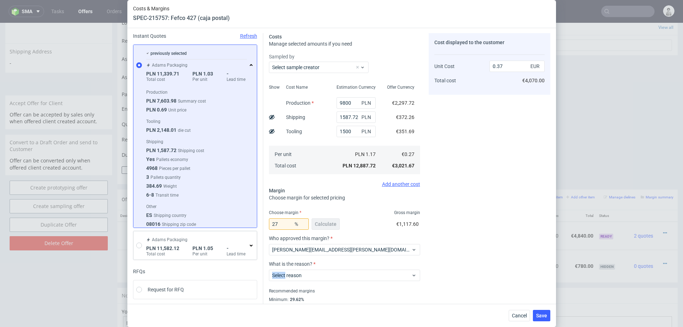
click at [311, 269] on div "Select reason" at bounding box center [344, 273] width 151 height 14
click at [310, 276] on span "Select reason" at bounding box center [341, 274] width 139 height 7
type input "appl"
click at [309, 291] on div "Applied as a retention driver" at bounding box center [344, 291] width 146 height 13
click at [309, 291] on div "Recommended margins" at bounding box center [344, 290] width 151 height 9
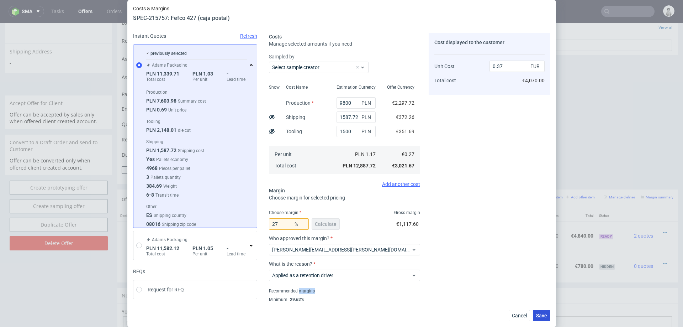
click at [536, 317] on span "Save" at bounding box center [541, 315] width 11 height 5
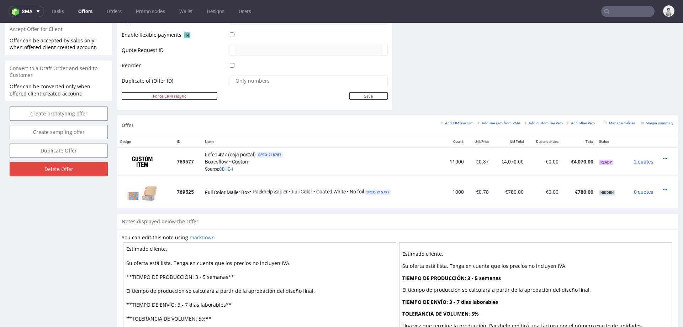
scroll to position [329, 0]
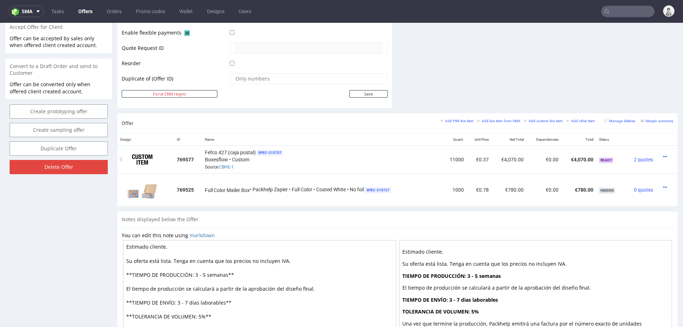
click at [659, 154] on div at bounding box center [665, 156] width 12 height 7
click at [663, 154] on icon at bounding box center [665, 156] width 4 height 5
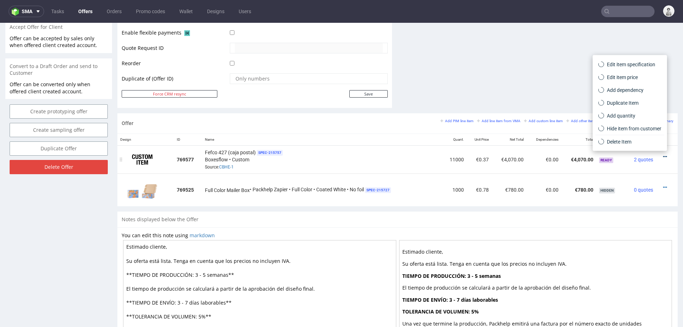
click at [663, 154] on icon at bounding box center [665, 156] width 4 height 5
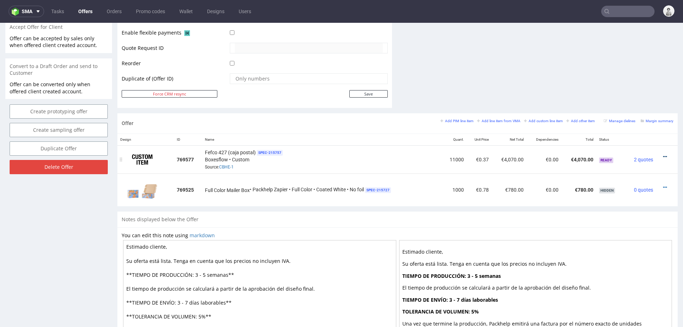
click at [663, 154] on icon at bounding box center [665, 156] width 4 height 5
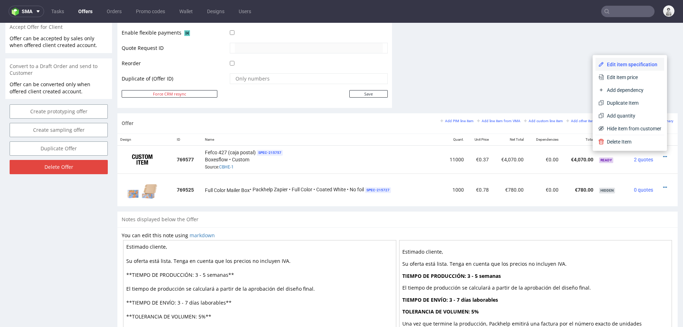
click at [621, 60] on li "Edit item specification" at bounding box center [630, 64] width 69 height 13
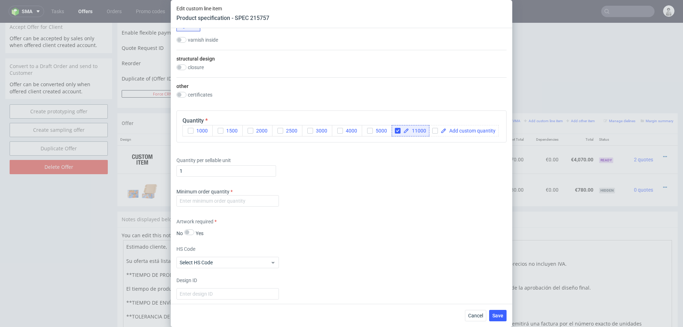
scroll to position [455, 0]
click at [258, 197] on input "number" at bounding box center [227, 199] width 102 height 11
type input "1000"
click at [355, 191] on div "Minimum order quantity 1000" at bounding box center [341, 197] width 330 height 21
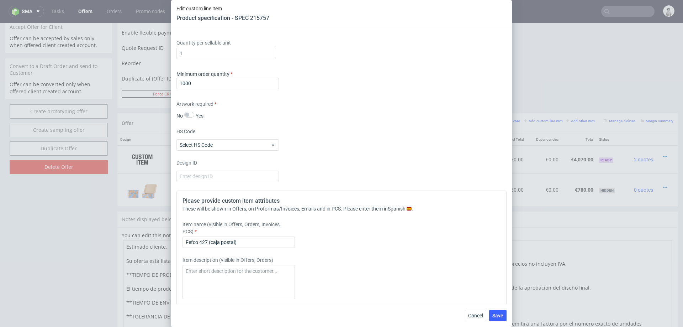
scroll to position [575, 0]
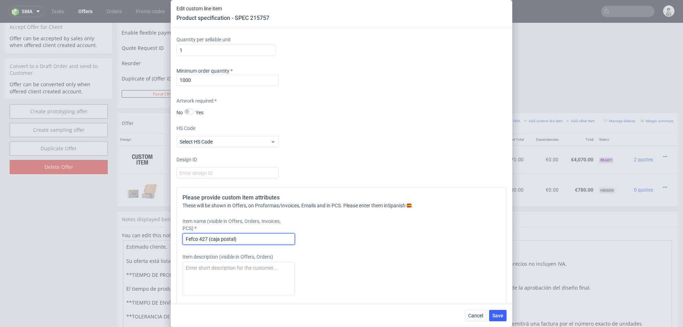
click at [243, 238] on input "Fefco 427 (caja postal)" at bounding box center [239, 238] width 112 height 11
type input "Fefco 427 (caja postal) , offset, 2 diseños differentes"
click at [497, 313] on span "Save" at bounding box center [497, 315] width 11 height 5
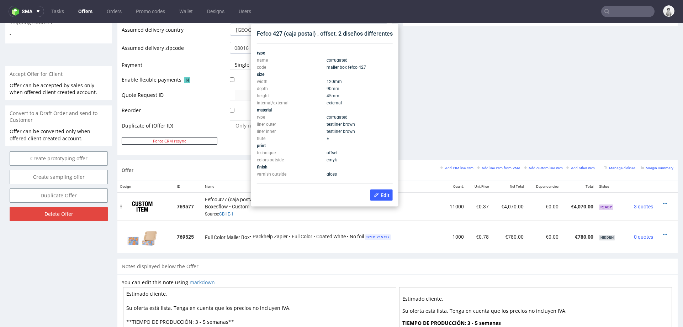
scroll to position [282, 0]
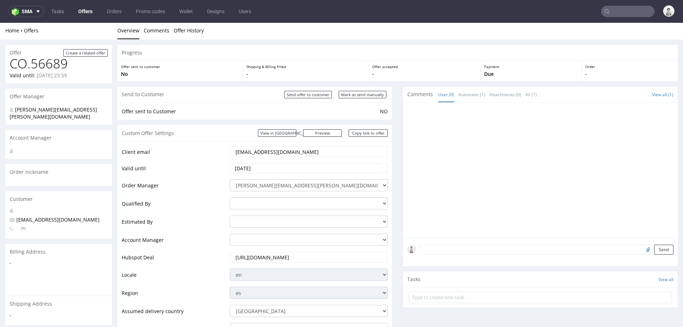
scroll to position [0, 0]
click at [360, 134] on link "Copy link to offer" at bounding box center [368, 133] width 39 height 7
click at [358, 94] on input "Mark as send manually" at bounding box center [363, 95] width 48 height 7
type input "In progress..."
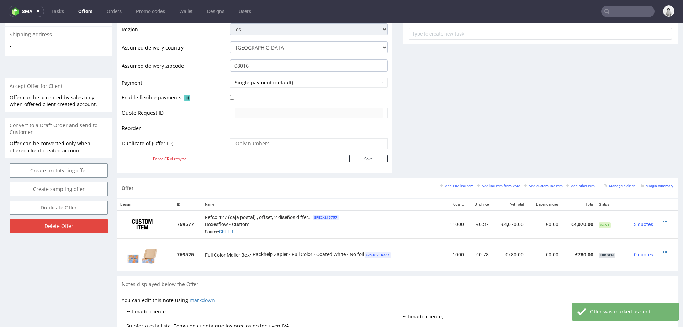
scroll to position [271, 0]
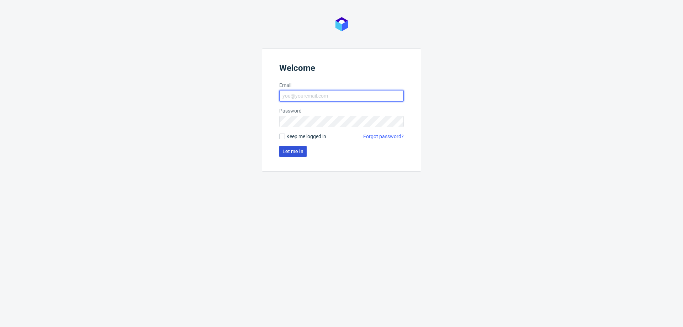
type input "[PERSON_NAME][EMAIL_ADDRESS][PERSON_NAME][DOMAIN_NAME]"
click at [282, 150] on span "Let me in" at bounding box center [292, 151] width 21 height 5
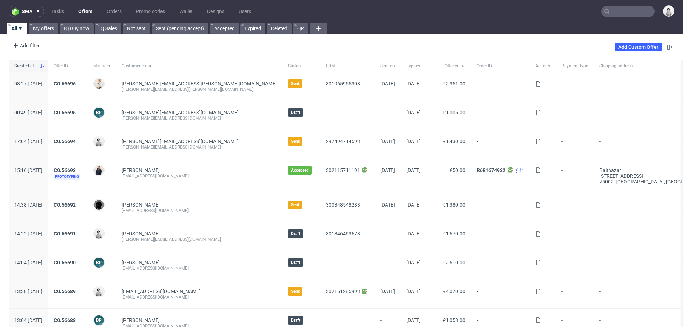
click at [617, 12] on input "text" at bounding box center [627, 11] width 53 height 11
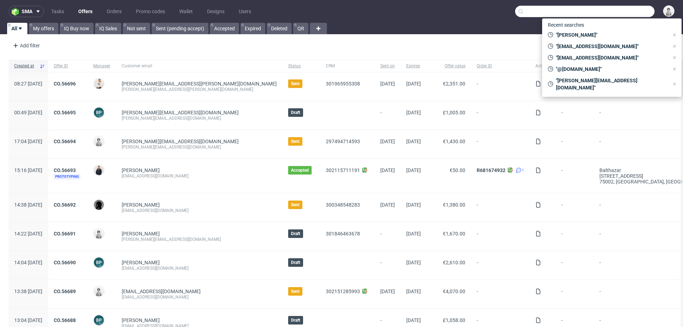
paste input "[EMAIL_ADDRESS][DOMAIN_NAME]"
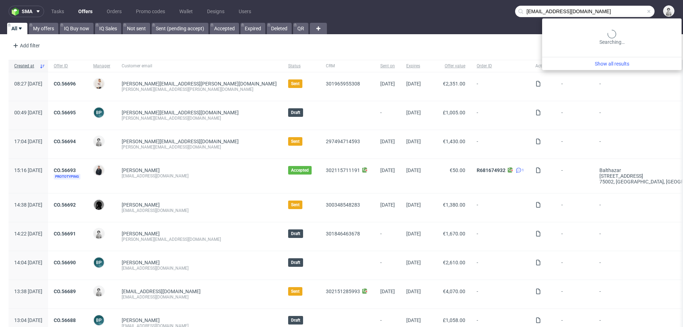
type input "[EMAIL_ADDRESS][DOMAIN_NAME]"
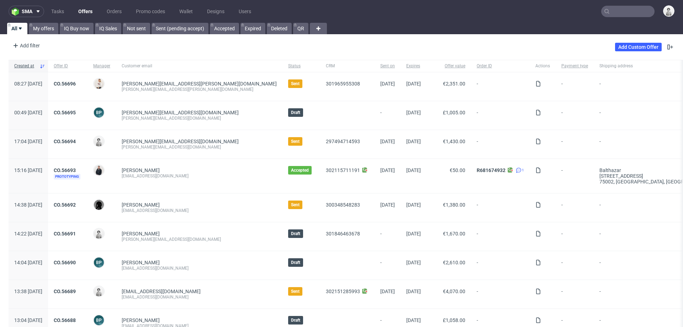
click at [609, 12] on input "text" at bounding box center [627, 11] width 53 height 11
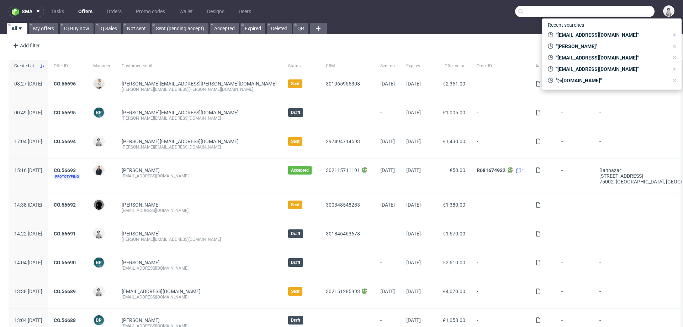
paste input "[PERSON_NAME][EMAIL_ADDRESS][DOMAIN_NAME]"
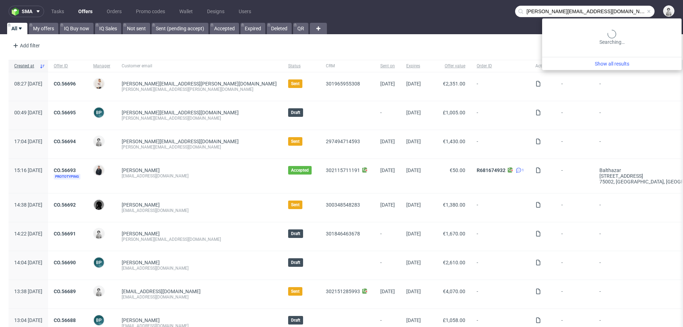
type input "[PERSON_NAME][EMAIL_ADDRESS][DOMAIN_NAME]"
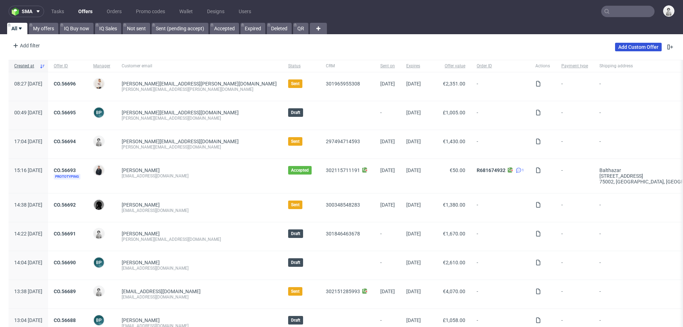
click at [615, 48] on link "Add Custom Offer" at bounding box center [638, 47] width 47 height 9
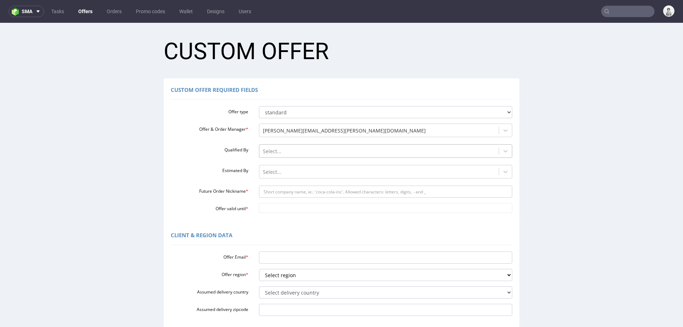
click at [276, 149] on div at bounding box center [379, 151] width 233 height 9
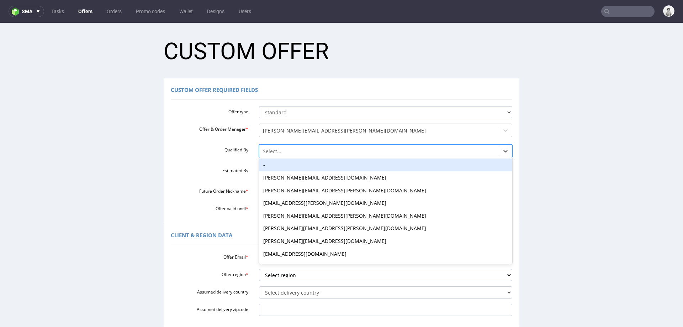
click at [276, 163] on div "-" at bounding box center [386, 164] width 254 height 13
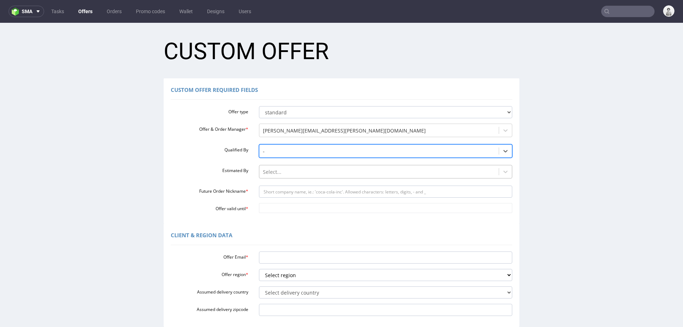
click at [275, 170] on div at bounding box center [379, 172] width 233 height 9
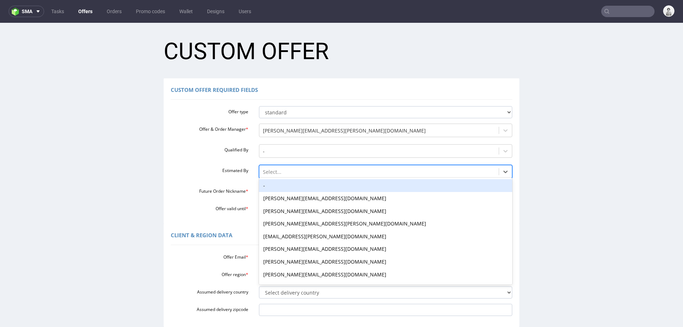
click at [275, 185] on div "-" at bounding box center [386, 185] width 254 height 13
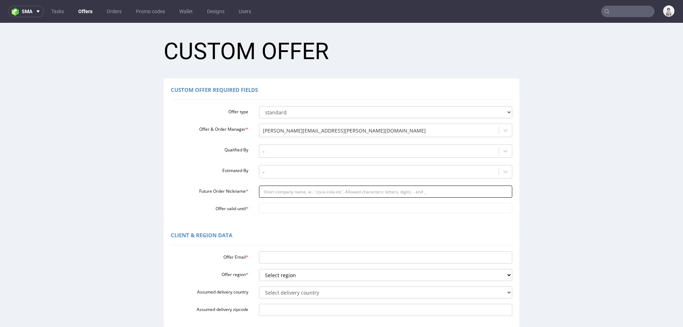
click at [280, 192] on input "Future Order Nickname *" at bounding box center [386, 191] width 254 height 12
paste input "kasparasstrazdasgmailcom"
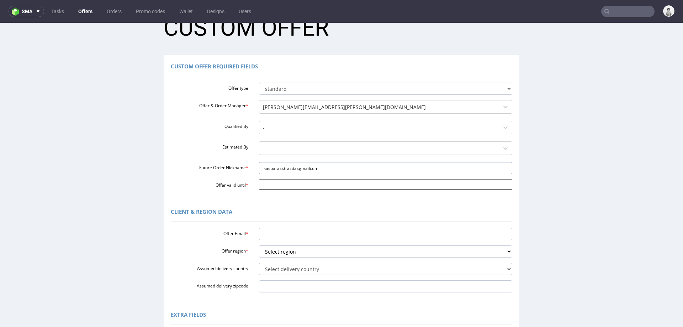
type input "kasparasstrazdasgmailcom"
click at [289, 179] on body "Production Shipped DTP Orders Offers Shipments Designs Promotions Users Jobs Ad…" at bounding box center [341, 237] width 683 height 476
drag, startPoint x: 307, startPoint y: 174, endPoint x: 272, endPoint y: 219, distance: 56.8
click at [307, 174] on td "9" at bounding box center [305, 174] width 11 height 11
type input "2025-10-09"
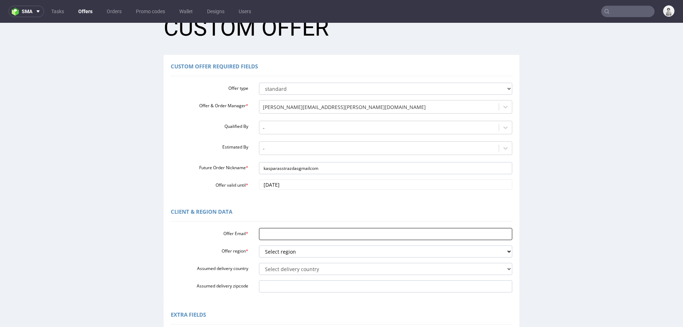
click at [274, 234] on input "Offer Email *" at bounding box center [386, 234] width 254 height 12
paste input "kasparas.strazdas@gmail.com"
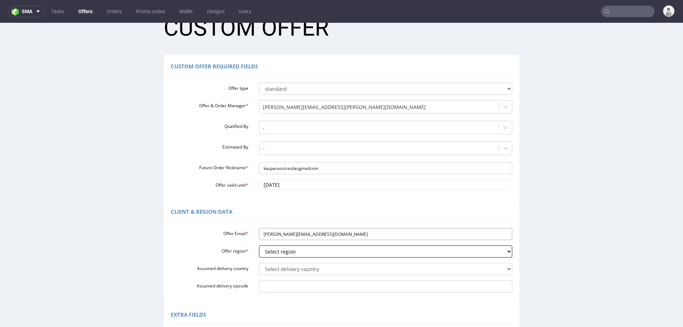
type input "kasparas.strazdas@gmail.com"
click at [267, 249] on select "Select region eu gb de pl fr it es" at bounding box center [386, 251] width 254 height 12
select select "eu"
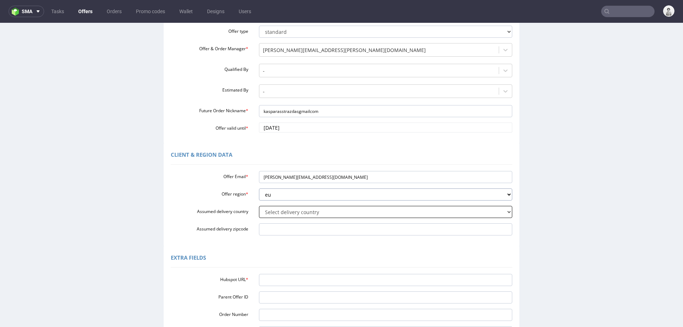
scroll to position [83, 0]
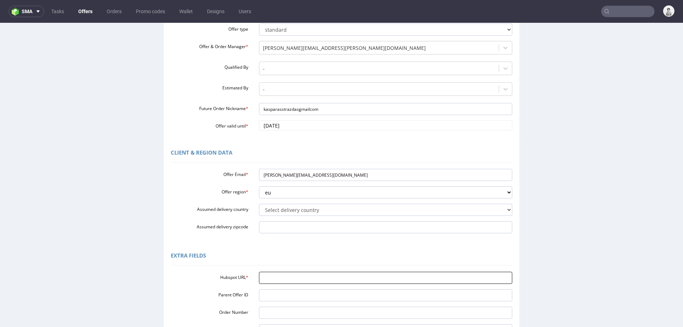
click at [401, 279] on input "Hubspot URL *" at bounding box center [386, 277] width 254 height 12
paste input "https://app-eu1.hubspot.com/contacts/25600958/record/0-3/291354967259/"
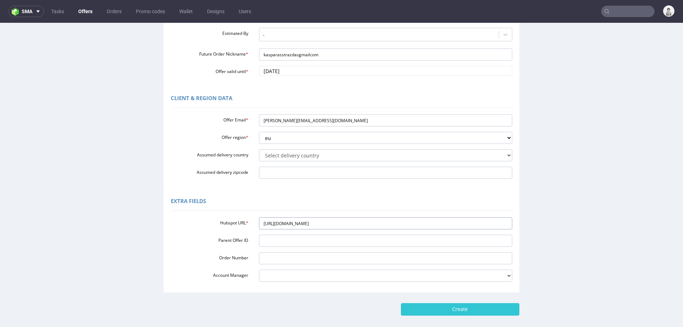
scroll to position [163, 0]
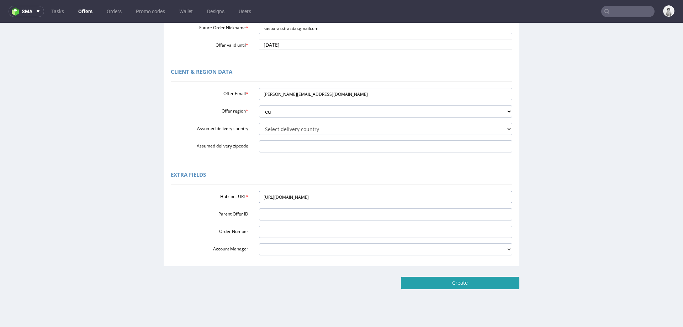
type input "https://app-eu1.hubspot.com/contacts/25600958/record/0-3/291354967259/"
click at [472, 282] on input "Create" at bounding box center [460, 282] width 118 height 12
type input "Please wait..."
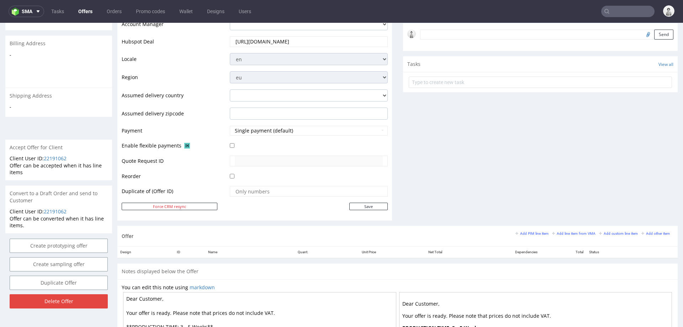
scroll to position [238, 0]
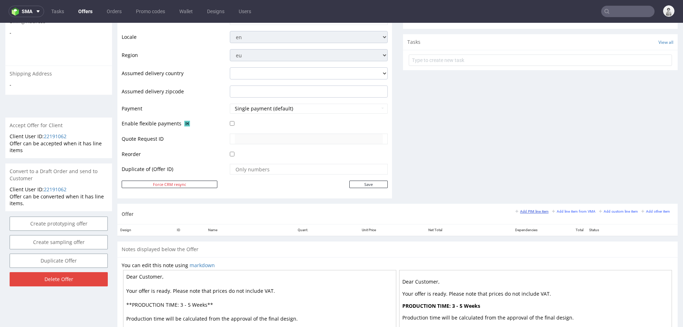
click at [526, 211] on small "Add PIM line item" at bounding box center [532, 211] width 33 height 4
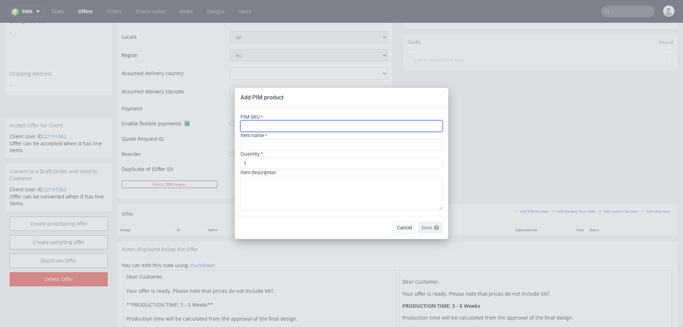
click at [385, 127] on input "text" at bounding box center [342, 125] width 202 height 11
paste input "ph-190-553"
type input "ph-190-553"
type input "400ml PET Jar with Lid"
type input "ph-190-553"
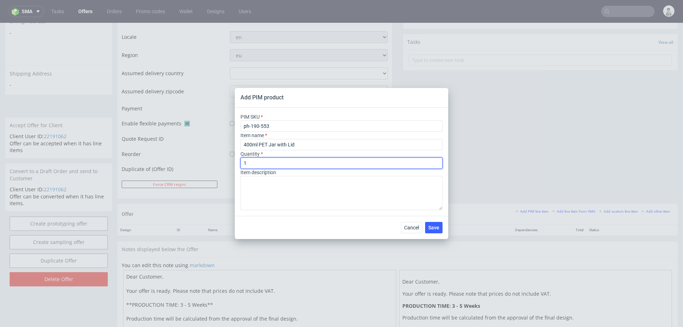
click at [300, 161] on input "1" at bounding box center [342, 162] width 202 height 11
type input "2000"
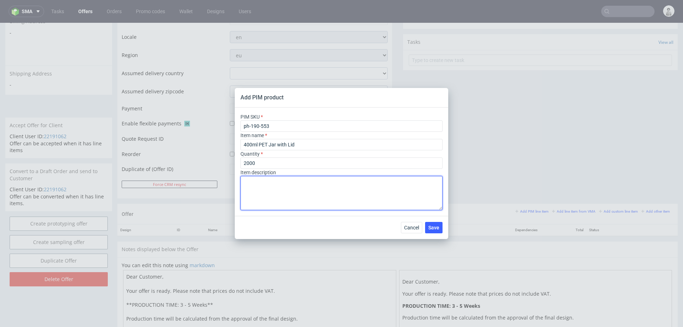
click at [376, 190] on textarea at bounding box center [342, 193] width 202 height 34
type textarea "m"
click at [257, 187] on textarea "Materila colour white Plain EPE" at bounding box center [342, 193] width 202 height 34
click at [248, 182] on textarea "Materila colour white Plain cap with EPE liner" at bounding box center [342, 193] width 202 height 34
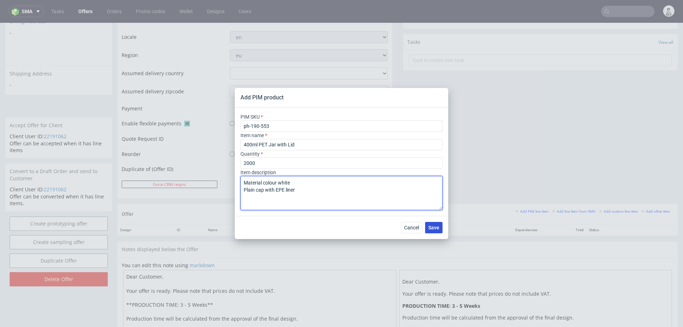
type textarea "Material colour white Plain cap with EPE liner"
click at [435, 223] on button "Save" at bounding box center [433, 227] width 17 height 11
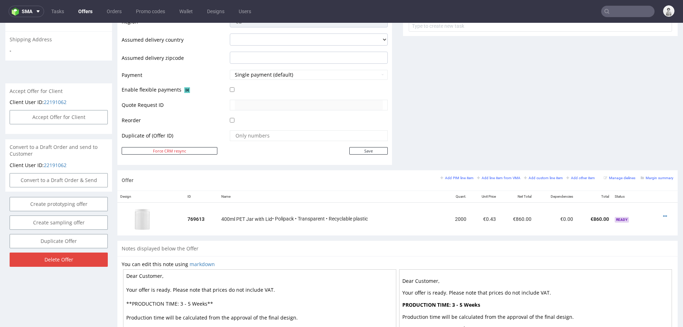
scroll to position [276, 0]
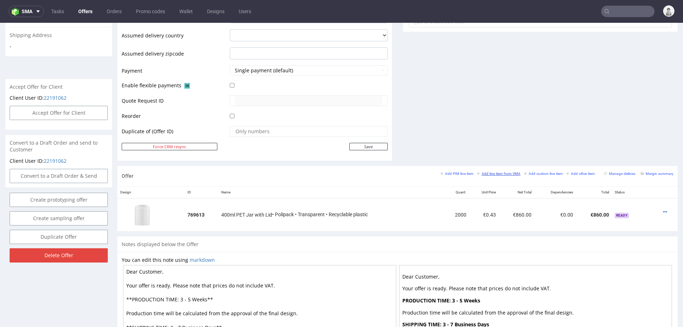
click at [482, 173] on small "Add line item from VMA" at bounding box center [498, 173] width 43 height 4
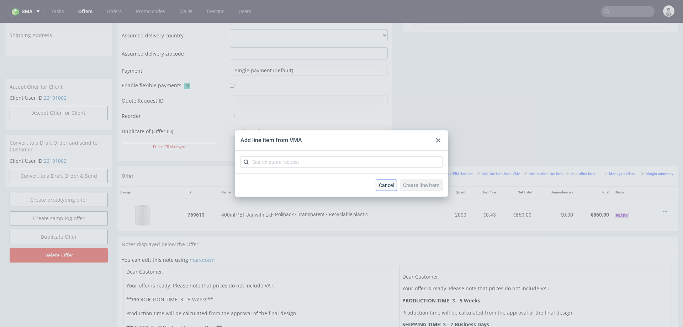
click at [391, 183] on span "Cancel" at bounding box center [386, 185] width 15 height 5
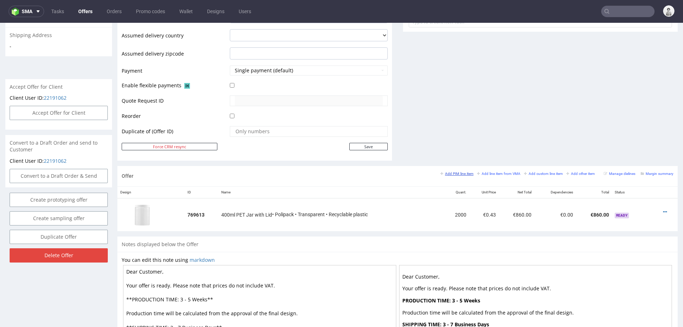
click at [445, 173] on small "Add PIM line item" at bounding box center [456, 173] width 33 height 4
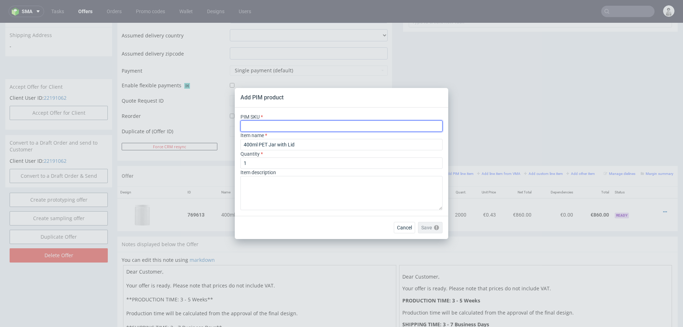
click at [358, 125] on input "text" at bounding box center [342, 125] width 202 height 11
paste input "ph-190-553"
type input "ph-190-553"
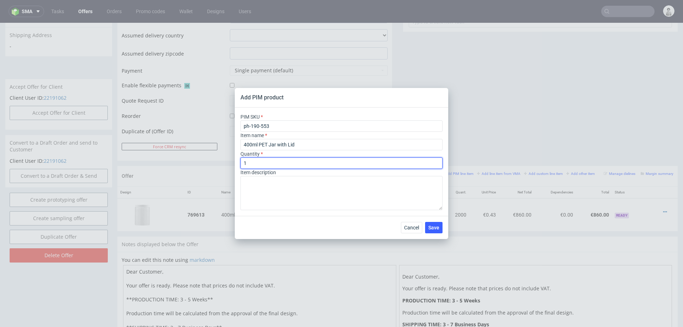
click at [281, 165] on input "1" at bounding box center [342, 162] width 202 height 11
type input "5000"
click at [296, 234] on div "Cancel Save" at bounding box center [341, 227] width 213 height 23
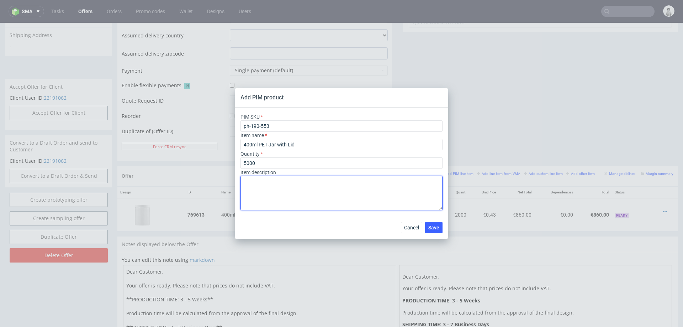
click at [310, 187] on textarea at bounding box center [342, 193] width 202 height 34
type textarea "m"
type textarea "Material colour white Plain cap with EPE liner"
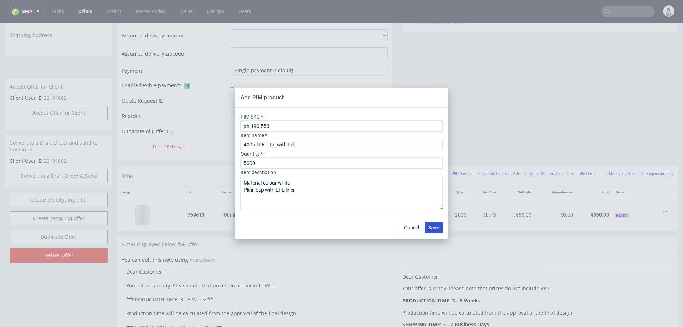
click at [436, 224] on button "Save" at bounding box center [433, 227] width 17 height 11
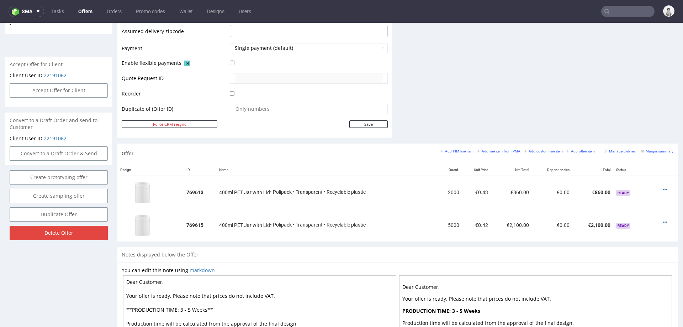
scroll to position [299, 0]
click at [663, 187] on icon at bounding box center [665, 188] width 4 height 5
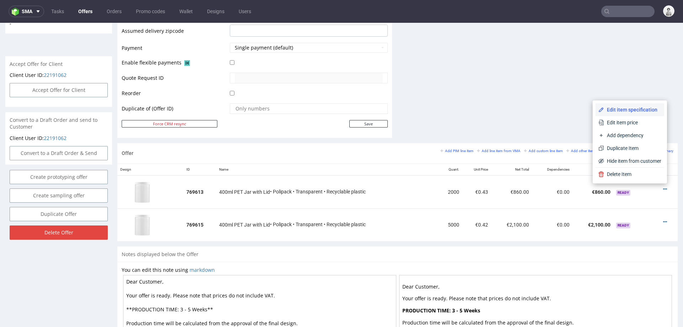
click at [627, 108] on span "Edit item specification" at bounding box center [632, 109] width 57 height 7
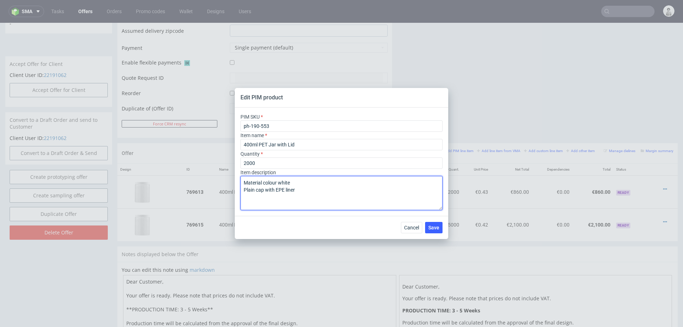
click at [282, 182] on textarea "Material colour white Plain cap with EPE liner" at bounding box center [342, 193] width 202 height 34
type textarea "Material colour transparent Plain cap with EPE liner"
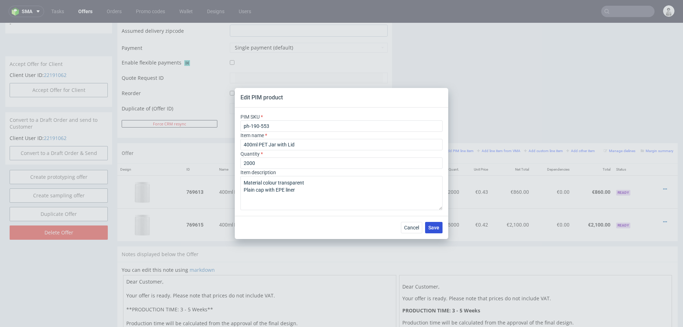
click at [432, 227] on span "Save" at bounding box center [433, 227] width 11 height 5
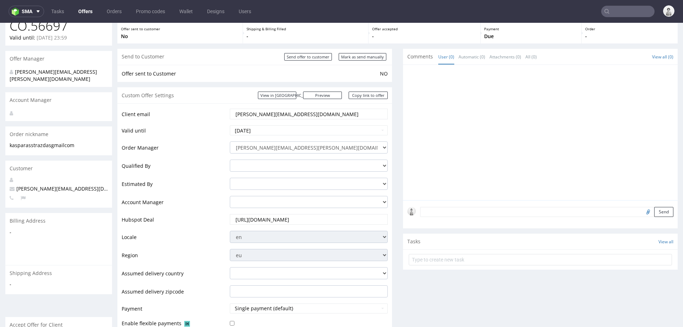
scroll to position [218, 0]
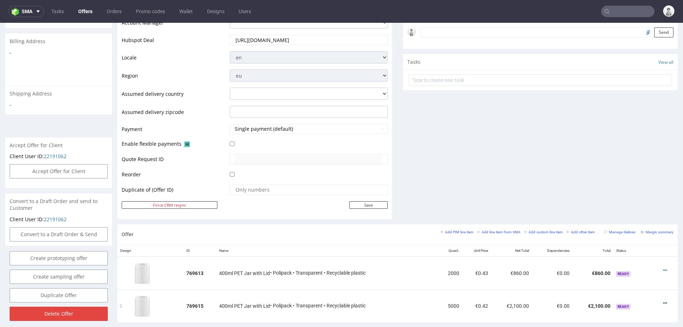
click at [663, 300] on icon at bounding box center [665, 302] width 4 height 5
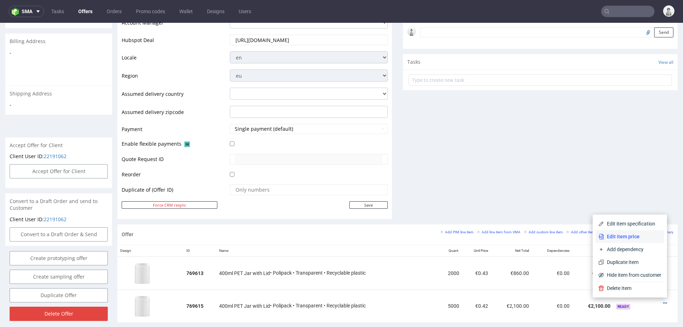
click at [627, 237] on span "Edit item price" at bounding box center [632, 236] width 57 height 7
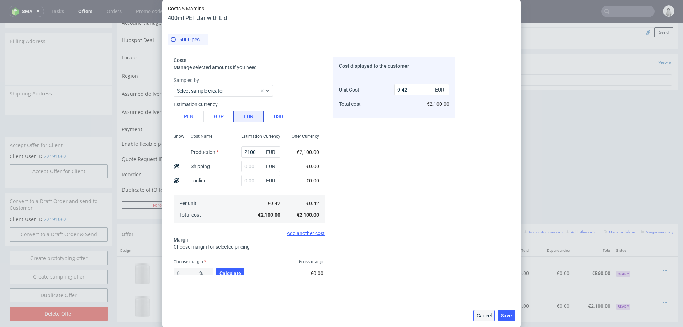
click at [483, 315] on span "Cancel" at bounding box center [484, 315] width 15 height 5
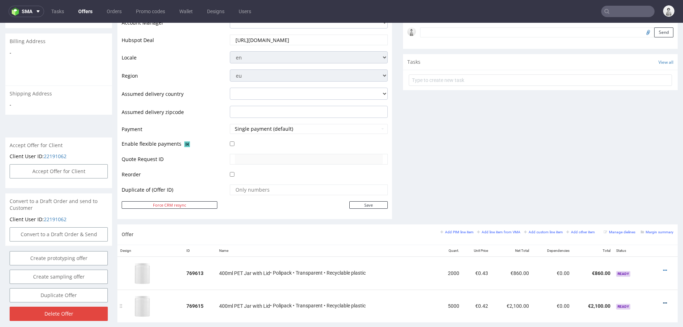
click at [663, 301] on icon at bounding box center [665, 302] width 4 height 5
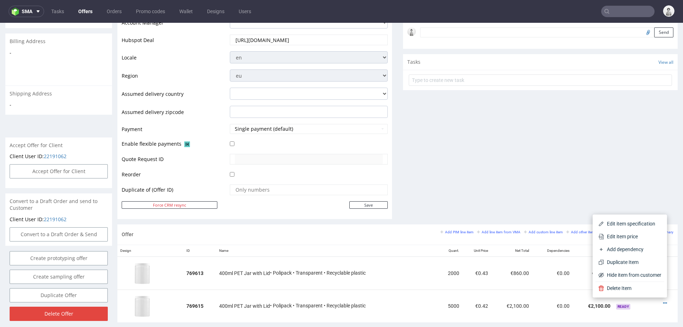
click at [637, 218] on li "Edit item specification" at bounding box center [630, 223] width 69 height 13
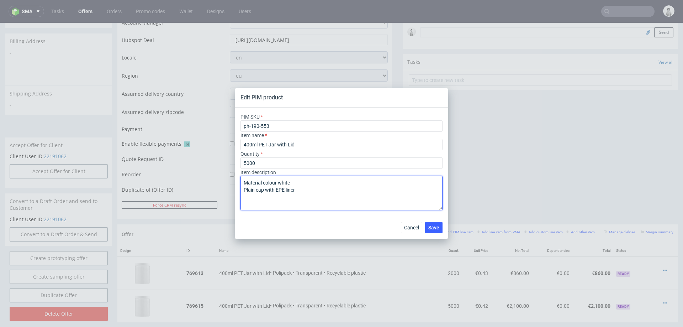
click at [283, 180] on textarea "Material colour white Plain cap with EPE liner" at bounding box center [342, 193] width 202 height 34
type textarea "Material colour transparent Plain cap with EPE liner"
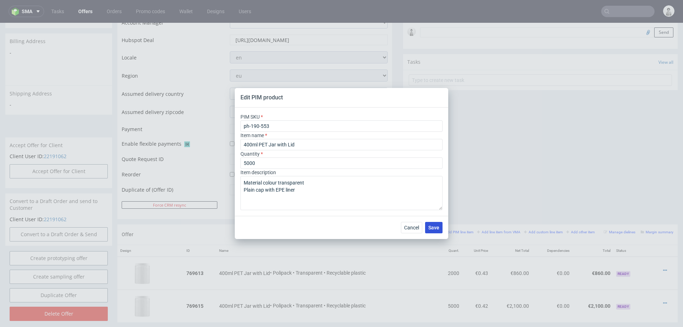
click at [437, 231] on button "Save" at bounding box center [433, 227] width 17 height 11
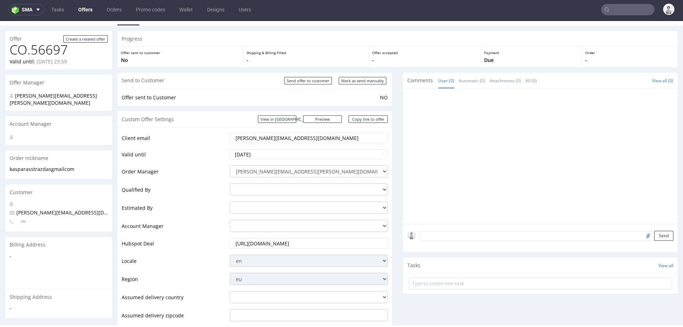
scroll to position [0, 0]
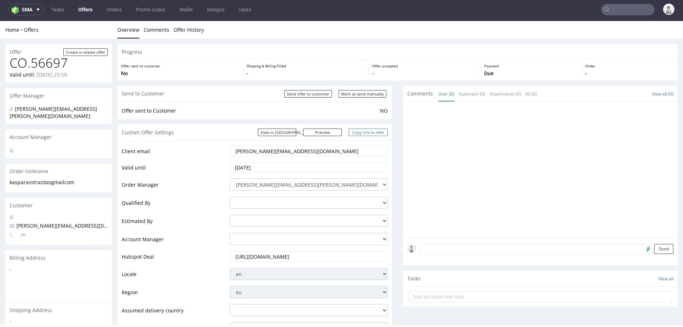
click at [353, 134] on link "Copy link to offer" at bounding box center [368, 131] width 39 height 7
click at [366, 92] on input "Mark as send manually" at bounding box center [363, 93] width 48 height 7
type input "In progress..."
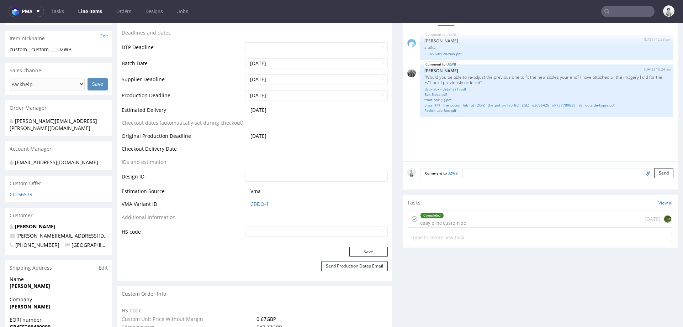
scroll to position [257, 0]
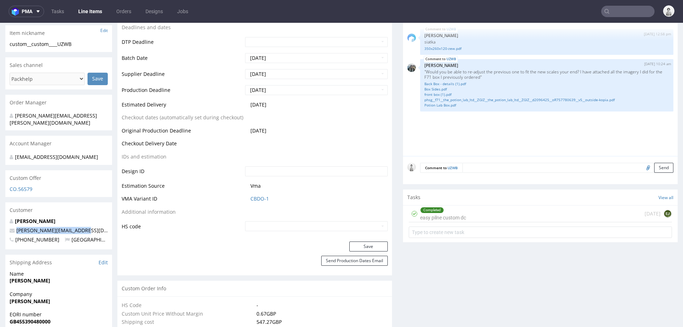
drag, startPoint x: 84, startPoint y: 223, endPoint x: 14, endPoint y: 225, distance: 69.4
click at [14, 227] on p "[PERSON_NAME][EMAIL_ADDRESS][DOMAIN_NAME]" at bounding box center [59, 230] width 98 height 7
copy span "[PERSON_NAME][EMAIL_ADDRESS][DOMAIN_NAME]"
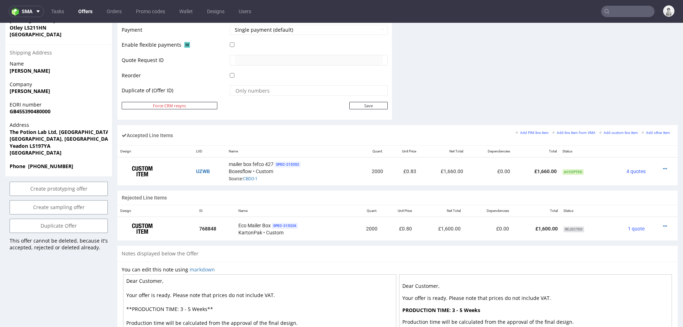
scroll to position [349, 0]
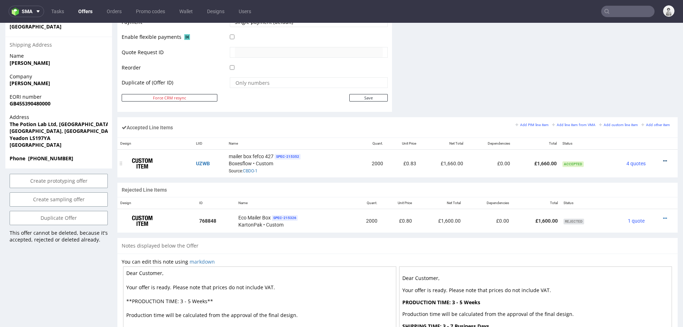
click at [663, 158] on icon at bounding box center [665, 160] width 4 height 5
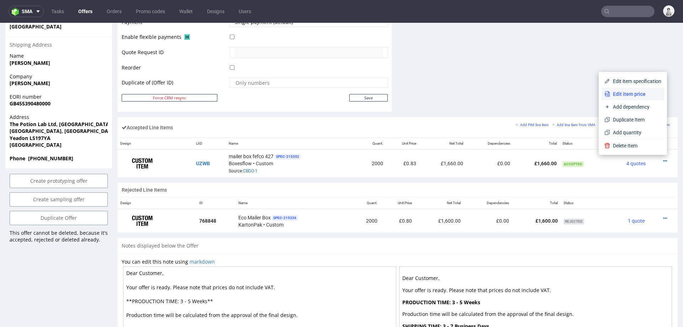
click at [631, 94] on span "Edit item price" at bounding box center [635, 93] width 51 height 7
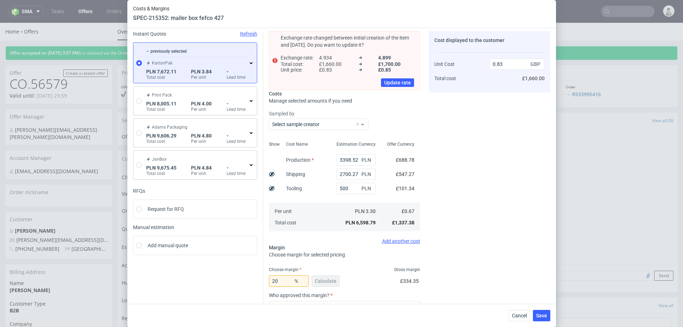
scroll to position [0, 0]
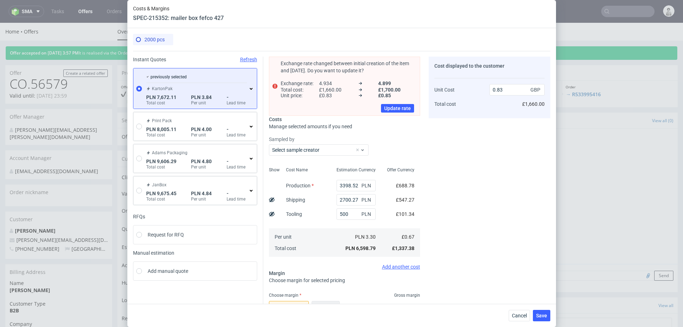
click at [252, 87] on icon at bounding box center [251, 89] width 6 height 6
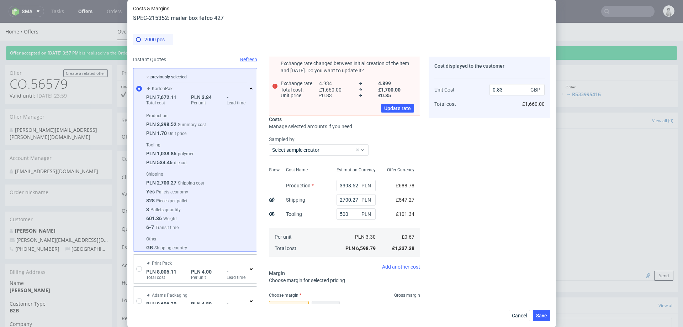
scroll to position [11, 0]
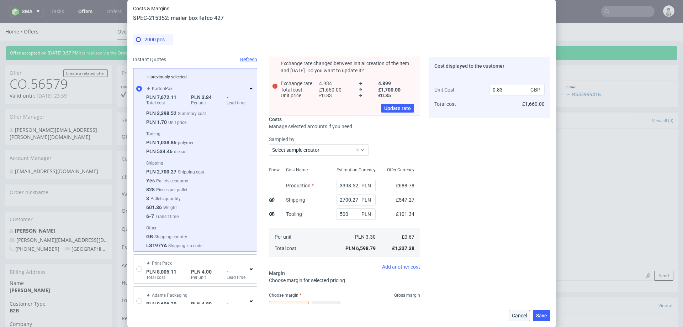
click at [516, 316] on span "Cancel" at bounding box center [519, 315] width 15 height 5
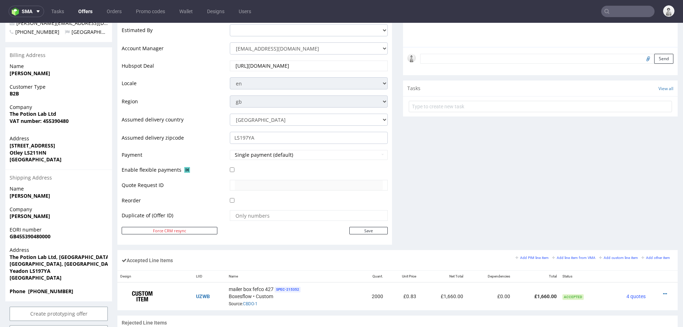
scroll to position [26, 0]
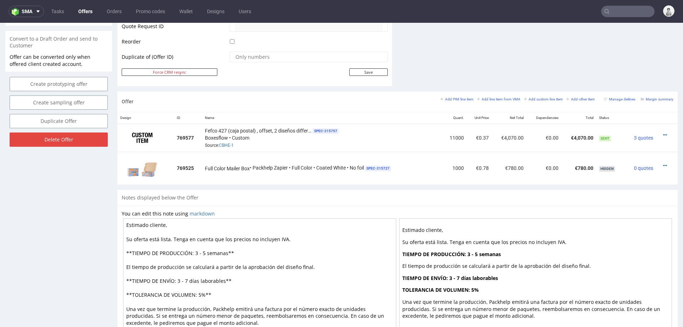
scroll to position [398, 0]
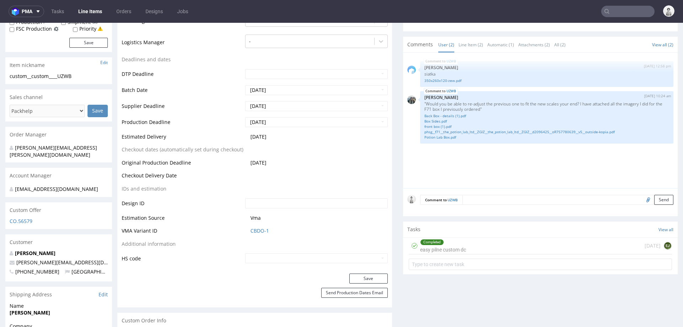
scroll to position [225, 0]
drag, startPoint x: 89, startPoint y: 256, endPoint x: 15, endPoint y: 255, distance: 74.0
click at [15, 258] on p "[PERSON_NAME][EMAIL_ADDRESS][DOMAIN_NAME]" at bounding box center [59, 261] width 98 height 7
copy link "[PERSON_NAME][EMAIL_ADDRESS][DOMAIN_NAME]"
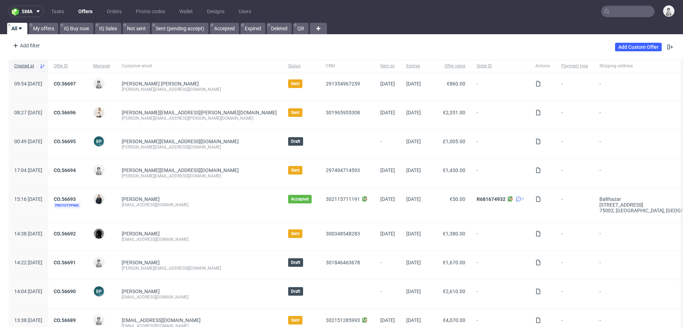
click at [634, 16] on input "text" at bounding box center [627, 11] width 53 height 11
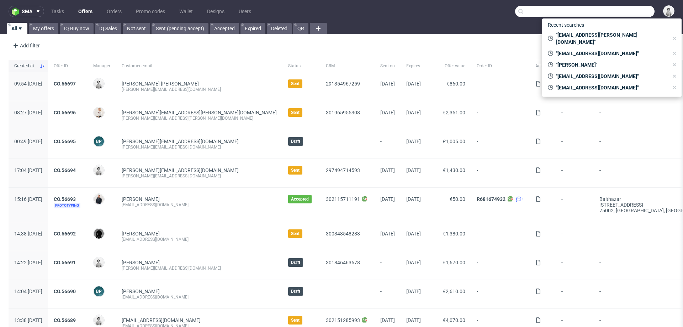
paste input "[PERSON_NAME][EMAIL_ADDRESS][DOMAIN_NAME]"
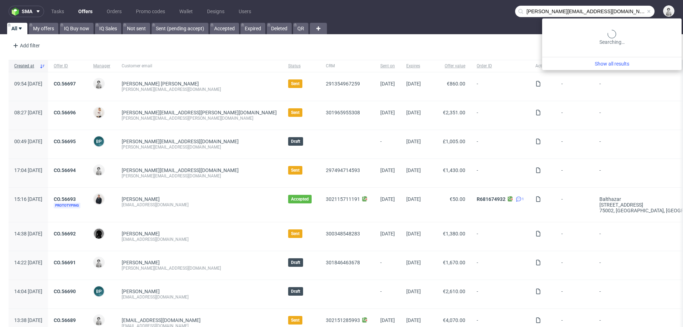
type input "[PERSON_NAME][EMAIL_ADDRESS][DOMAIN_NAME]"
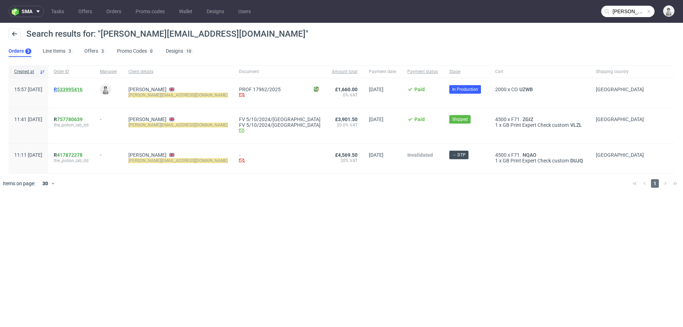
click at [83, 90] on link "533995416" at bounding box center [70, 89] width 26 height 6
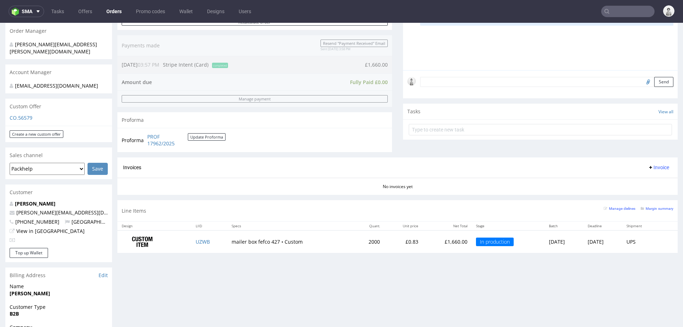
scroll to position [185, 0]
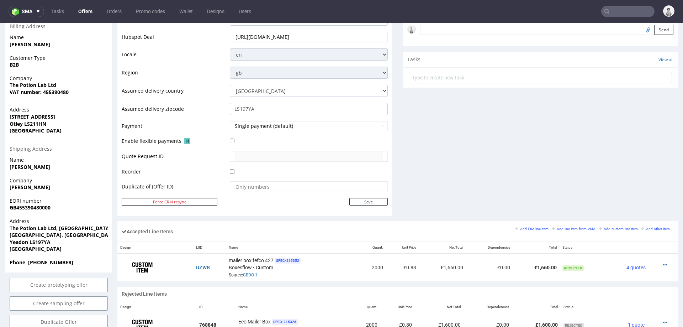
scroll to position [292, 0]
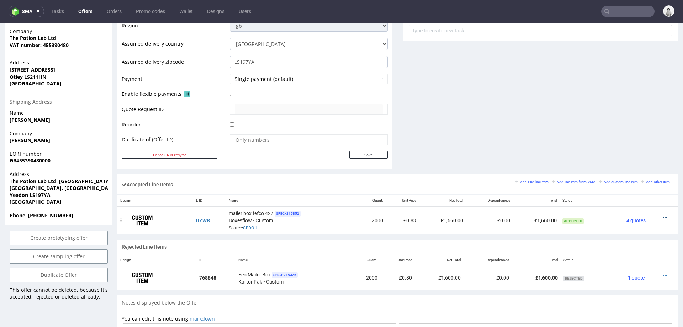
click at [663, 215] on icon at bounding box center [665, 217] width 4 height 5
click at [613, 151] on span "Edit item price" at bounding box center [635, 150] width 51 height 7
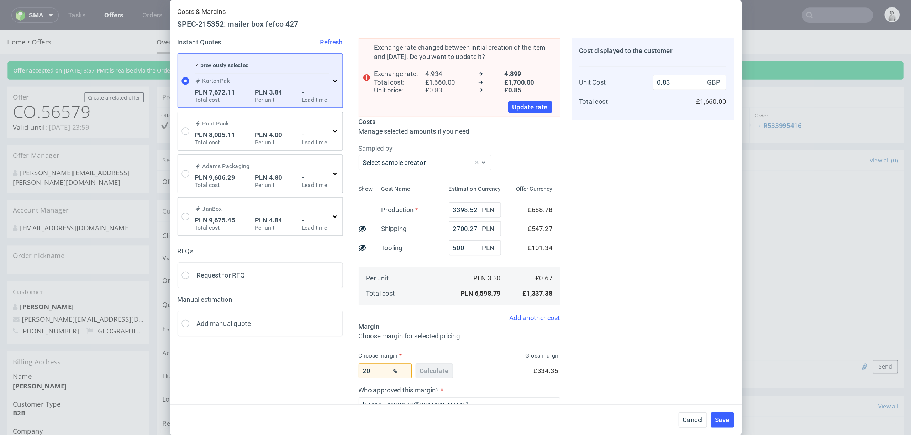
scroll to position [37, 0]
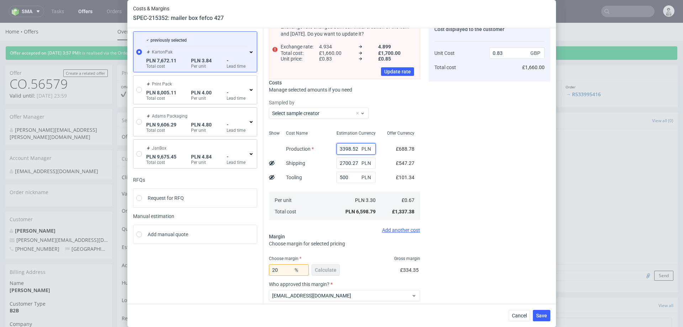
click at [346, 148] on input "3398.52" at bounding box center [356, 148] width 39 height 11
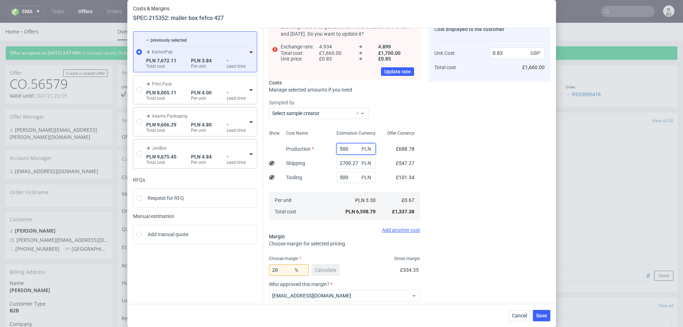
type input "5000"
type input "1.03"
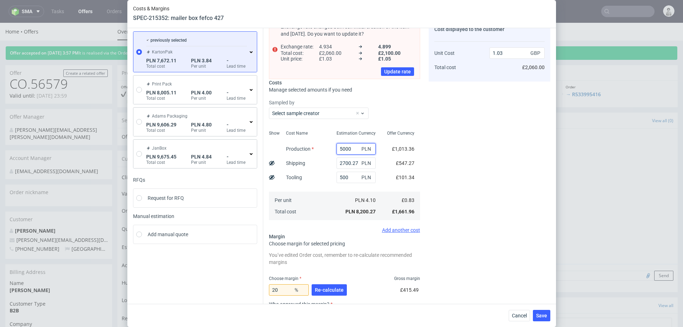
type input "5000"
click at [317, 154] on div "Production" at bounding box center [299, 149] width 39 height 14
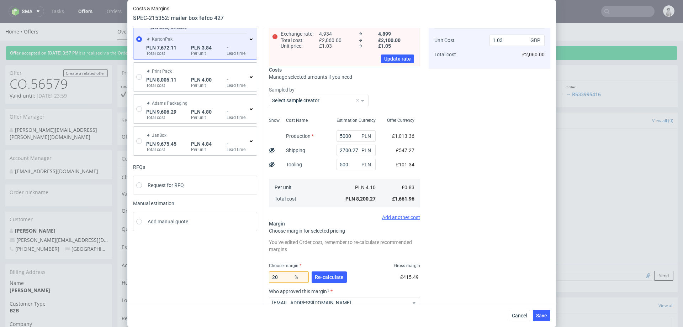
scroll to position [51, 0]
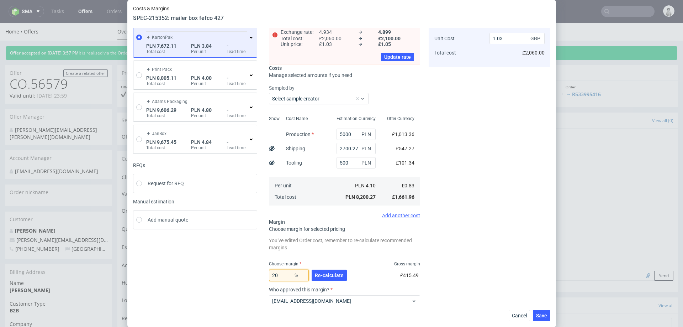
click at [282, 275] on input "20" at bounding box center [289, 274] width 40 height 11
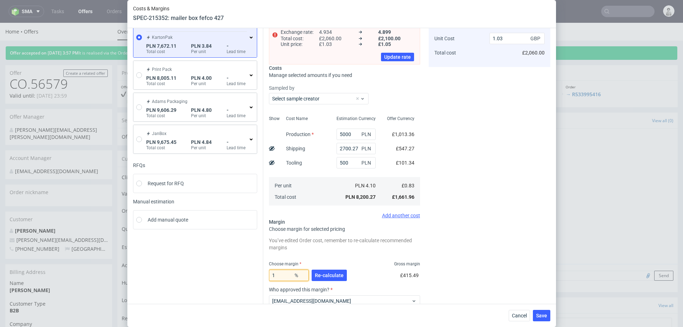
type input "18"
type input "1.01"
type input "17"
type input "1"
type input "18"
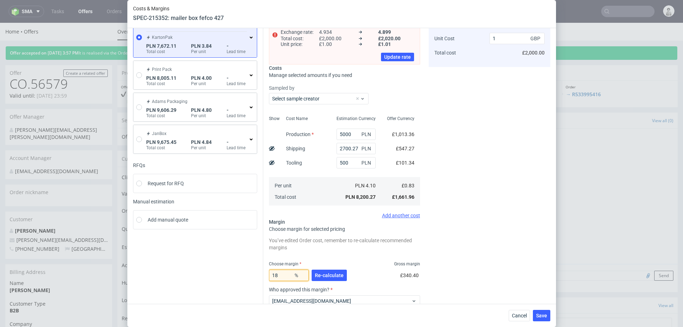
type input "1.01"
type input "17"
type input "1"
type input "17"
click at [496, 184] on div "Cost displayed to the customer Unit Cost Total cost 1 GBP £2,000.00" at bounding box center [490, 187] width 122 height 365
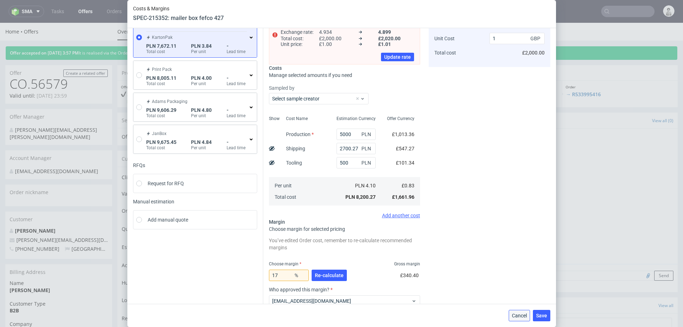
click at [514, 313] on span "Cancel" at bounding box center [519, 315] width 15 height 5
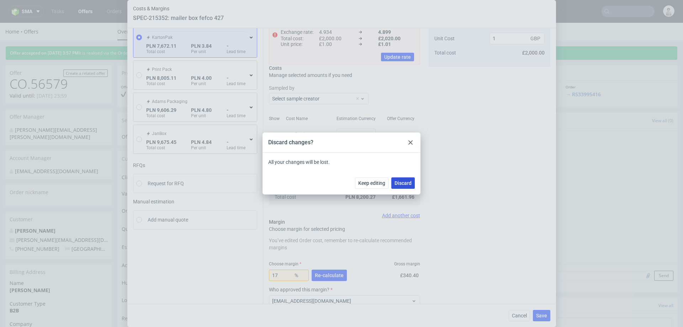
click at [406, 181] on span "Discard" at bounding box center [403, 182] width 17 height 5
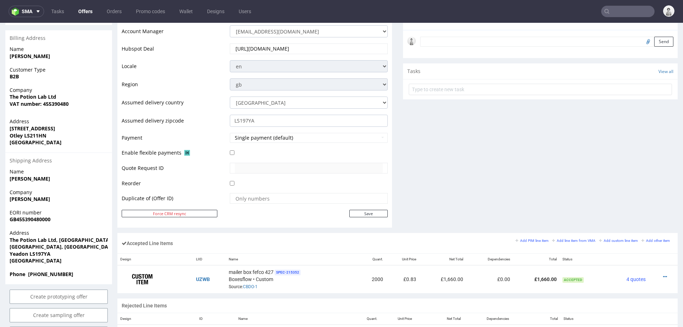
scroll to position [244, 0]
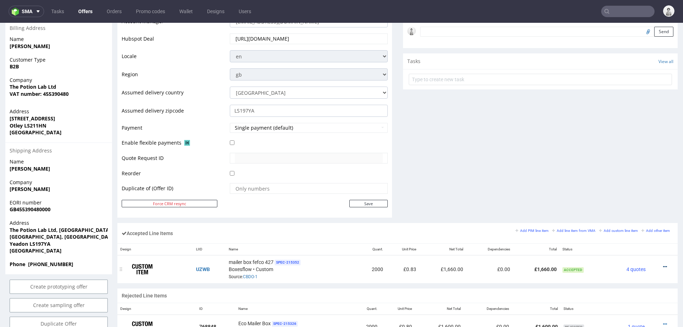
click at [663, 265] on icon at bounding box center [665, 266] width 4 height 5
click at [634, 198] on span "Edit item price" at bounding box center [635, 199] width 51 height 7
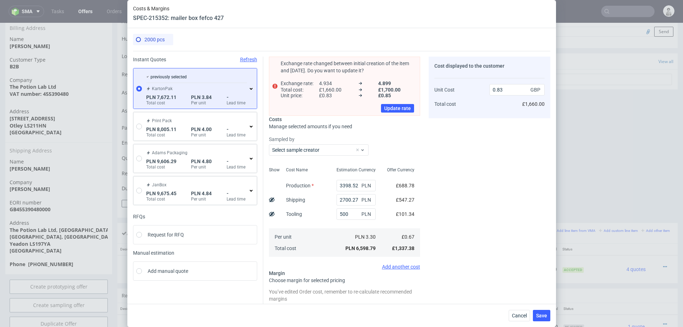
click at [250, 88] on icon at bounding box center [251, 89] width 6 height 6
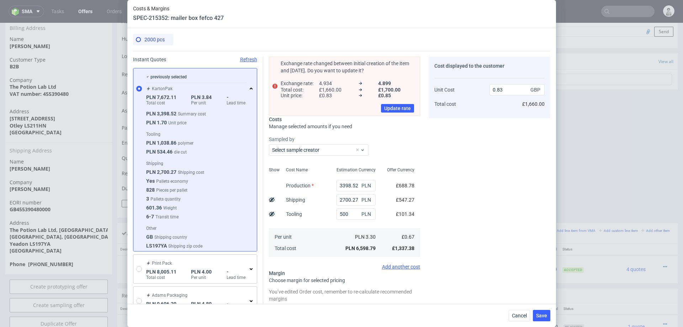
scroll to position [11, 0]
click at [521, 313] on span "Cancel" at bounding box center [519, 315] width 15 height 5
